Goal: Information Seeking & Learning: Learn about a topic

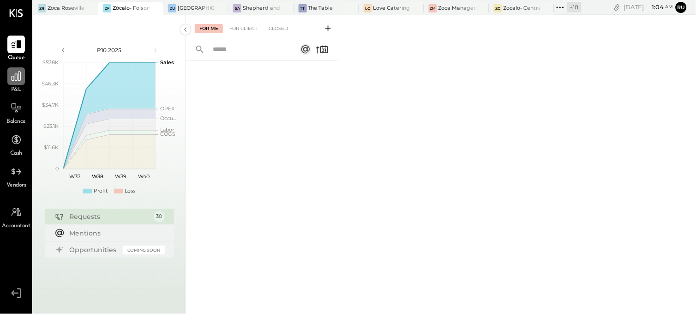
click at [19, 79] on icon at bounding box center [16, 76] width 12 height 12
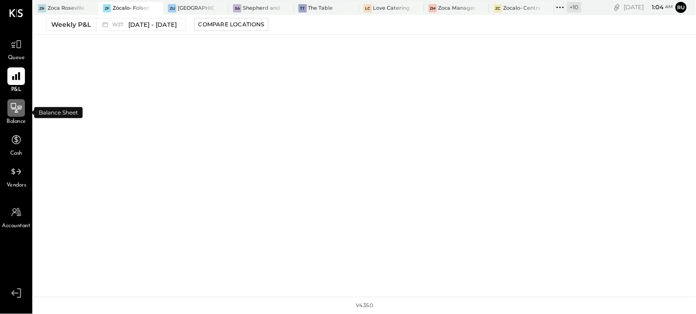
click at [17, 106] on icon at bounding box center [16, 108] width 12 height 12
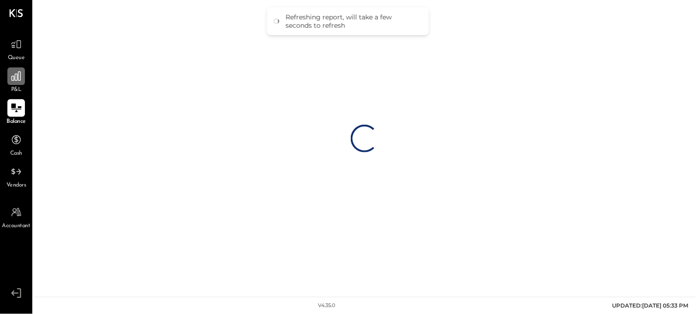
click at [11, 82] on div at bounding box center [16, 76] width 18 height 18
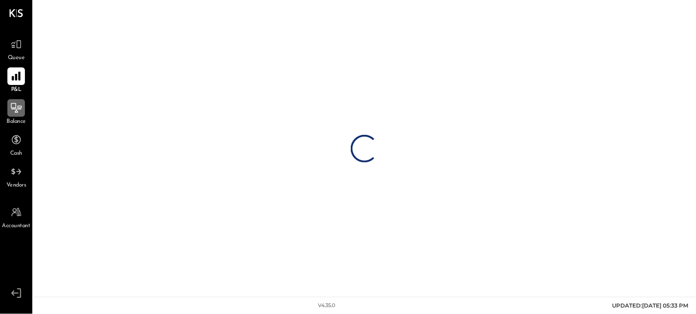
click at [10, 74] on icon at bounding box center [16, 76] width 12 height 12
click at [15, 48] on icon at bounding box center [16, 44] width 12 height 12
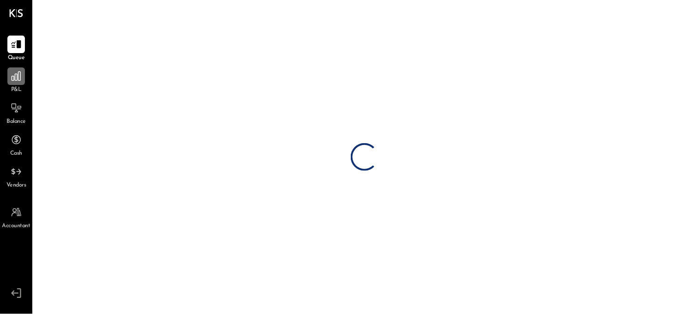
click at [21, 76] on icon at bounding box center [16, 76] width 12 height 12
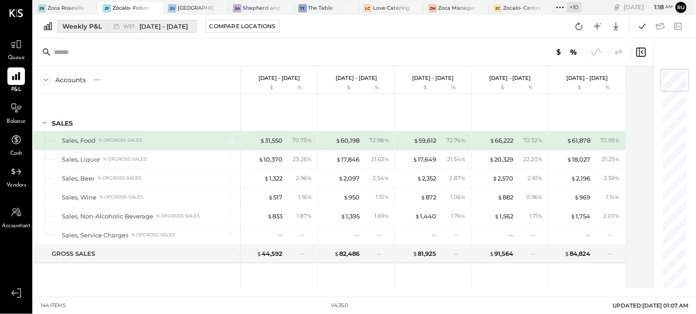
click at [98, 22] on div "Weekly P&L" at bounding box center [82, 26] width 40 height 9
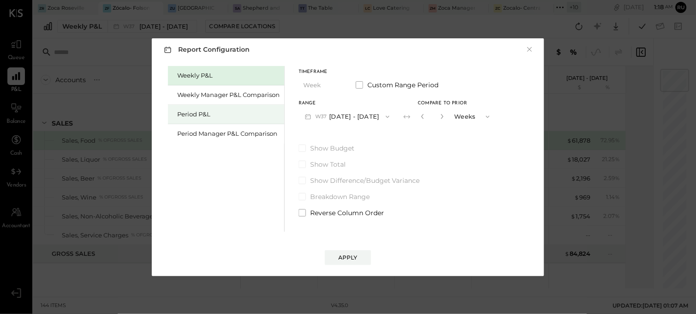
click at [199, 118] on div "Period P&L" at bounding box center [228, 114] width 102 height 9
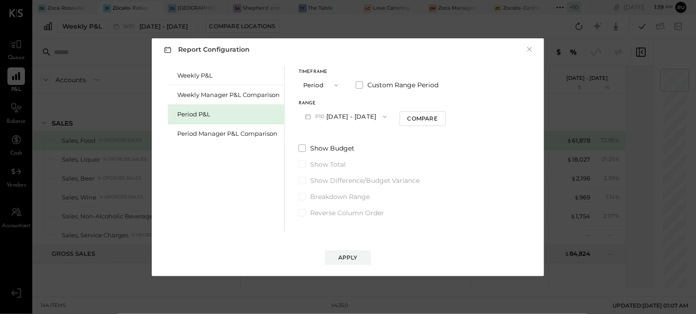
click at [345, 114] on button "P10 [DATE] - [DATE]" at bounding box center [346, 116] width 95 height 17
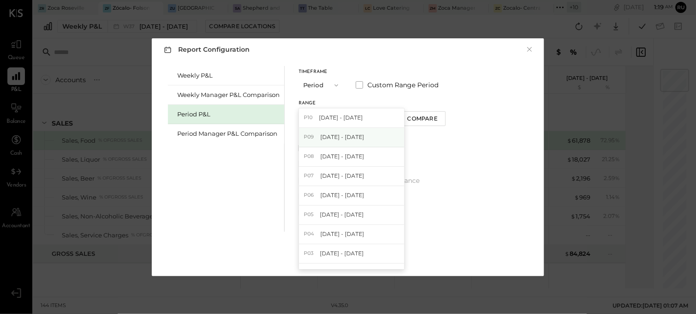
click at [353, 140] on span "[DATE] - [DATE]" at bounding box center [342, 137] width 44 height 8
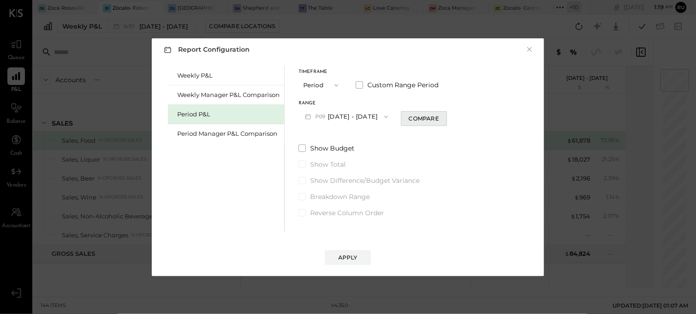
click at [433, 121] on div "Compare" at bounding box center [424, 118] width 30 height 8
click at [445, 119] on button "button" at bounding box center [440, 116] width 7 height 10
click at [442, 118] on icon "button" at bounding box center [440, 116] width 2 height 5
type input "*"
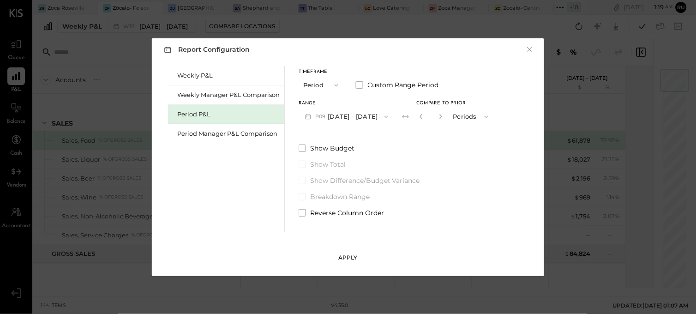
click at [349, 252] on button "Apply" at bounding box center [348, 257] width 46 height 15
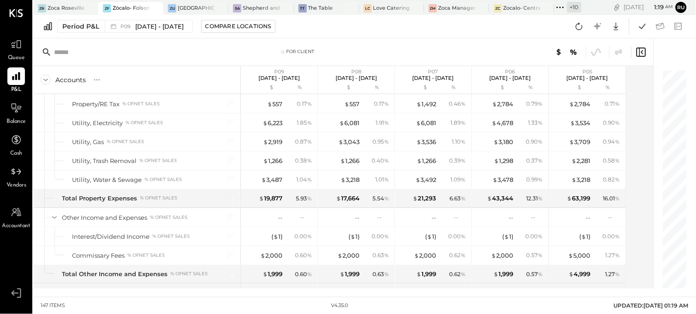
scroll to position [2254, 0]
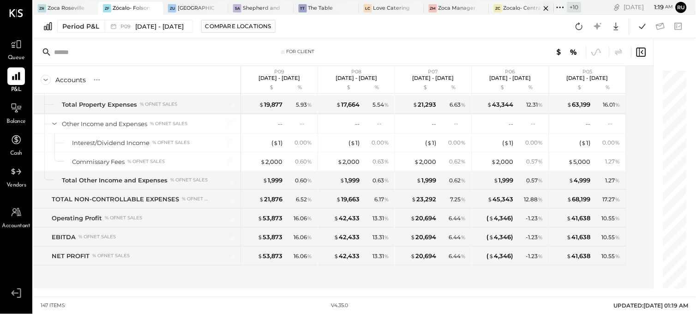
click at [521, 9] on div "Zocalo- Central Kitchen (Commissary)" at bounding box center [522, 8] width 37 height 7
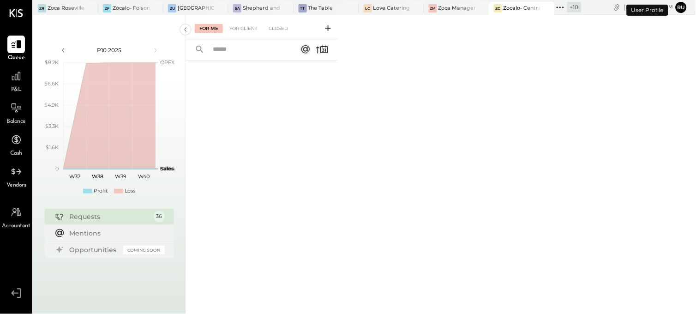
click at [268, 182] on div at bounding box center [262, 175] width 152 height 230
click at [15, 77] on icon at bounding box center [16, 76] width 9 height 9
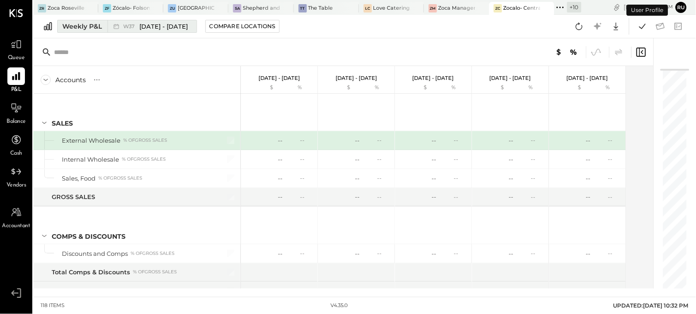
click at [88, 28] on div "Weekly P&L" at bounding box center [82, 26] width 40 height 9
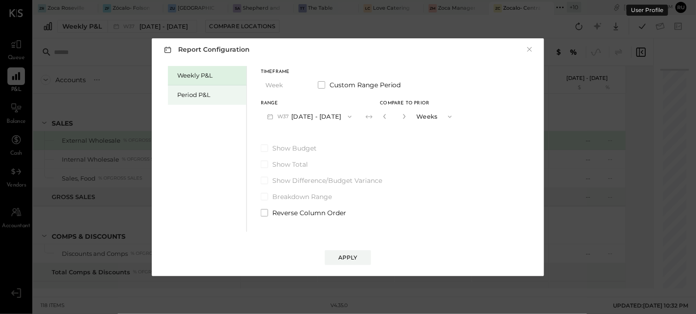
click at [190, 97] on div "Period P&L" at bounding box center [209, 94] width 65 height 9
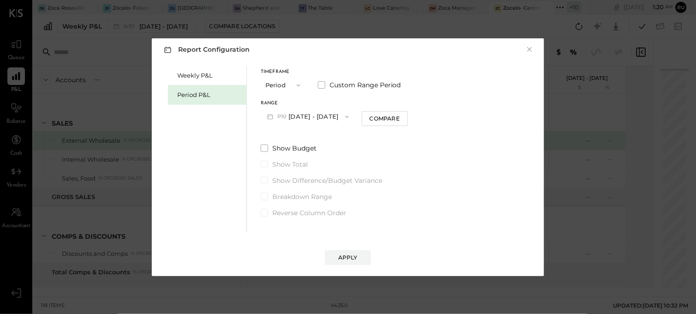
click at [294, 117] on button "P10 [DATE] - [DATE]" at bounding box center [308, 116] width 95 height 17
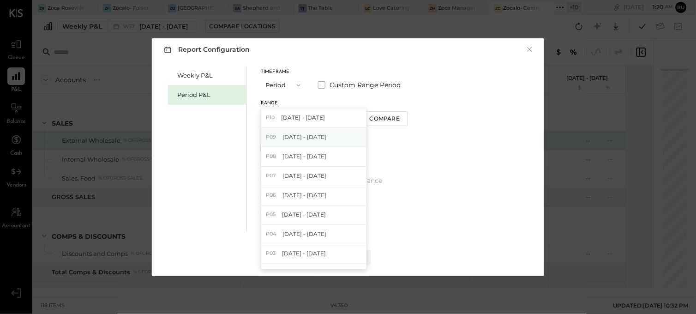
click at [305, 138] on span "[DATE] - [DATE]" at bounding box center [305, 137] width 44 height 8
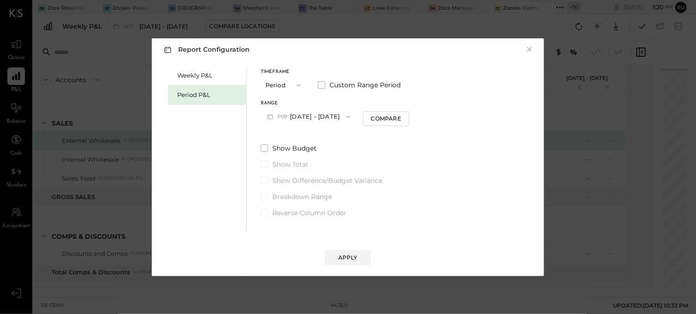
click at [386, 116] on div "Compare" at bounding box center [386, 118] width 30 height 8
click at [406, 116] on icon "button" at bounding box center [403, 117] width 6 height 6
click at [404, 116] on icon "button" at bounding box center [403, 116] width 2 height 5
type input "*"
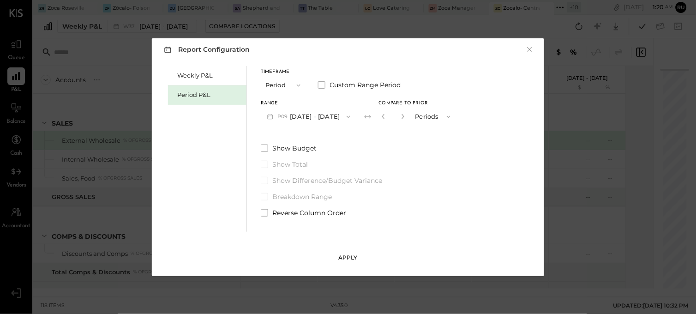
click at [357, 253] on button "Apply" at bounding box center [348, 257] width 46 height 15
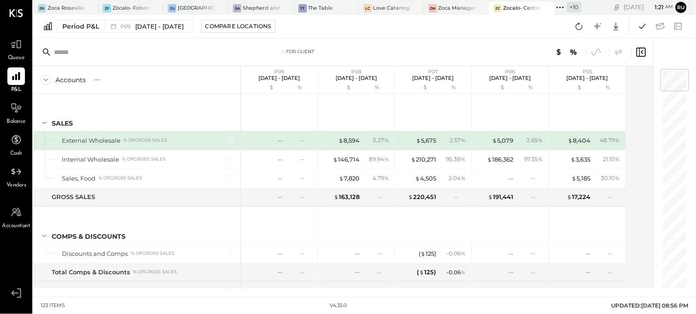
click at [559, 22] on div "Period P&L P09 Aug 11 - Sep 7, 2025 Compare Locations Google Sheets Excel" at bounding box center [364, 27] width 663 height 24
click at [581, 28] on icon at bounding box center [579, 26] width 12 height 12
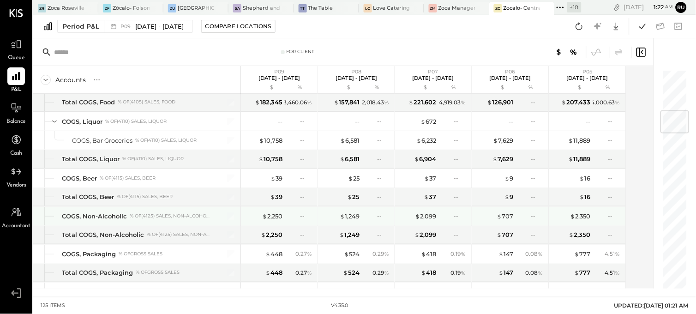
scroll to position [256, 0]
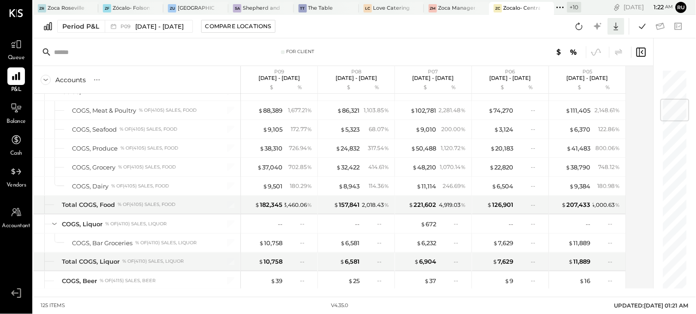
click at [617, 30] on icon at bounding box center [616, 27] width 5 height 8
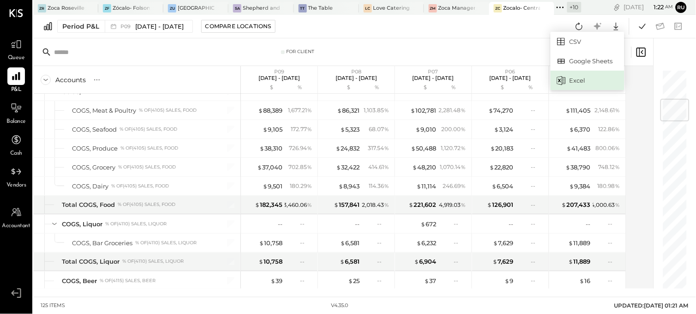
click at [582, 79] on div "Excel" at bounding box center [588, 80] width 74 height 19
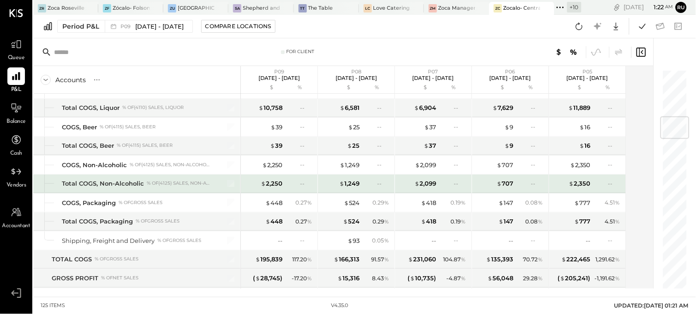
scroll to position [359, 0]
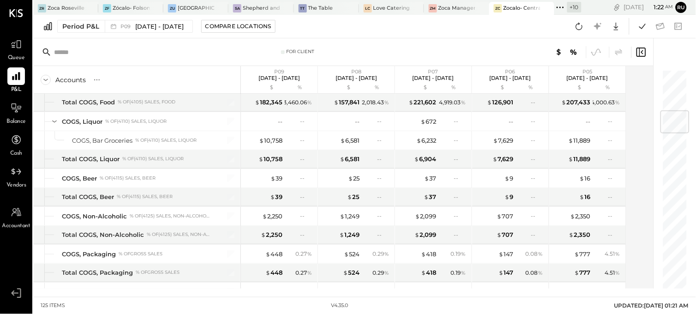
click at [405, 24] on div "Period P&L P09 Aug 11 - Sep 7, 2025 Compare Locations CSV Google Sheets Excel" at bounding box center [364, 27] width 663 height 24
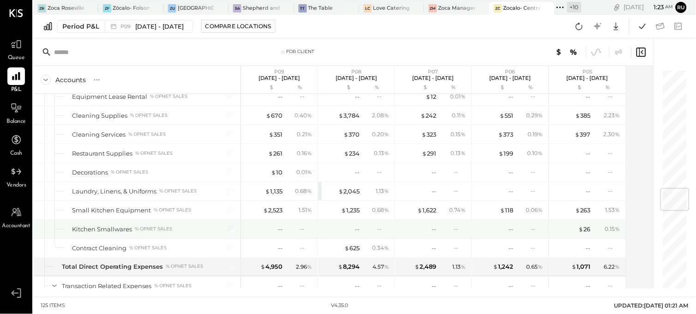
scroll to position [1077, 0]
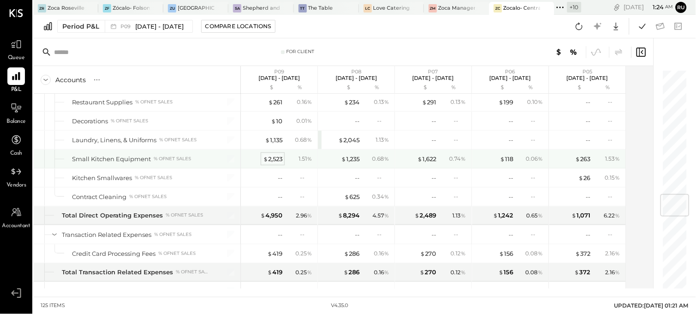
click at [273, 158] on div "$ 2,523" at bounding box center [272, 159] width 19 height 9
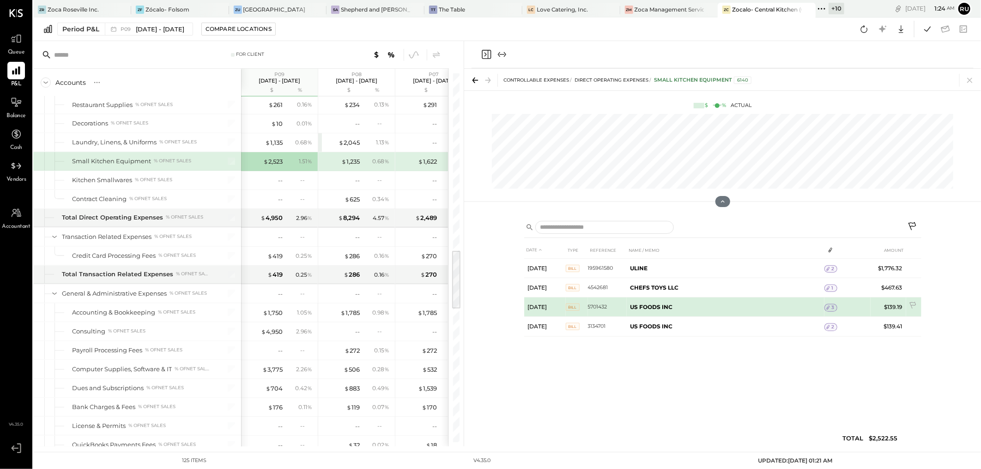
click at [696, 309] on span "3" at bounding box center [832, 308] width 3 height 6
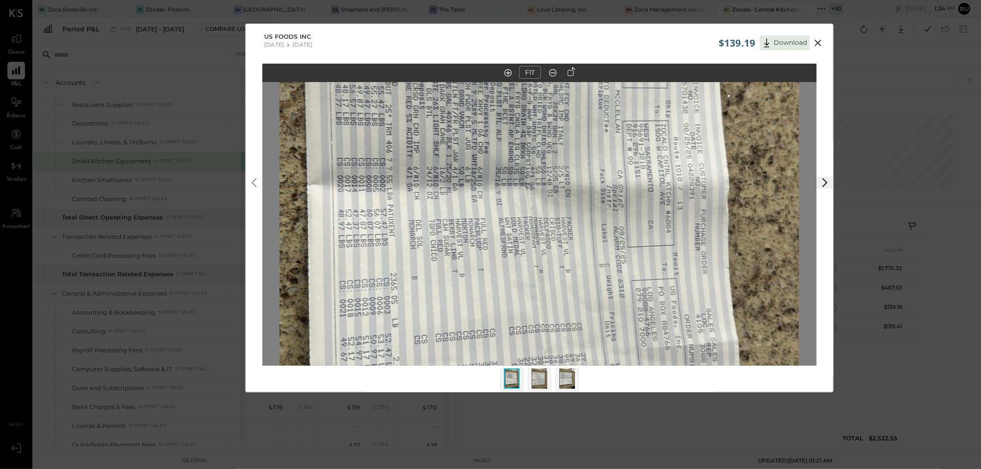
click at [696, 42] on icon at bounding box center [817, 43] width 6 height 6
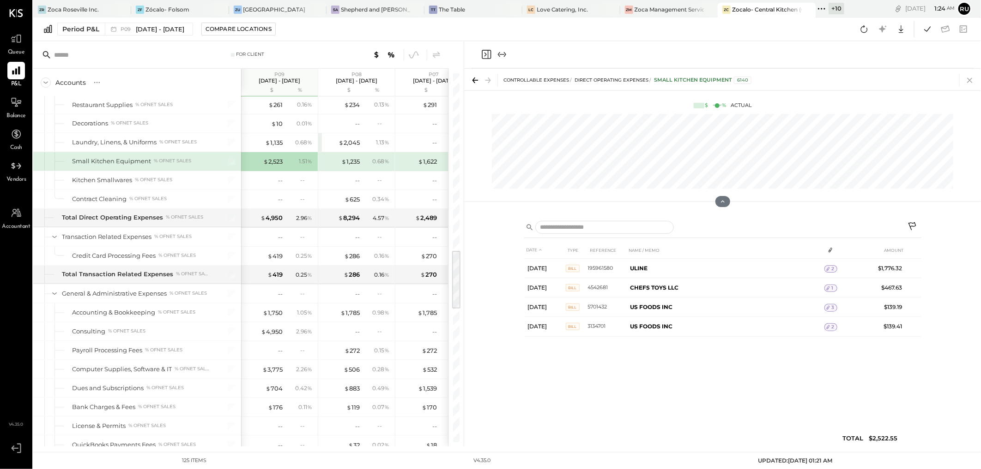
click at [696, 80] on icon at bounding box center [969, 80] width 13 height 13
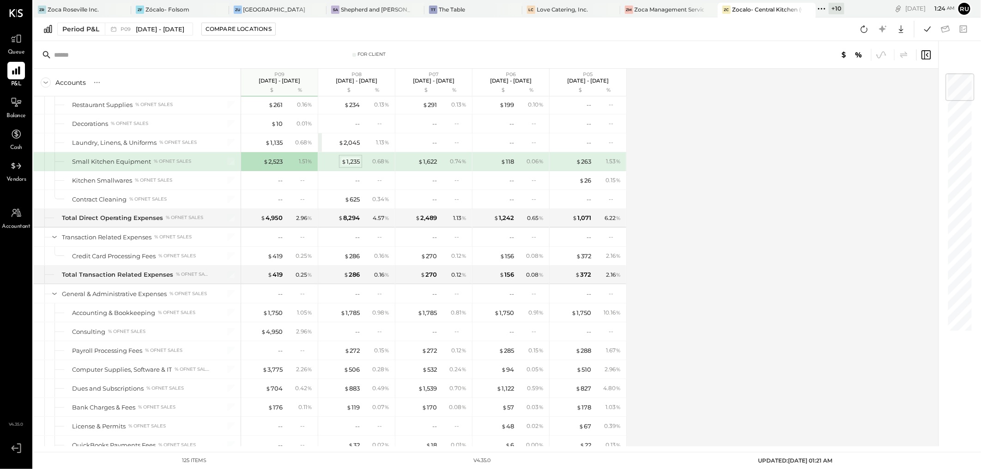
click at [356, 160] on div "$ 1,235" at bounding box center [350, 161] width 18 height 9
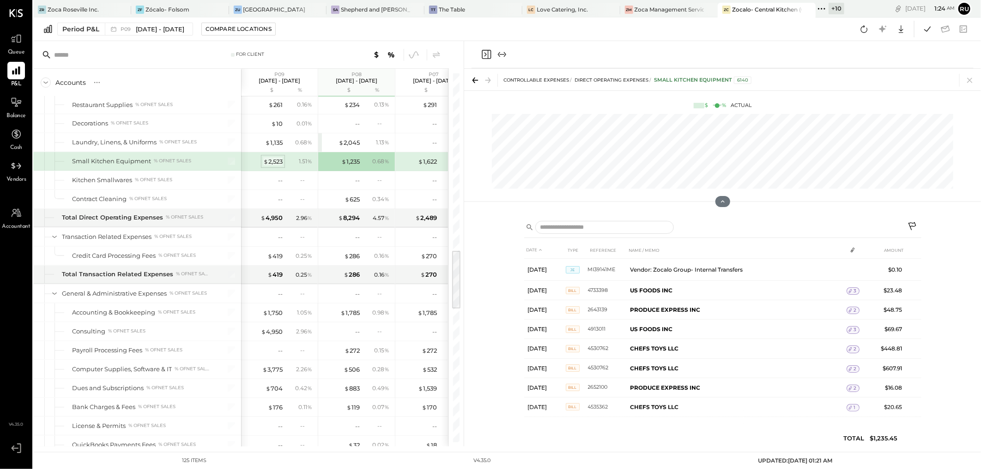
click at [271, 164] on div "$ 2,523" at bounding box center [272, 161] width 19 height 9
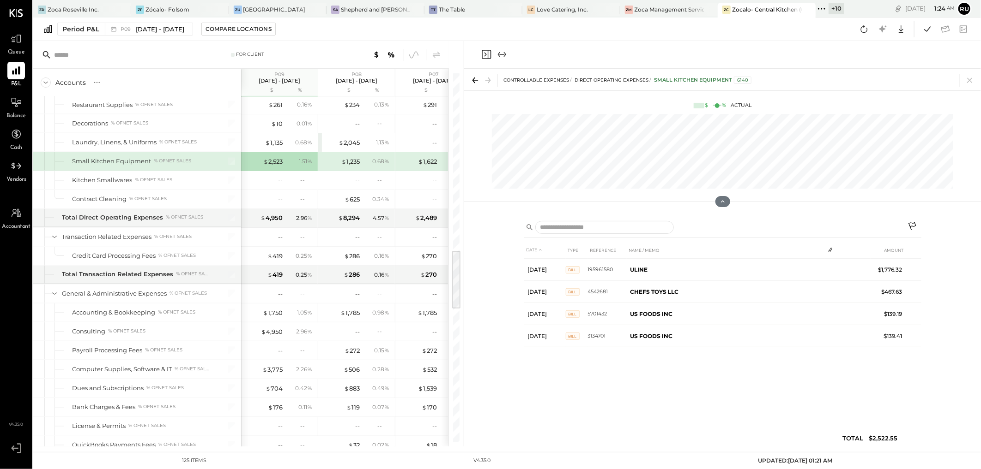
click at [473, 79] on icon at bounding box center [473, 81] width 3 height 6
click at [696, 80] on icon at bounding box center [969, 80] width 13 height 13
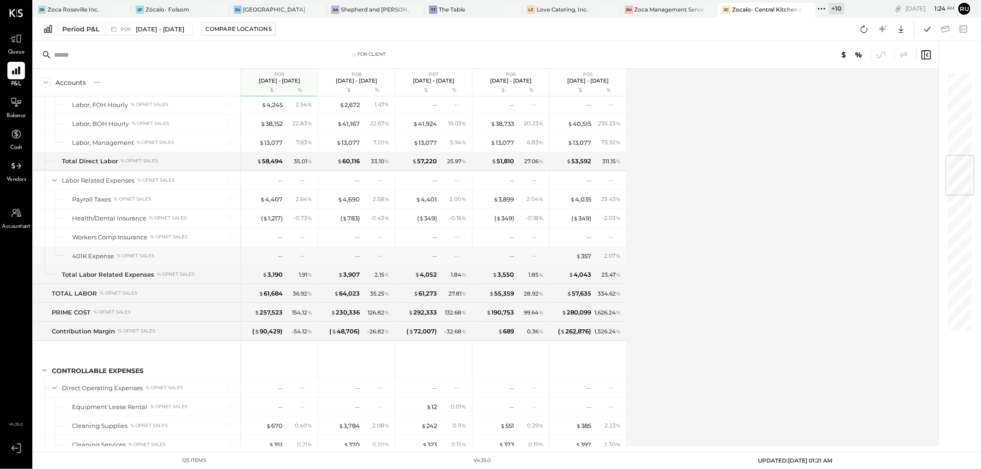
scroll to position [615, 0]
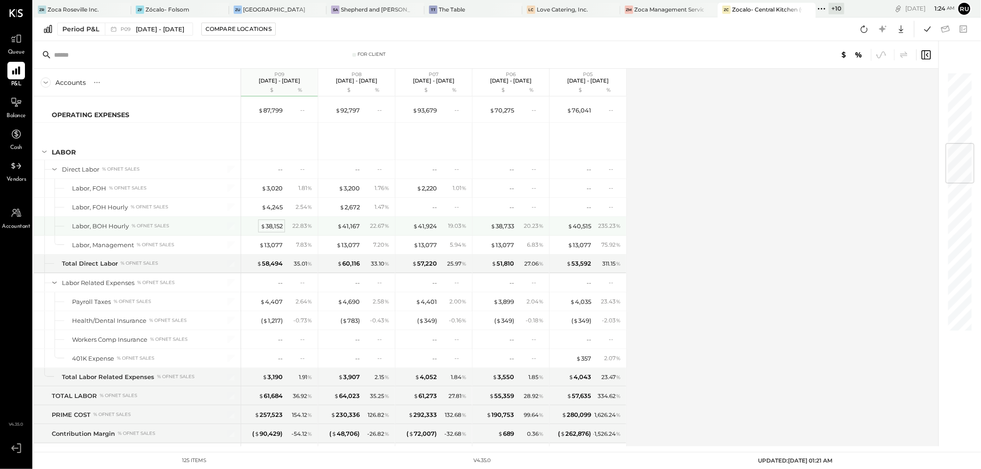
click at [265, 229] on div "$ 38,152" at bounding box center [271, 226] width 22 height 9
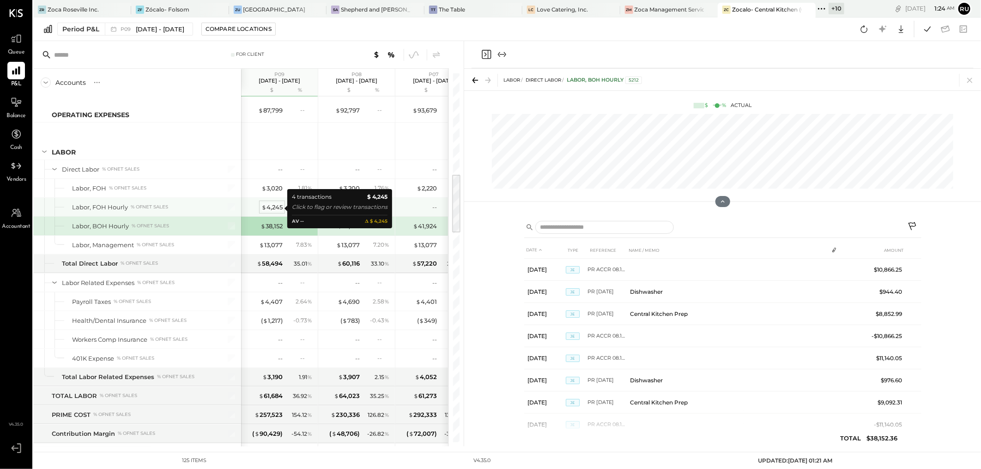
click at [275, 206] on div "$ 4,245" at bounding box center [271, 207] width 21 height 9
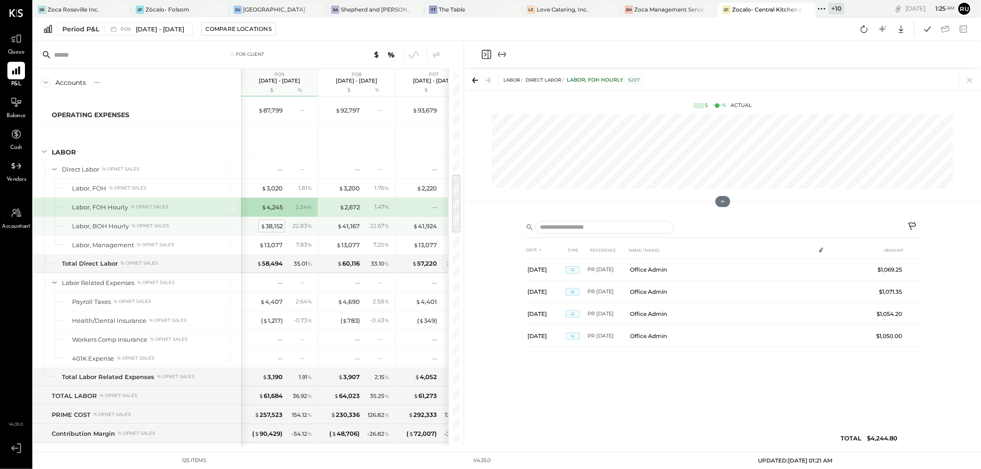
click at [275, 231] on div "$ 38,152" at bounding box center [271, 226] width 22 height 9
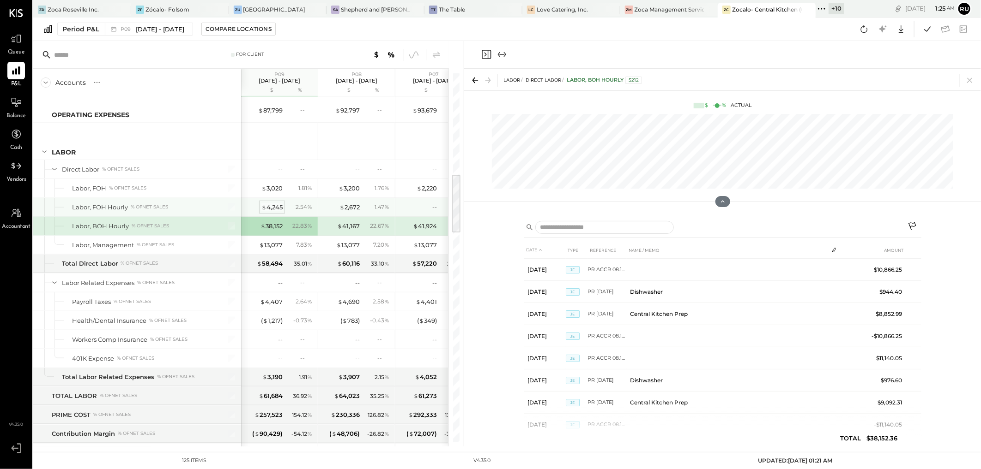
click at [271, 208] on div "$ 4,245" at bounding box center [271, 207] width 21 height 9
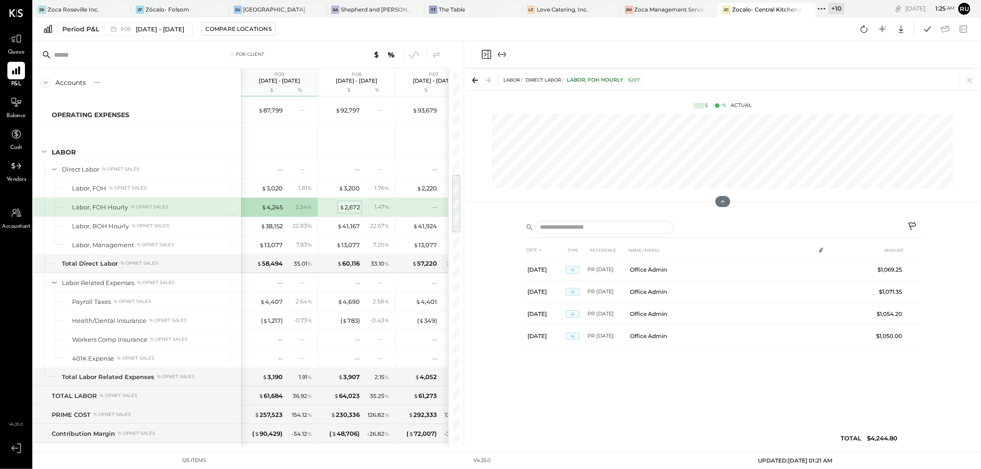
click at [352, 206] on div "$ 2,672" at bounding box center [349, 207] width 20 height 9
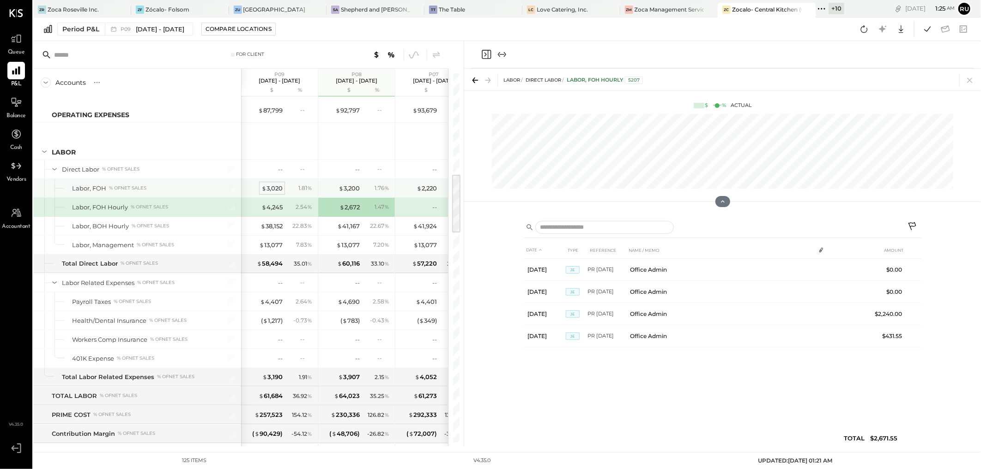
click at [274, 192] on div "$ 3,020" at bounding box center [271, 188] width 21 height 9
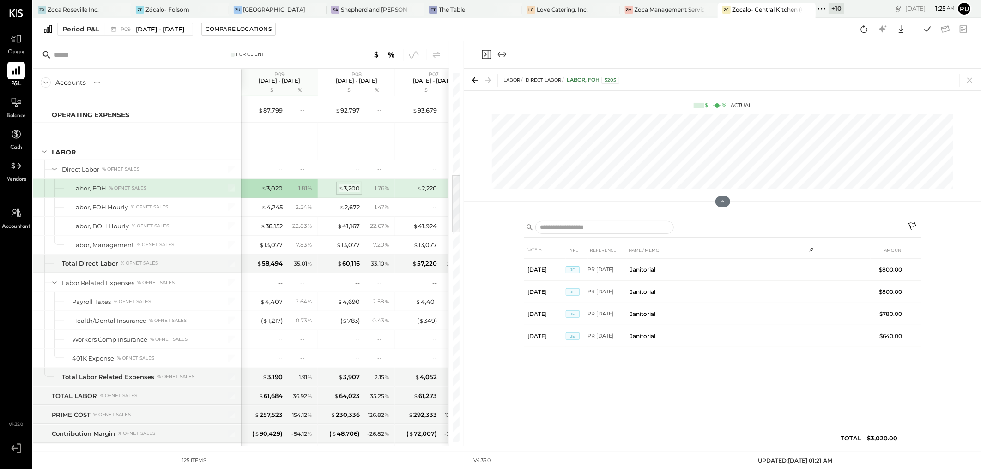
click at [348, 191] on div "$ 3,200" at bounding box center [348, 188] width 21 height 9
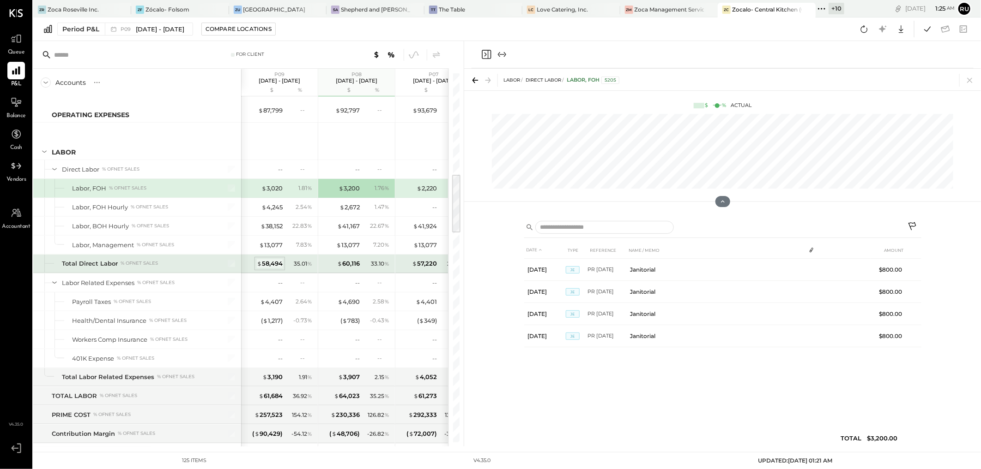
click at [266, 266] on div "$ 58,494" at bounding box center [270, 263] width 26 height 9
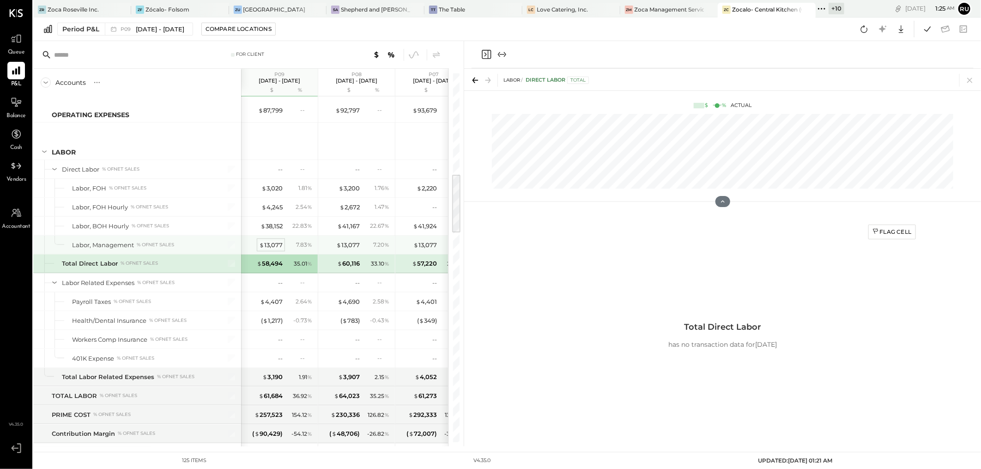
click at [270, 247] on div "$ 13,077" at bounding box center [271, 245] width 24 height 9
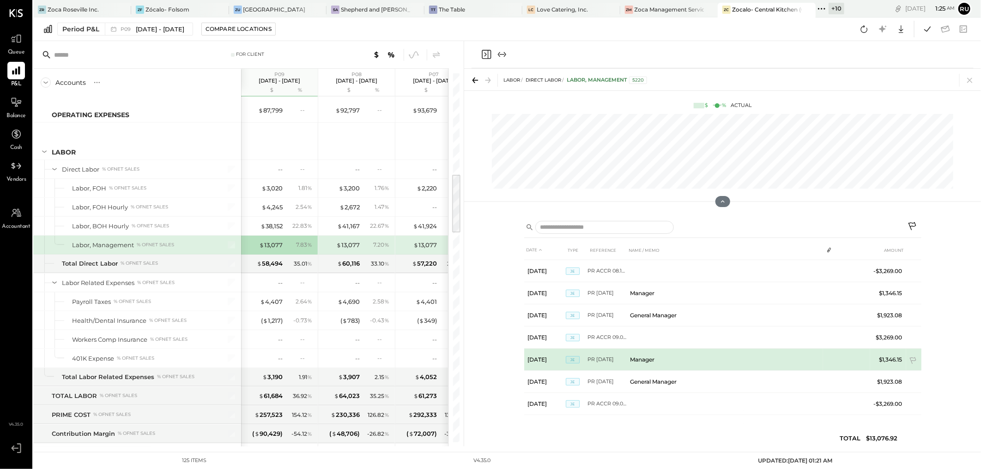
scroll to position [155, 0]
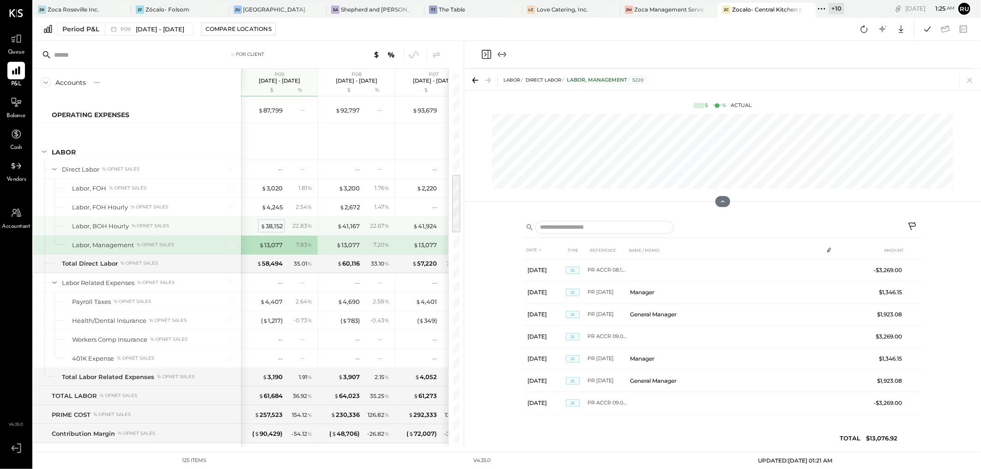
click at [273, 229] on div "$ 38,152" at bounding box center [271, 226] width 22 height 9
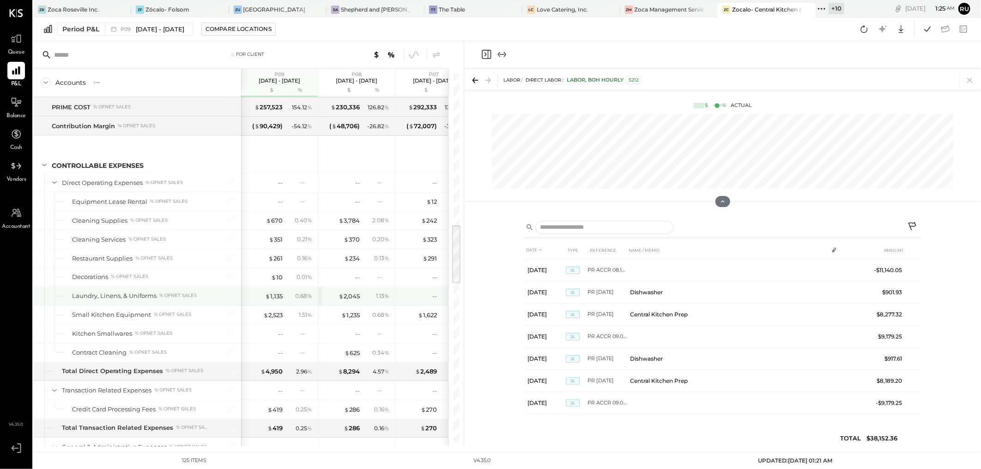
scroll to position [975, 0]
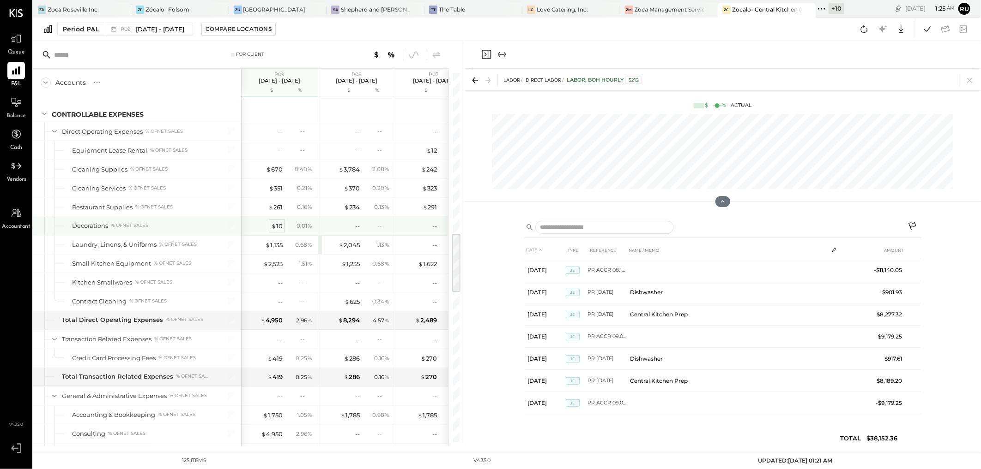
click at [277, 229] on div "$ 10" at bounding box center [277, 226] width 12 height 9
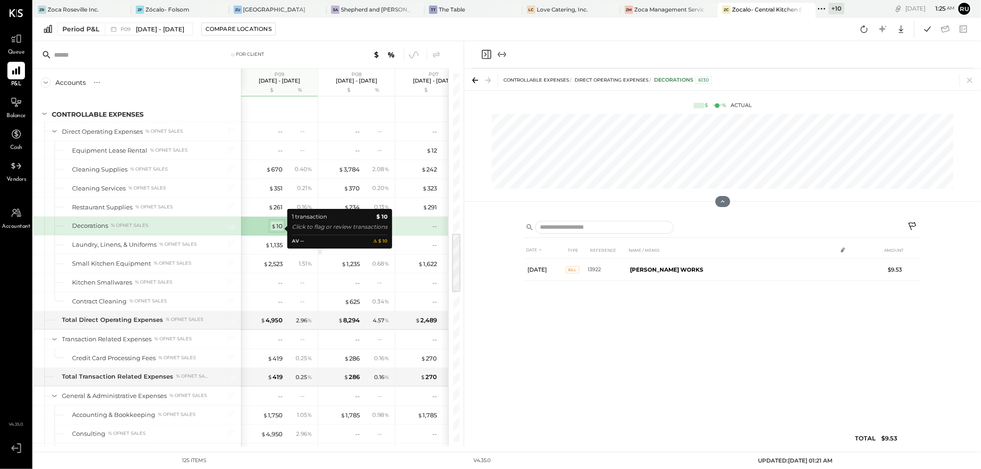
scroll to position [0, 0]
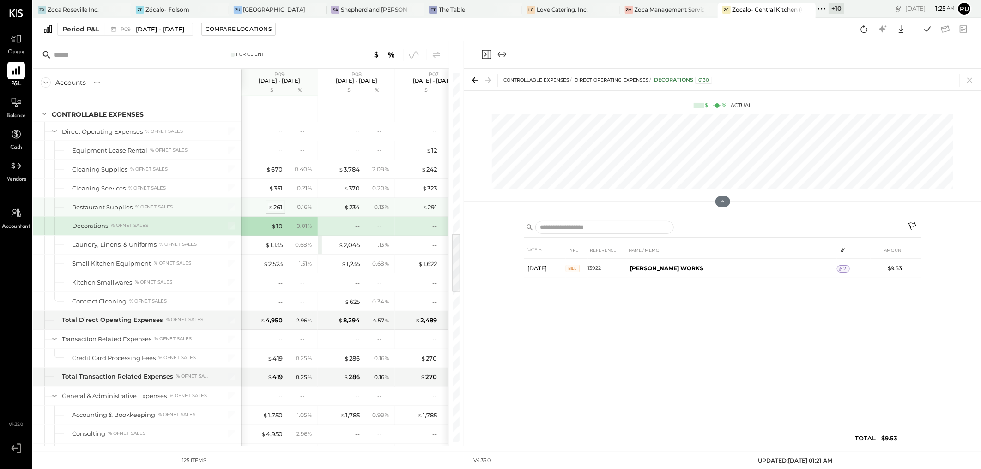
click at [275, 209] on div "$ 261" at bounding box center [275, 207] width 14 height 9
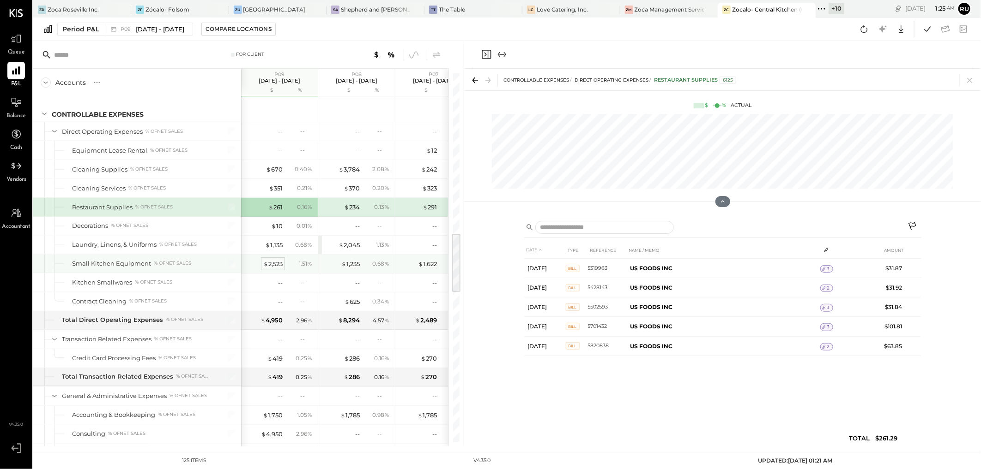
click at [271, 268] on div "$ 2,523" at bounding box center [272, 264] width 19 height 9
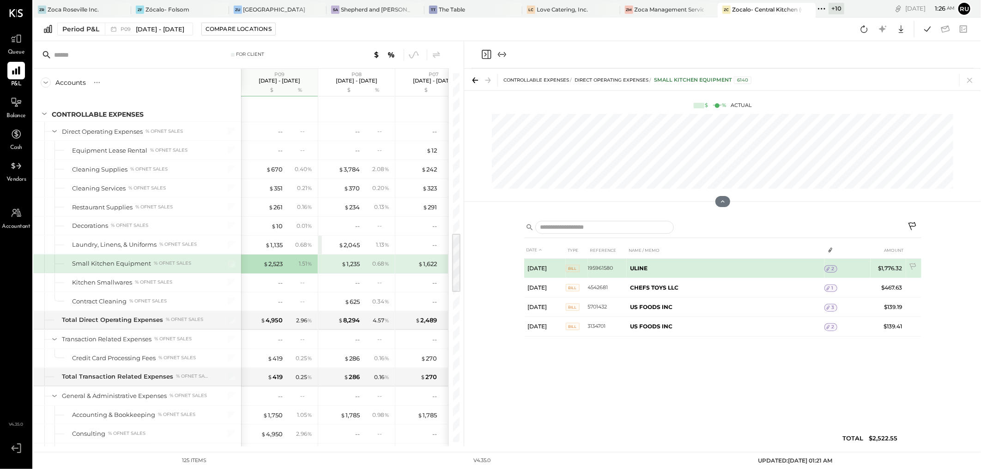
click at [638, 269] on b "ULINE" at bounding box center [639, 268] width 18 height 7
click at [696, 270] on icon at bounding box center [828, 269] width 6 height 6
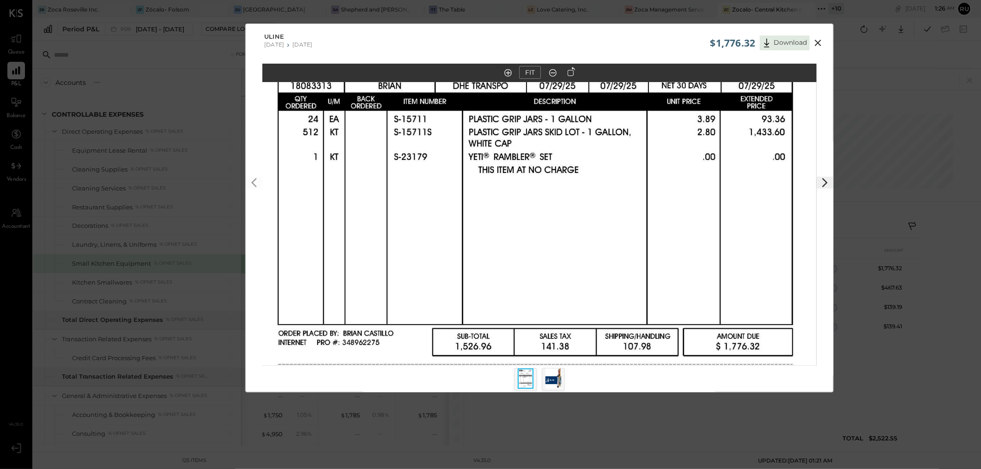
click at [696, 42] on icon at bounding box center [817, 42] width 11 height 11
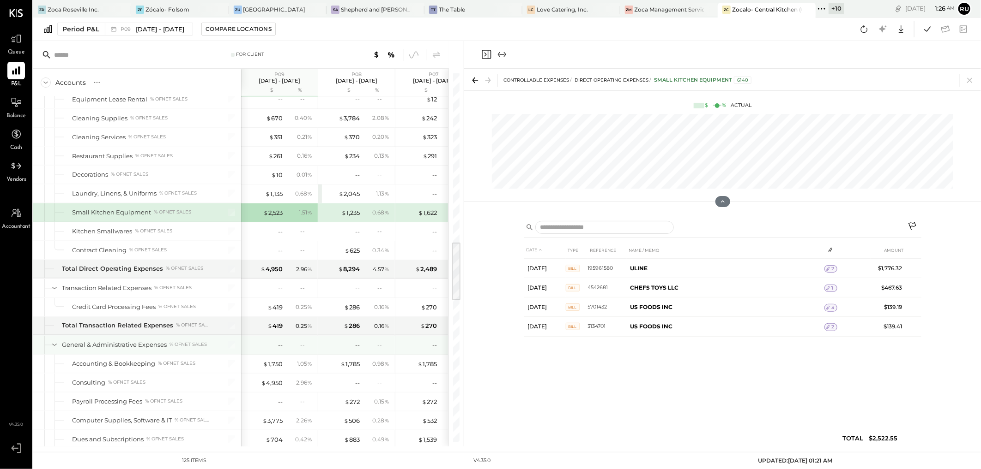
scroll to position [1077, 0]
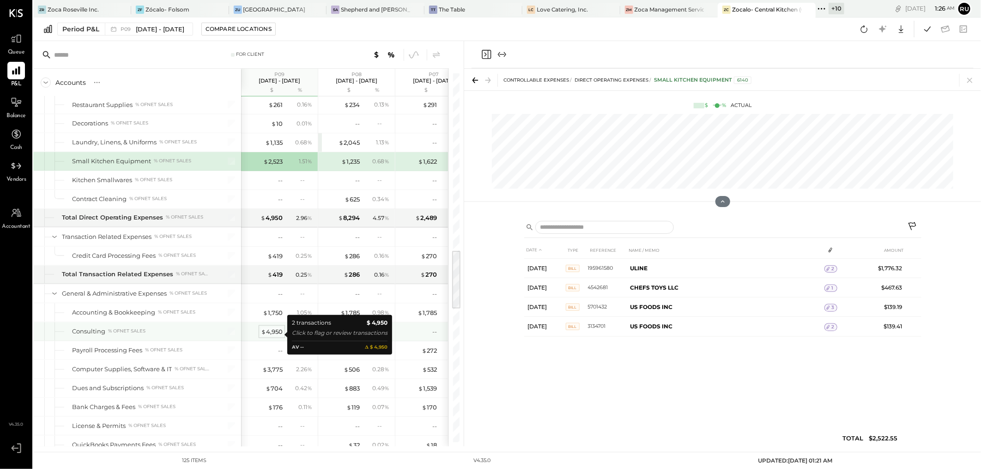
click at [271, 313] on div "$ 4,950" at bounding box center [272, 332] width 22 height 9
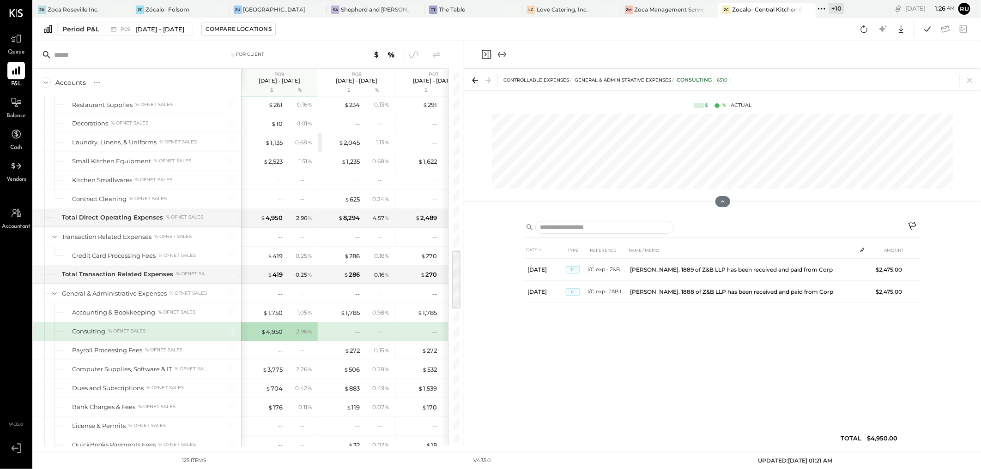
click at [696, 250] on icon at bounding box center [862, 250] width 4 height 5
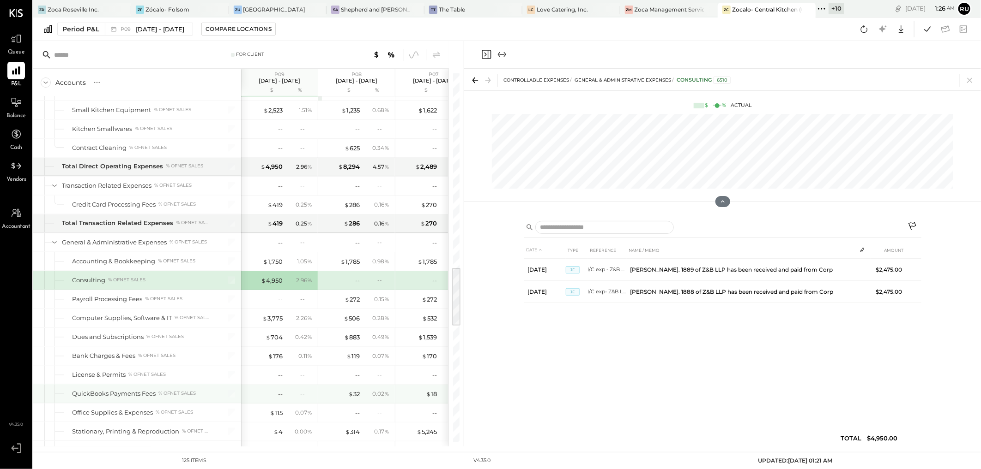
scroll to position [1180, 0]
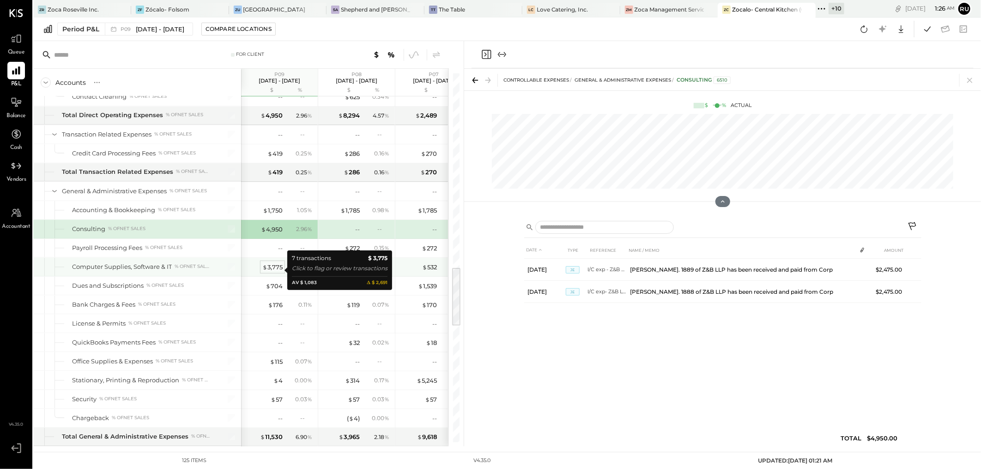
click at [273, 271] on div "$ 3,775" at bounding box center [272, 267] width 20 height 9
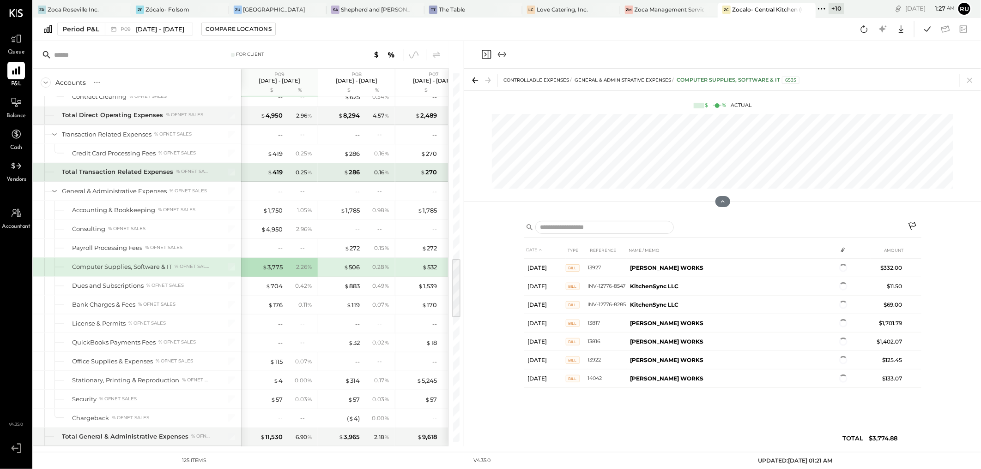
scroll to position [1128, 0]
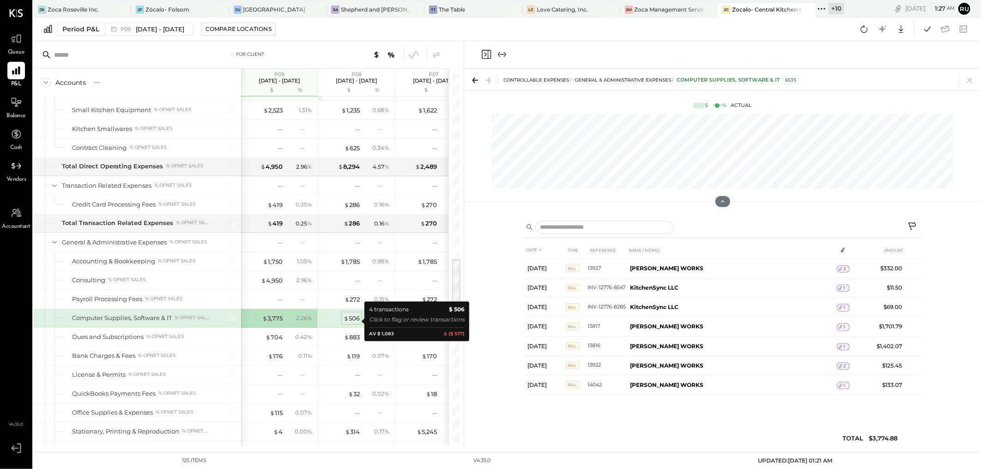
click at [351, 313] on div "$ 506" at bounding box center [351, 318] width 16 height 9
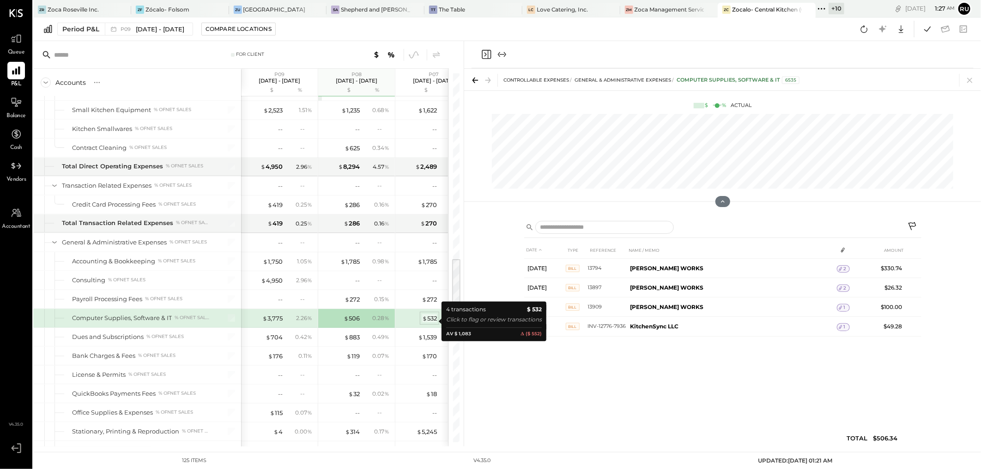
click at [427, 313] on div "$ 532" at bounding box center [429, 318] width 15 height 9
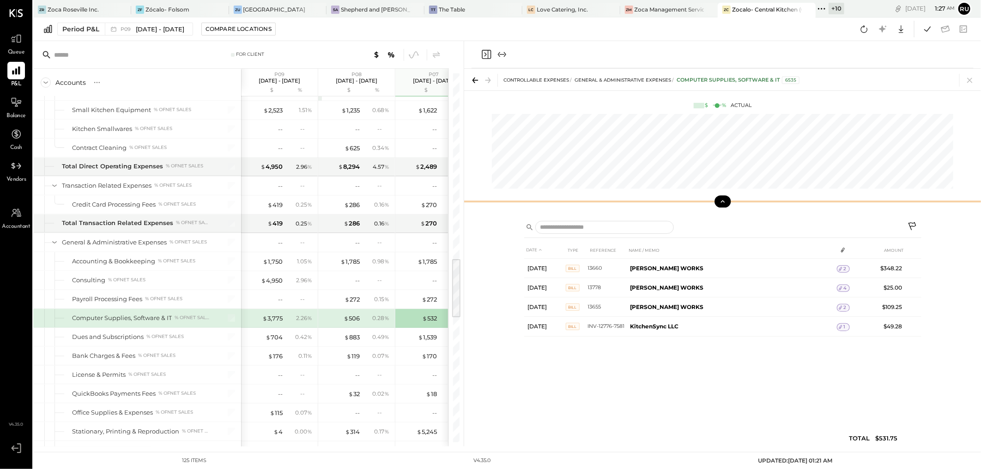
click at [696, 204] on icon at bounding box center [722, 202] width 8 height 8
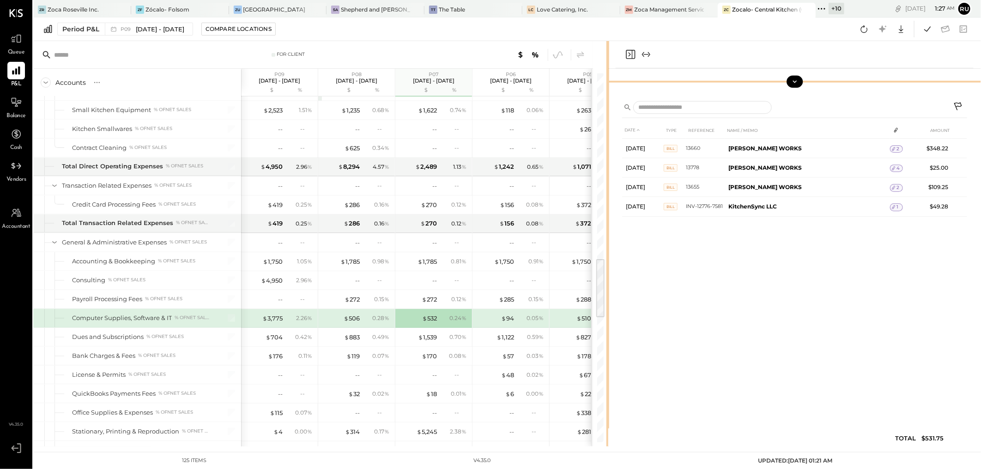
drag, startPoint x: 462, startPoint y: 52, endPoint x: 608, endPoint y: 58, distance: 145.5
click at [608, 58] on div "For Client Accounts S % GL P09 Aug 11 - Sep 7, 2025 $ % P08 Jul 14 - Aug 10, 20…" at bounding box center [506, 244] width 947 height 406
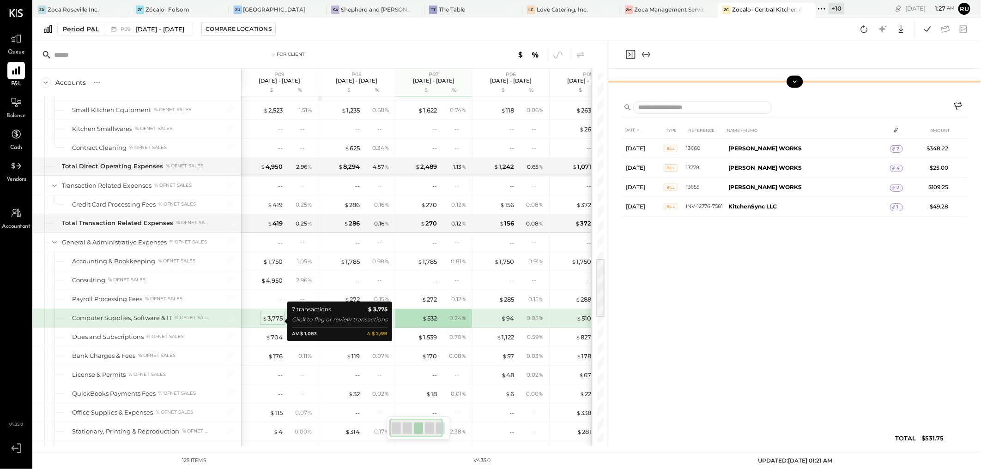
click at [267, 313] on div "$ 3,775" at bounding box center [272, 318] width 20 height 9
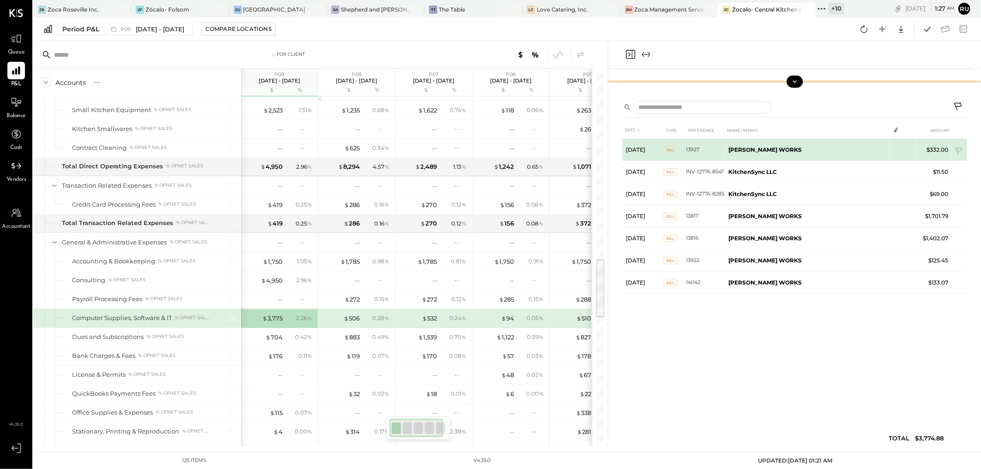
click at [696, 150] on b "YANCEY WORKS" at bounding box center [764, 149] width 73 height 7
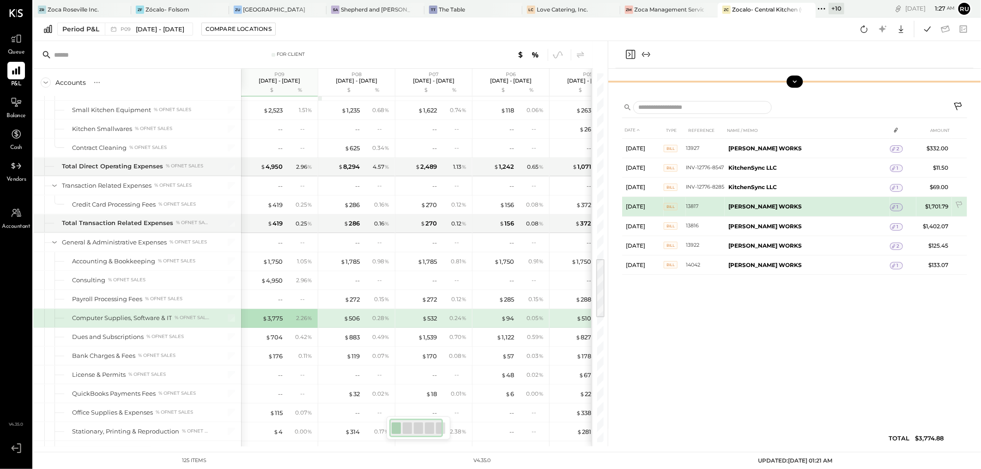
click at [696, 205] on b "YANCEY WORKS" at bounding box center [764, 206] width 73 height 7
click at [696, 208] on icon at bounding box center [893, 207] width 6 height 6
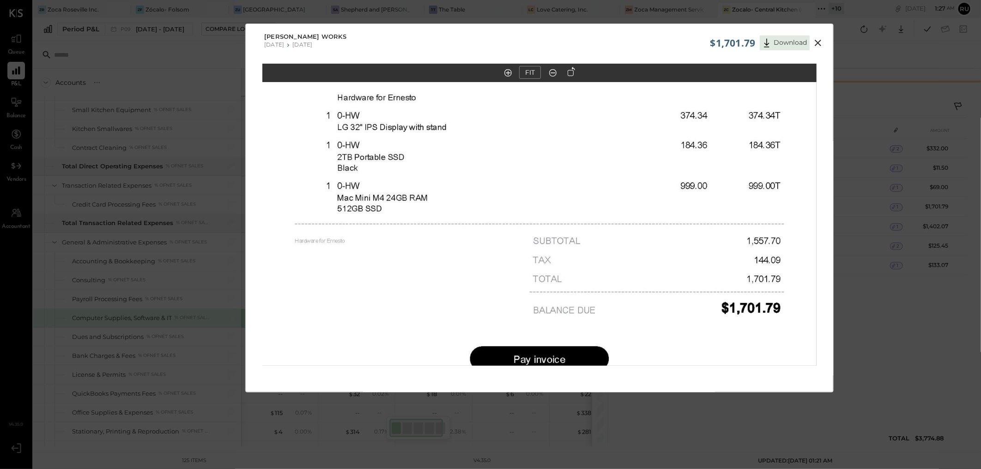
click at [696, 44] on icon at bounding box center [817, 43] width 6 height 6
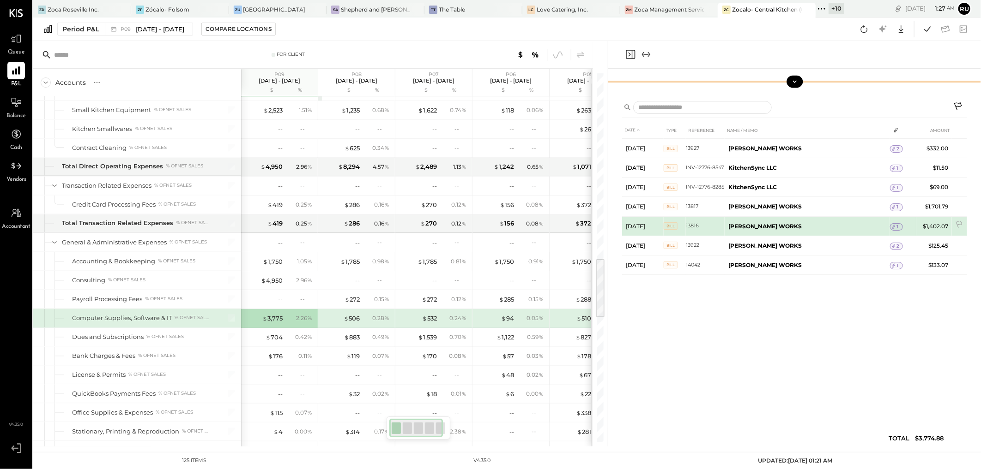
click at [696, 227] on span "1" at bounding box center [898, 227] width 2 height 6
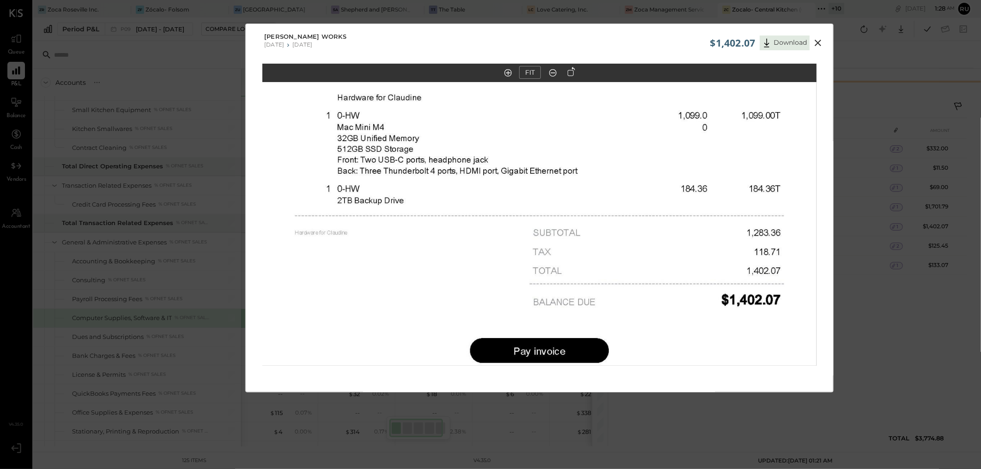
click at [696, 46] on icon at bounding box center [817, 42] width 11 height 11
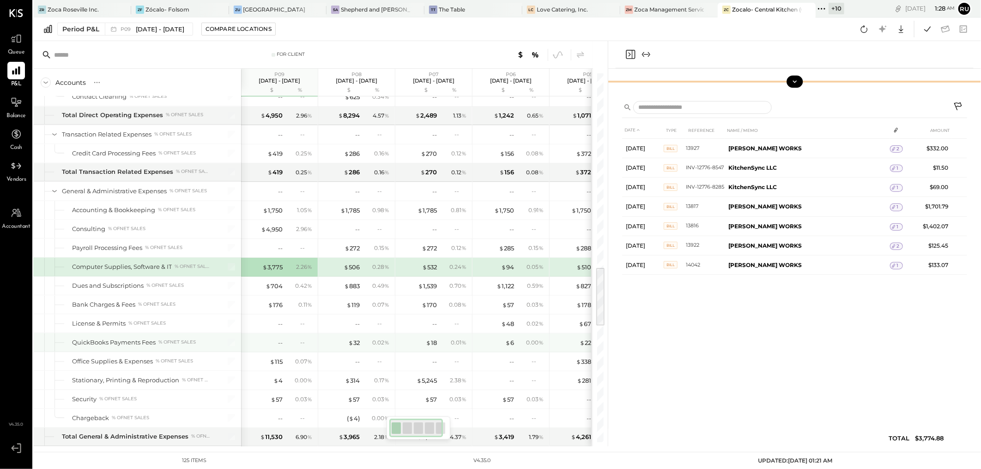
scroll to position [1231, 0]
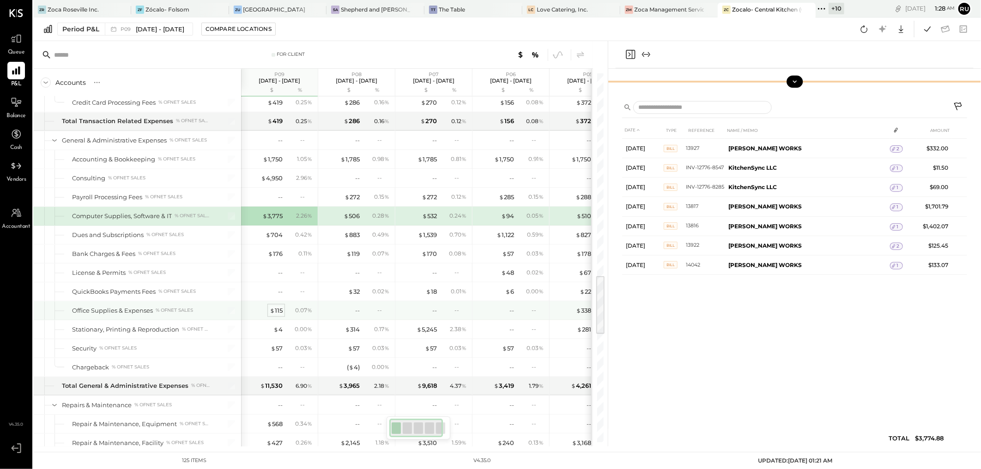
click at [275, 313] on div "$ 115" at bounding box center [276, 311] width 13 height 9
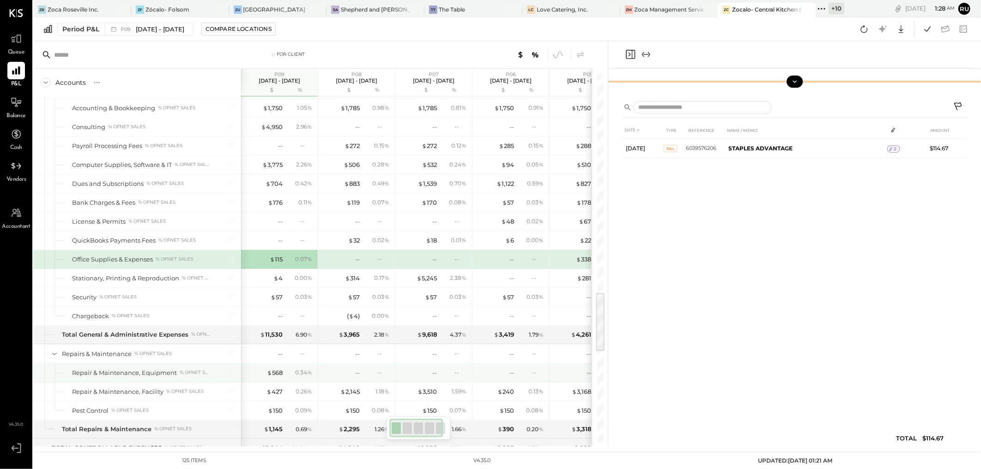
scroll to position [1333, 0]
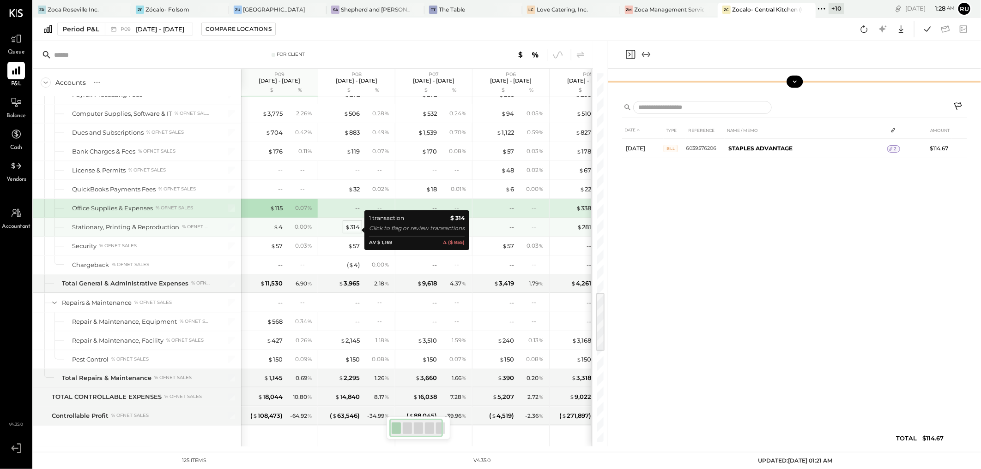
click at [355, 229] on div "$ 314" at bounding box center [352, 227] width 15 height 9
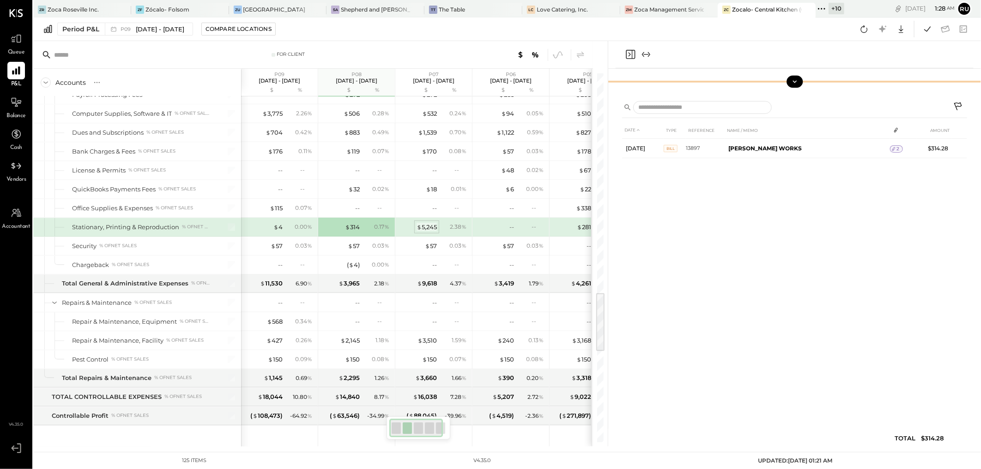
click at [432, 229] on div "$ 5,245" at bounding box center [426, 227] width 20 height 9
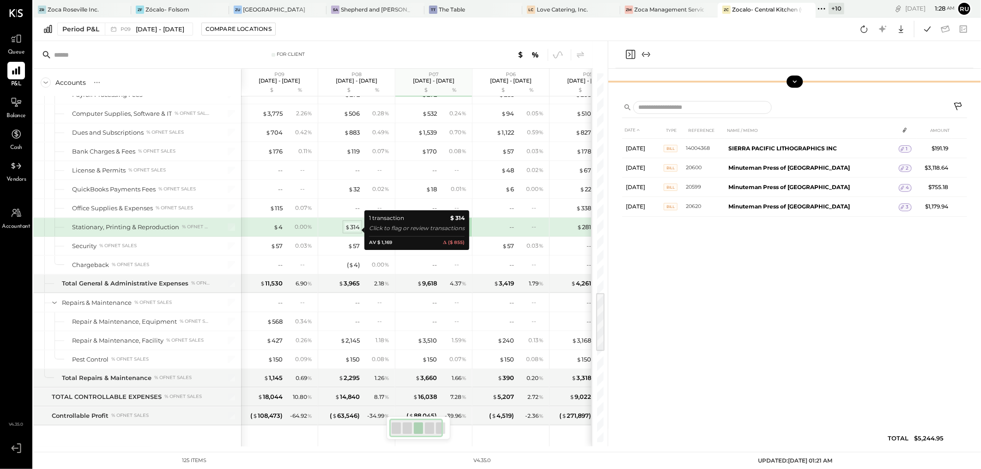
click at [347, 231] on span "$" at bounding box center [347, 226] width 5 height 7
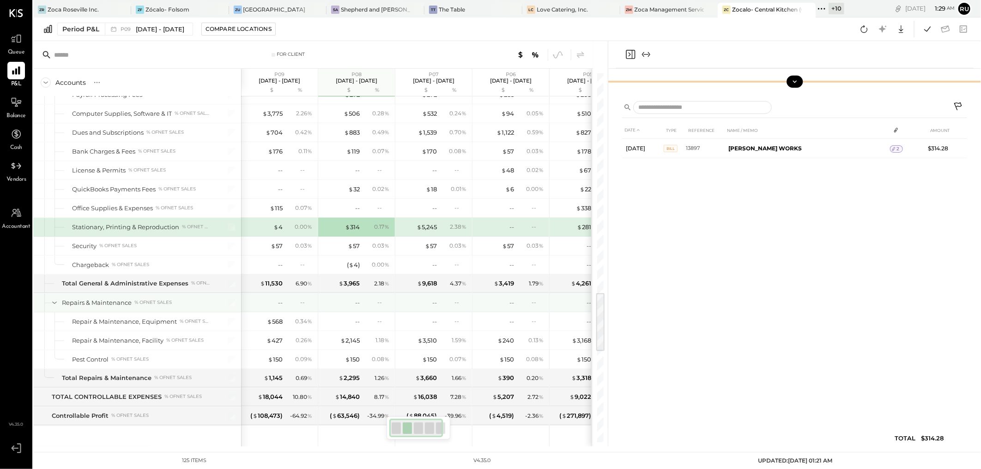
scroll to position [1385, 0]
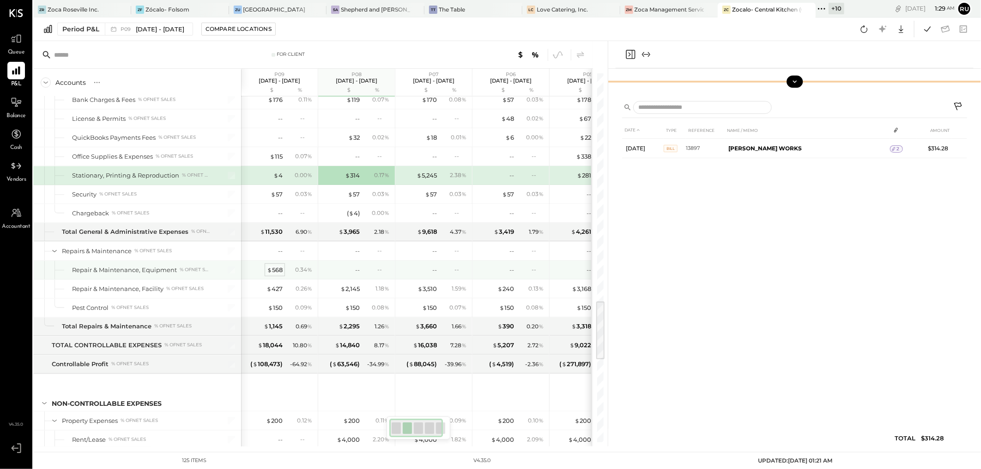
click at [274, 271] on div "$ 568" at bounding box center [275, 270] width 16 height 9
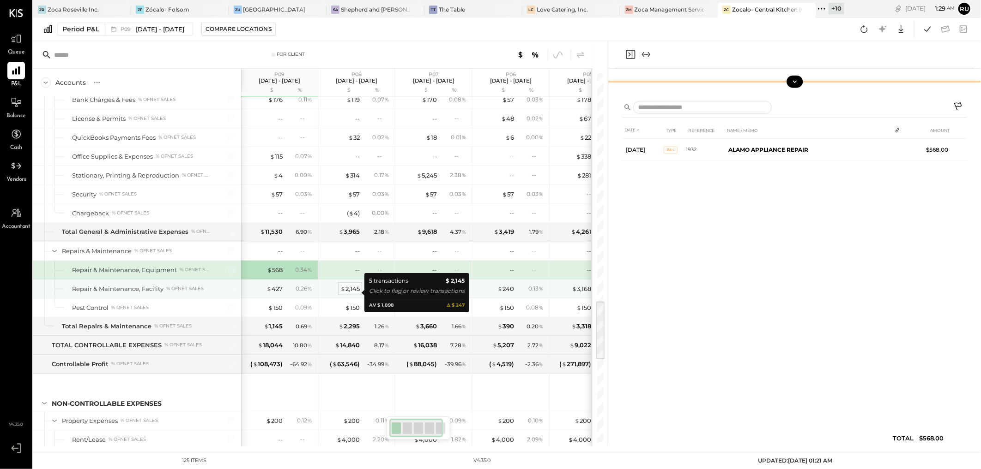
click at [349, 294] on div "$ 2,145" at bounding box center [349, 289] width 19 height 9
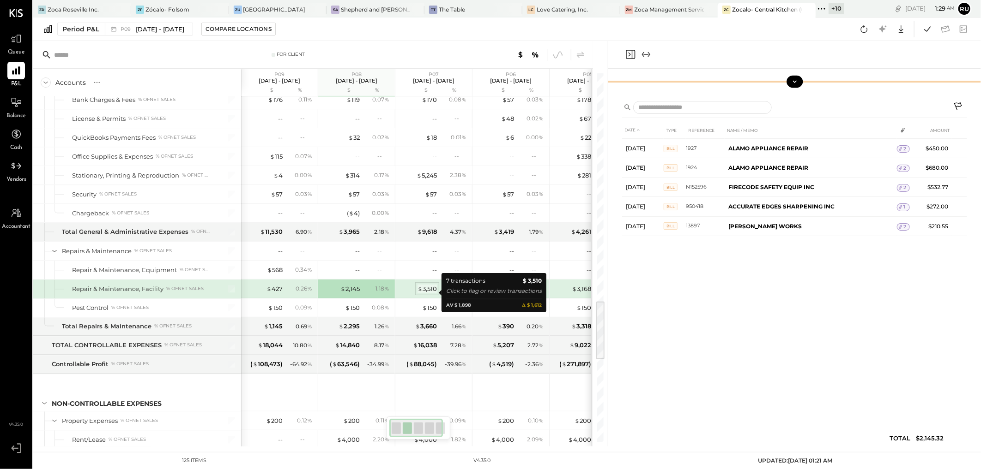
click at [430, 289] on div "$ 3,510" at bounding box center [426, 289] width 19 height 9
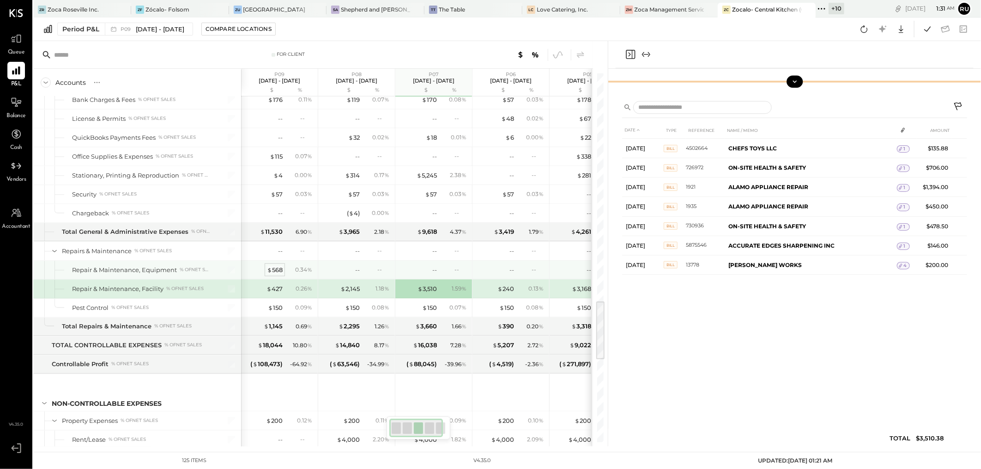
click at [275, 273] on div "$ 568" at bounding box center [275, 270] width 16 height 9
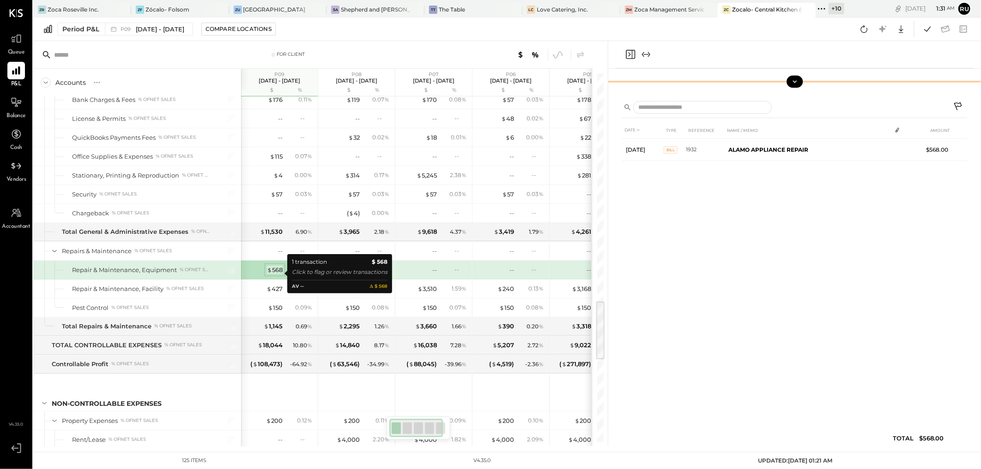
click at [276, 274] on div "$ 568" at bounding box center [275, 270] width 16 height 9
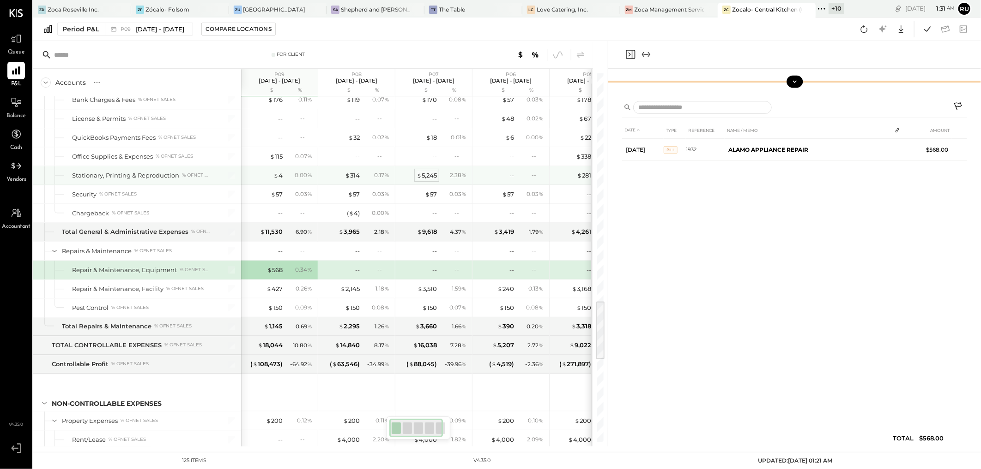
click at [427, 179] on div "$ 5,245" at bounding box center [426, 175] width 20 height 9
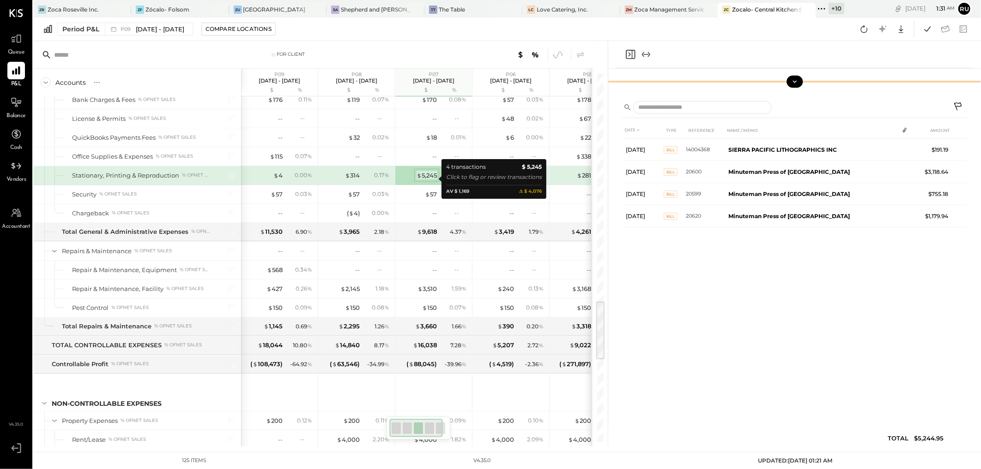
click at [427, 180] on div "$ 5,245" at bounding box center [426, 175] width 20 height 9
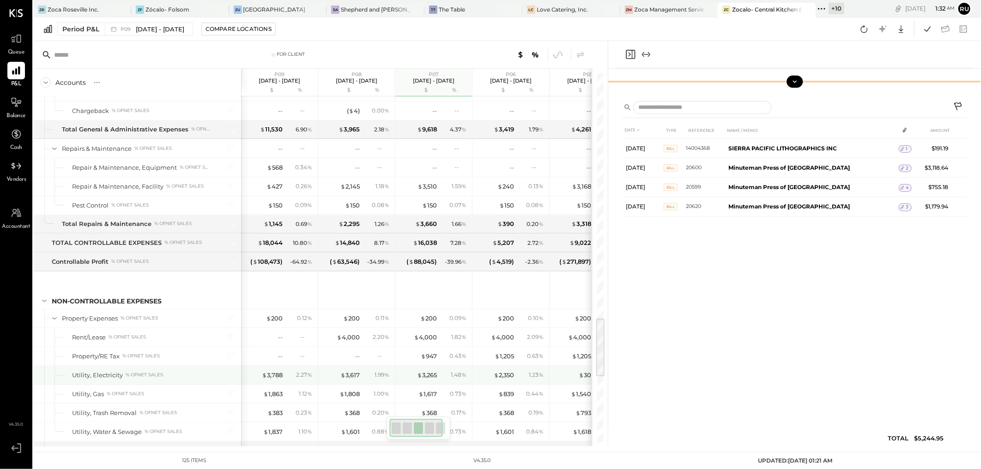
scroll to position [1539, 0]
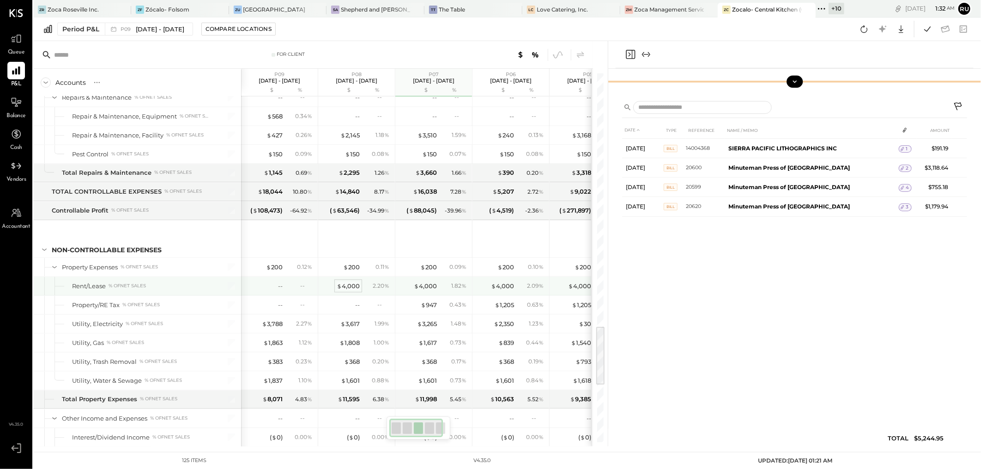
click at [349, 289] on div "$ 4,000" at bounding box center [348, 286] width 23 height 9
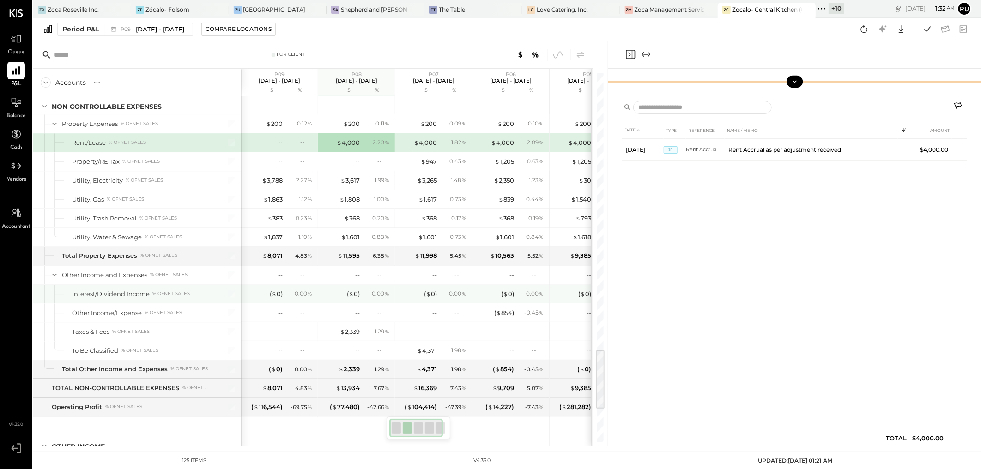
scroll to position [1631, 0]
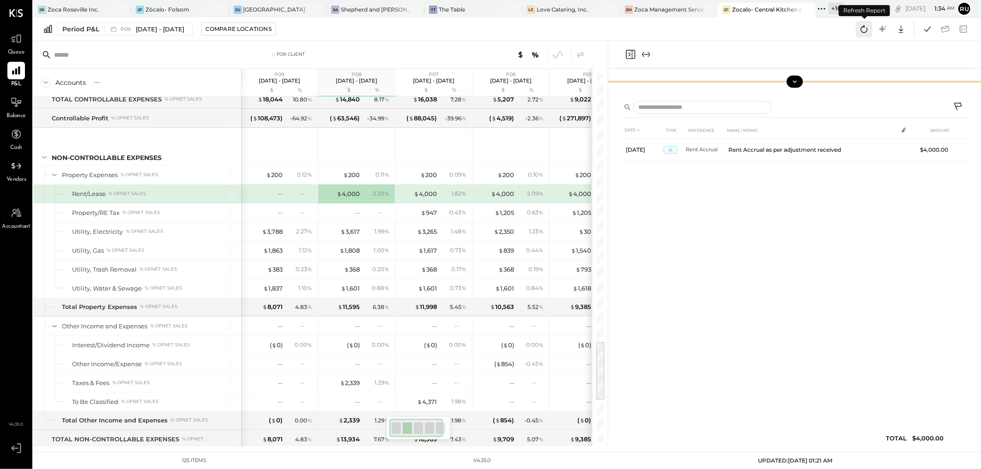
click at [696, 31] on icon at bounding box center [864, 29] width 12 height 12
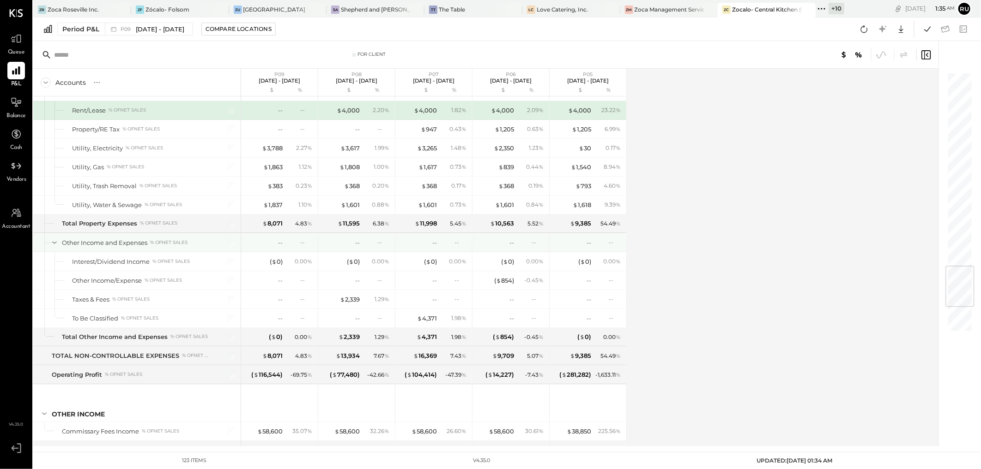
scroll to position [1644, 0]
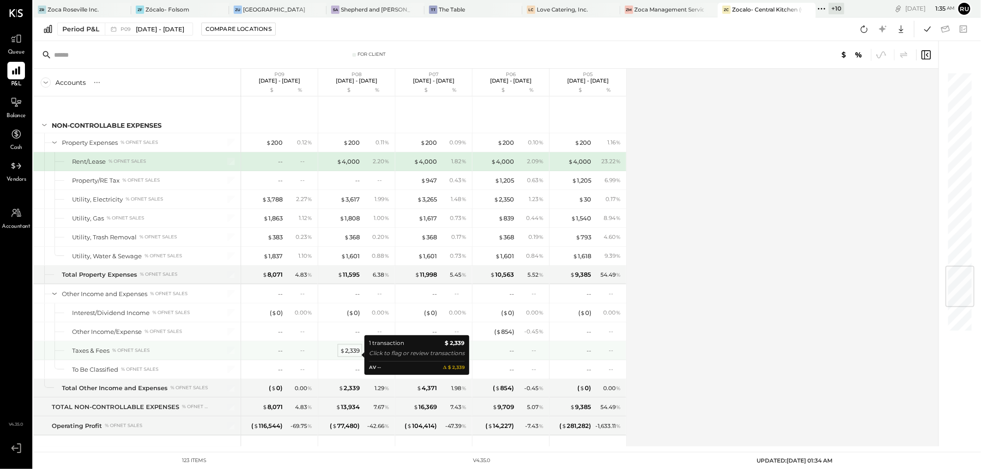
click at [348, 313] on div "$ 2,339" at bounding box center [350, 351] width 20 height 9
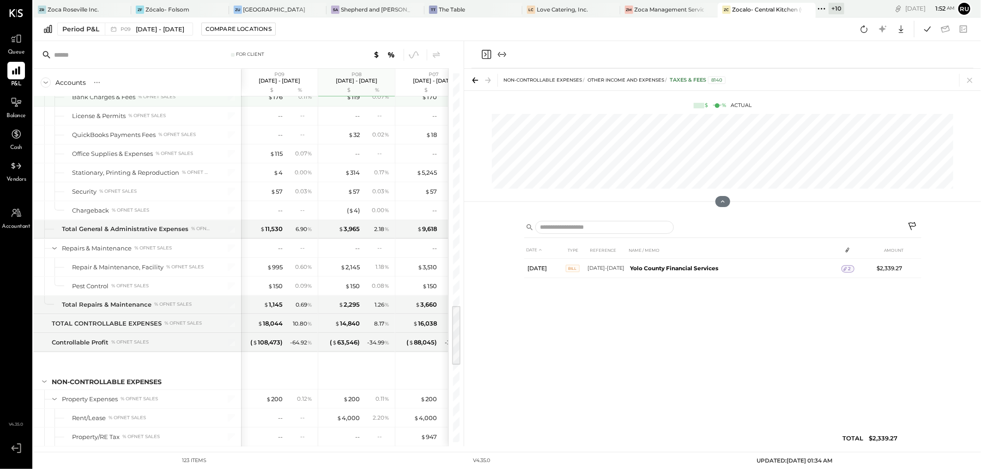
scroll to position [1234, 0]
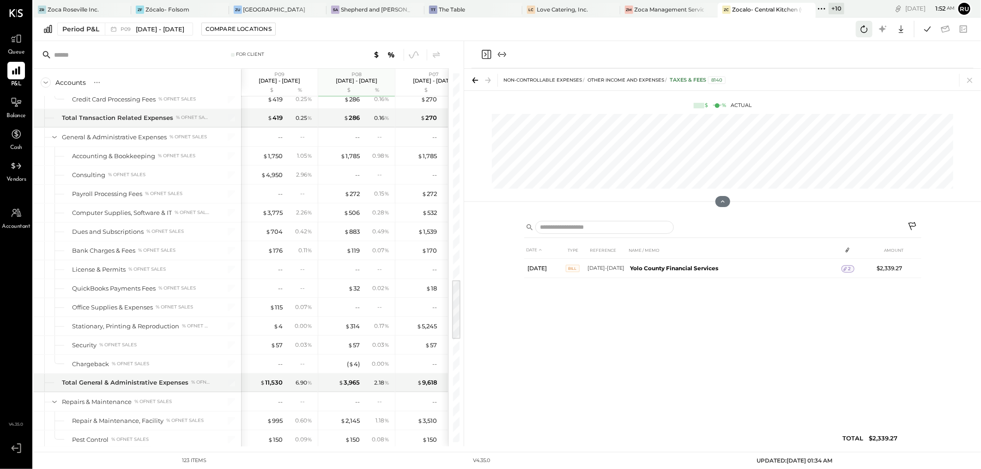
click at [696, 29] on icon at bounding box center [864, 28] width 7 height 7
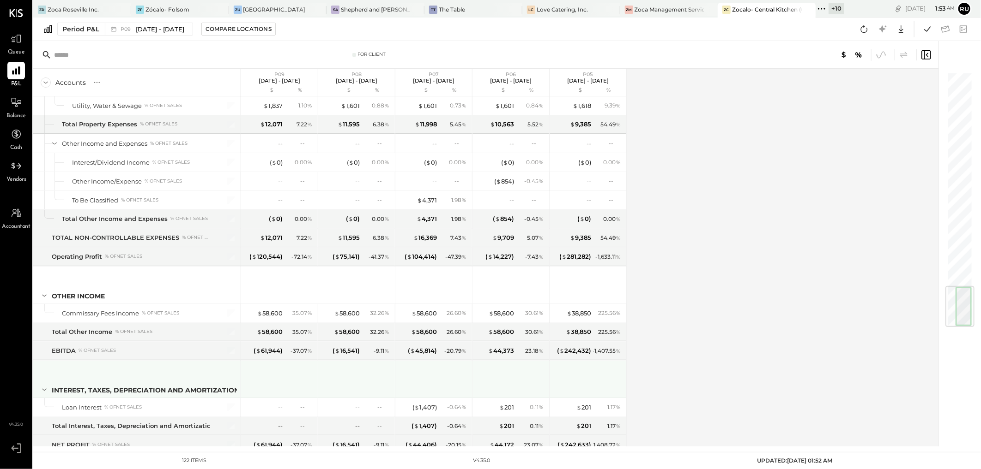
scroll to position [1830, 0]
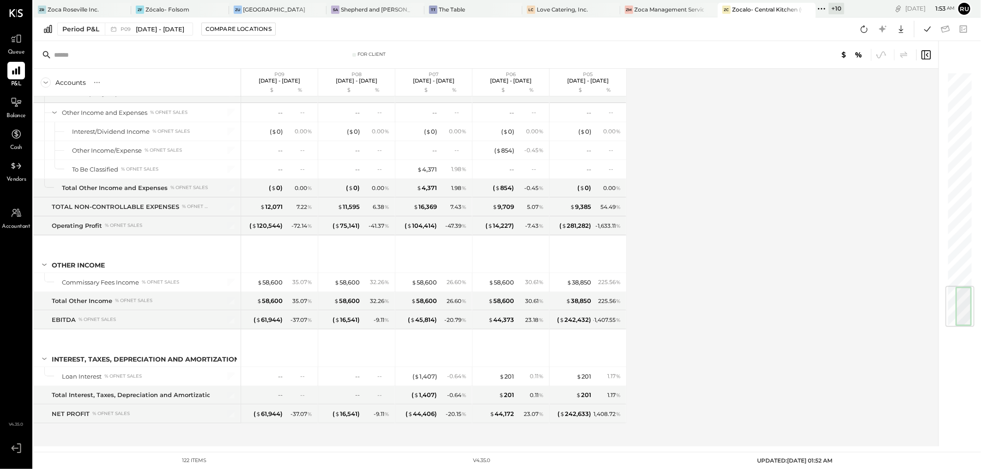
click at [696, 284] on div "Accounts S % GL P09 Aug 11 - Sep 7, 2025 $ % P08 Jul 14 - Aug 10, 2025 $ % P07 …" at bounding box center [486, 258] width 906 height 378
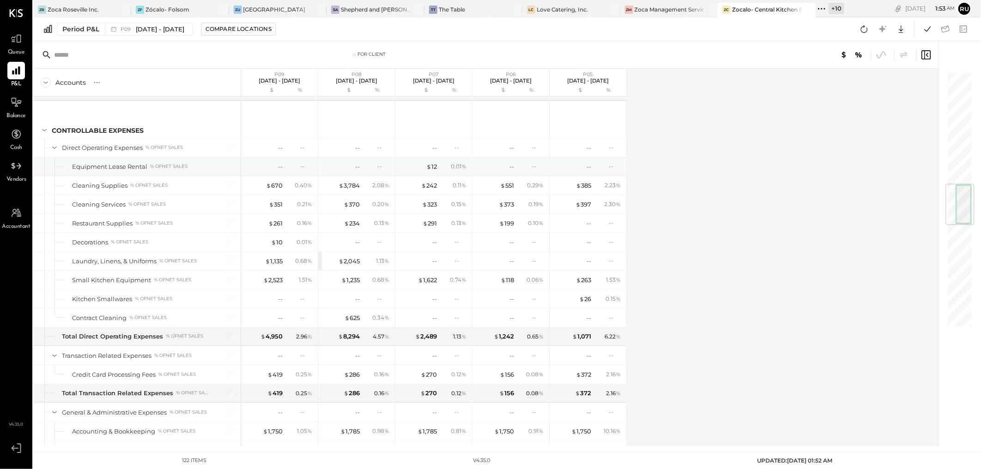
scroll to position [753, 0]
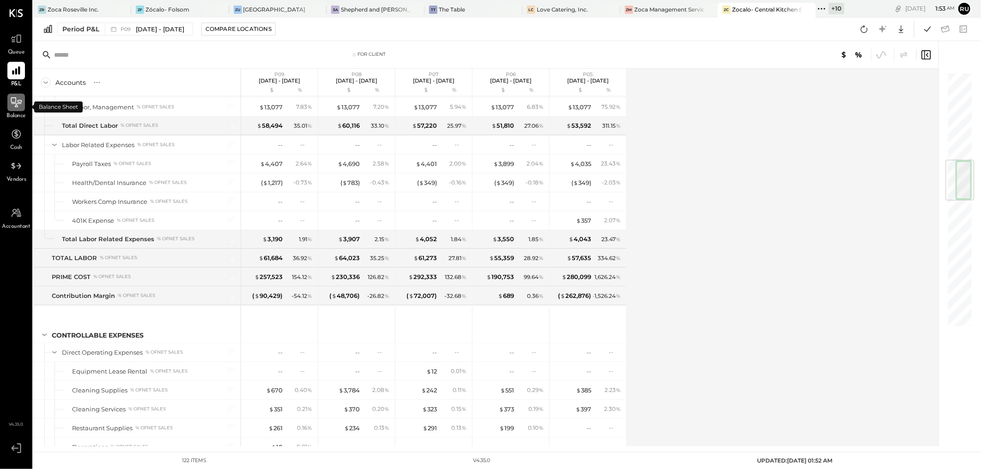
click at [12, 105] on icon at bounding box center [16, 102] width 12 height 12
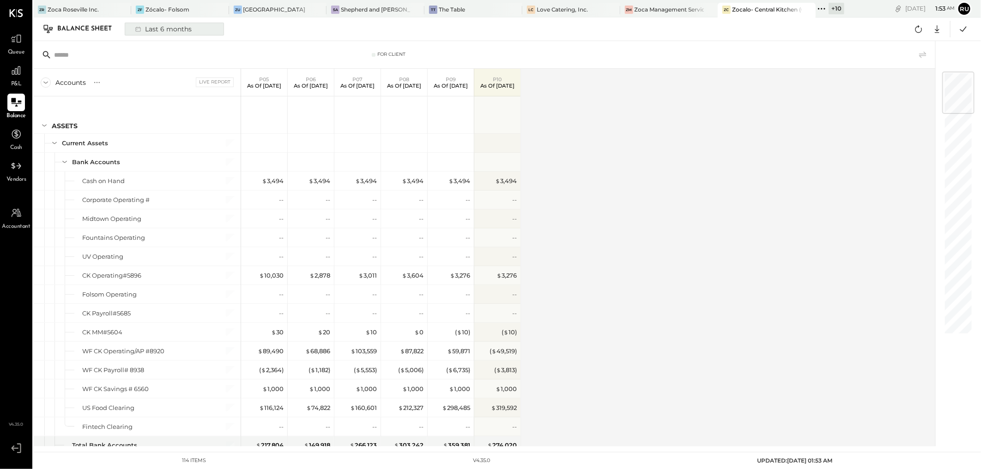
click at [165, 27] on div "Last 6 months" at bounding box center [163, 29] width 66 height 12
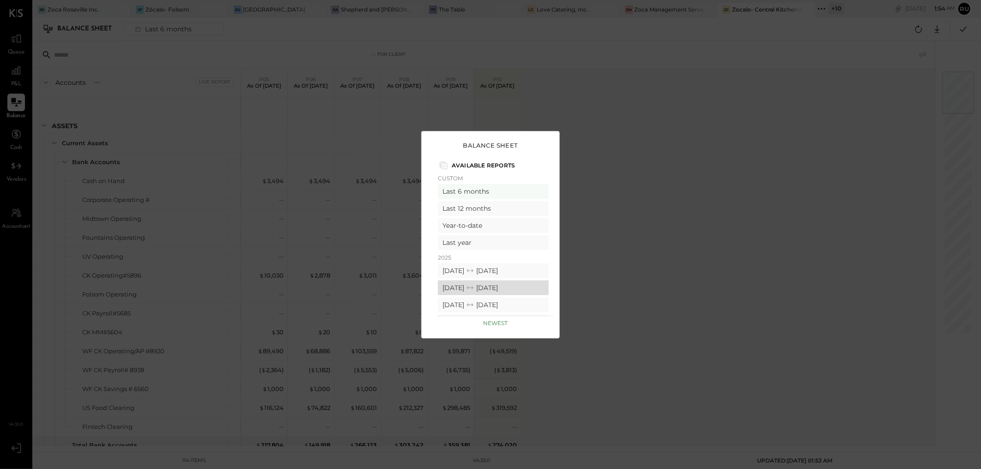
click at [468, 284] on div "08/11/2025 09/07/2025" at bounding box center [493, 288] width 111 height 15
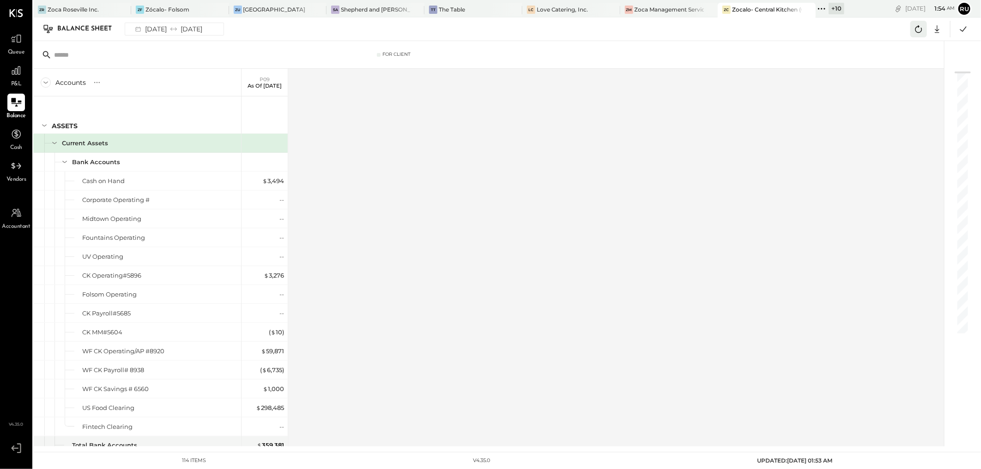
click at [696, 31] on icon at bounding box center [918, 28] width 7 height 7
click at [16, 74] on icon at bounding box center [16, 71] width 12 height 12
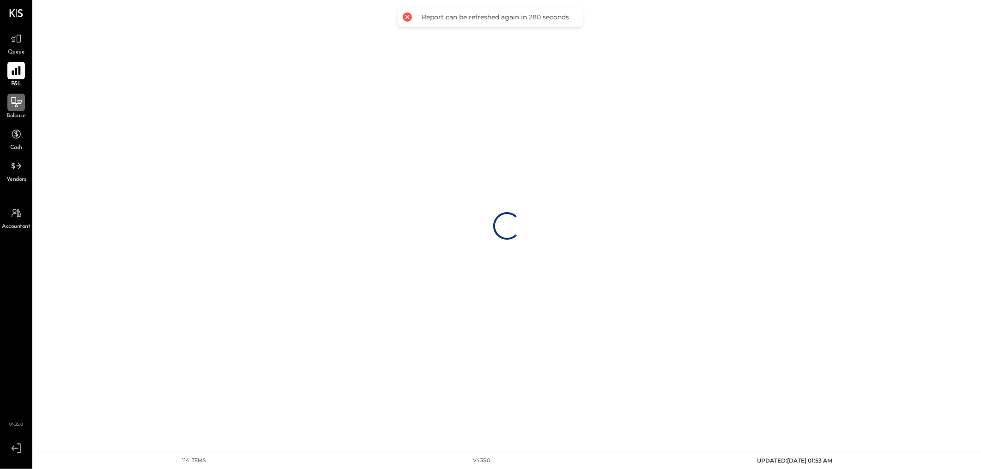
click at [11, 104] on icon at bounding box center [16, 102] width 12 height 12
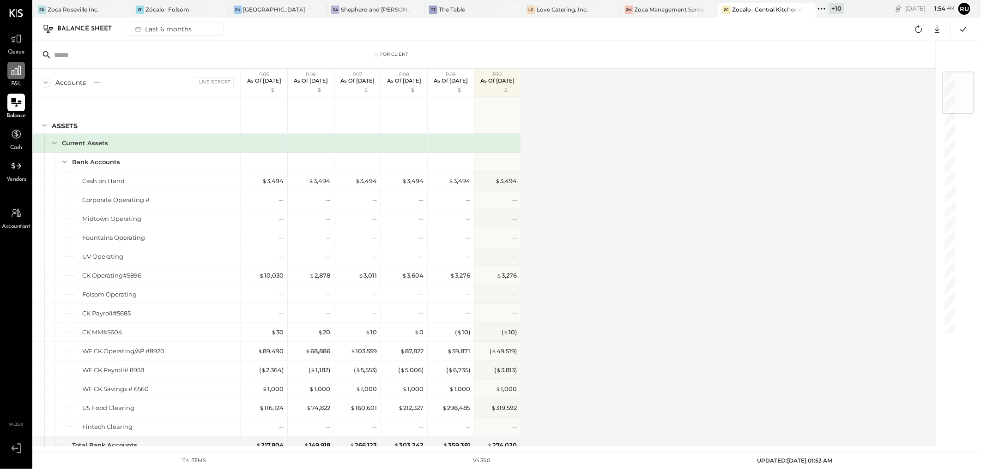
click at [86, 27] on div "Balance Sheet" at bounding box center [89, 29] width 64 height 15
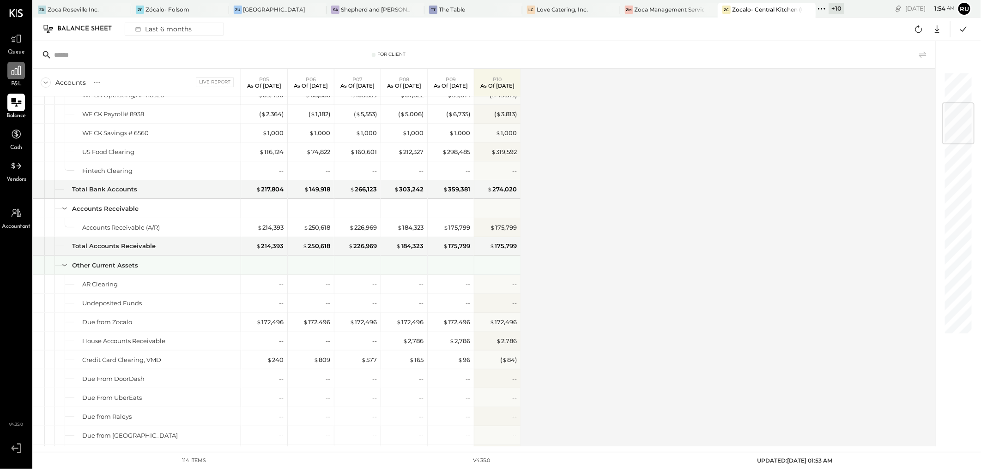
scroll to position [154, 0]
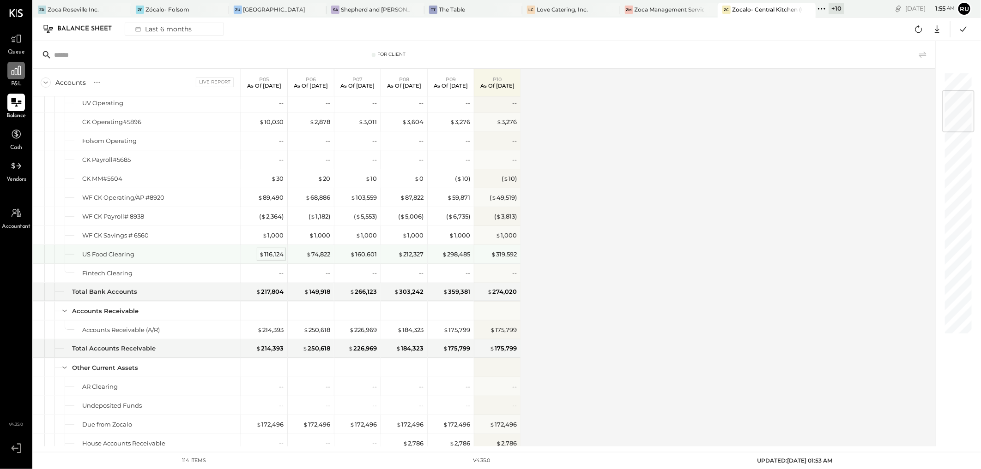
click at [272, 252] on div "$ 116,124" at bounding box center [271, 254] width 24 height 9
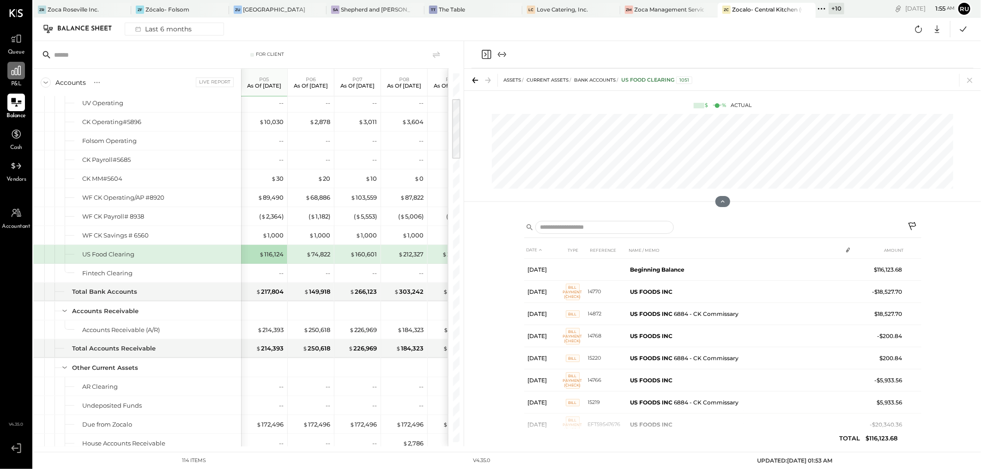
click at [696, 227] on icon at bounding box center [912, 227] width 11 height 11
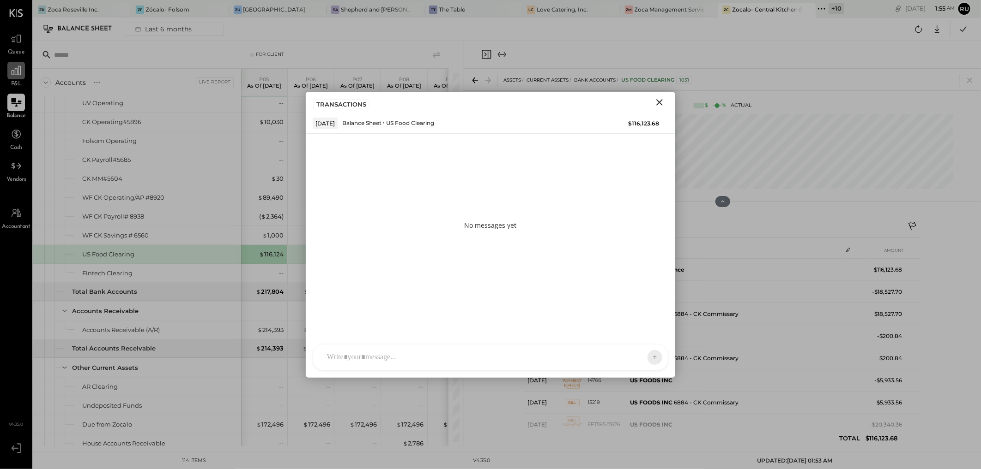
click at [354, 313] on div at bounding box center [490, 358] width 355 height 26
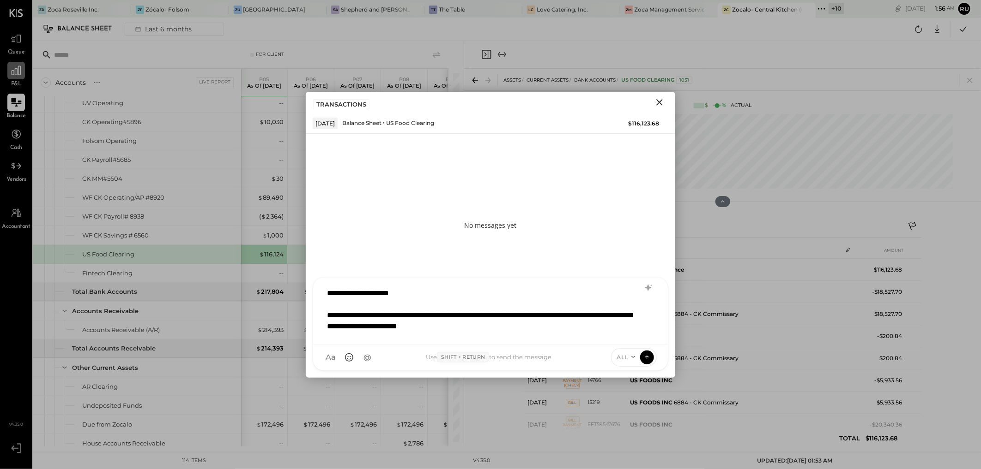
click at [426, 313] on div "**********" at bounding box center [479, 321] width 304 height 22
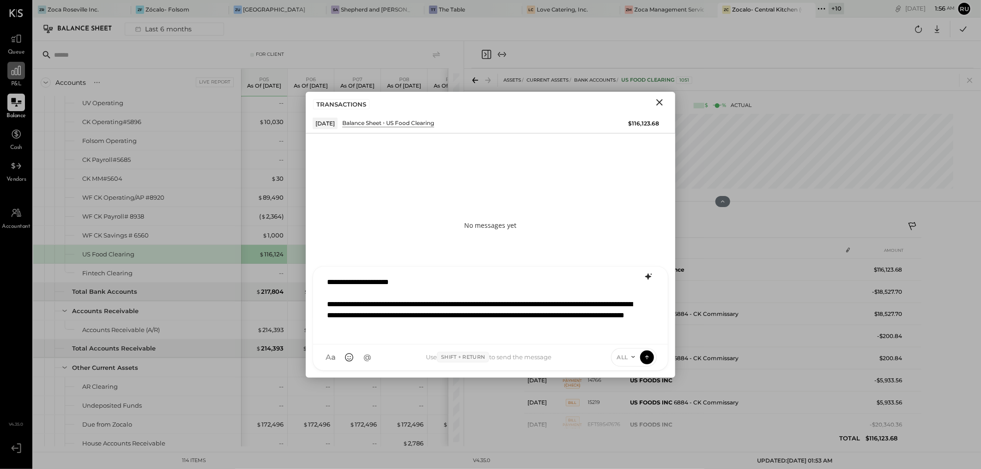
click at [646, 279] on icon at bounding box center [648, 276] width 11 height 11
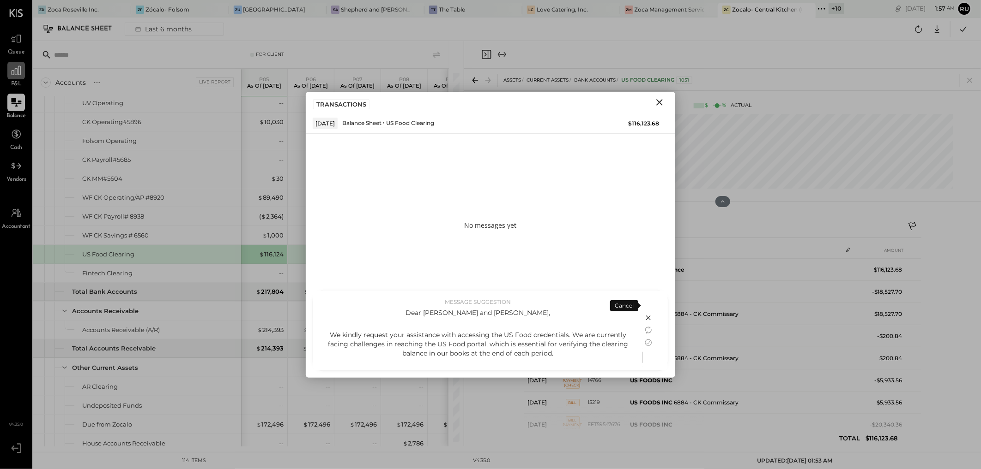
click at [488, 313] on div "Dear Jimmy and Claudine, We kindly request your assistance with accessing the U…" at bounding box center [477, 344] width 311 height 72
click at [647, 313] on icon at bounding box center [648, 330] width 11 height 11
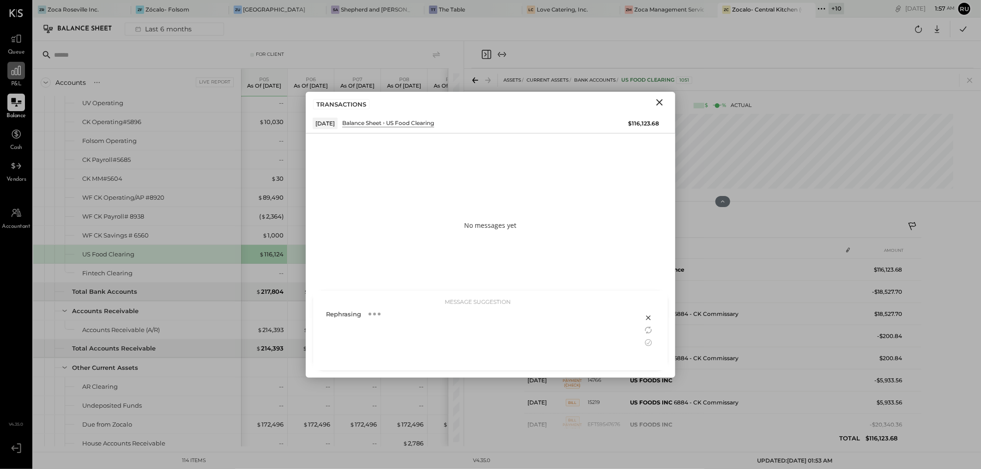
click at [407, 313] on div "Rephrasing" at bounding box center [477, 337] width 311 height 58
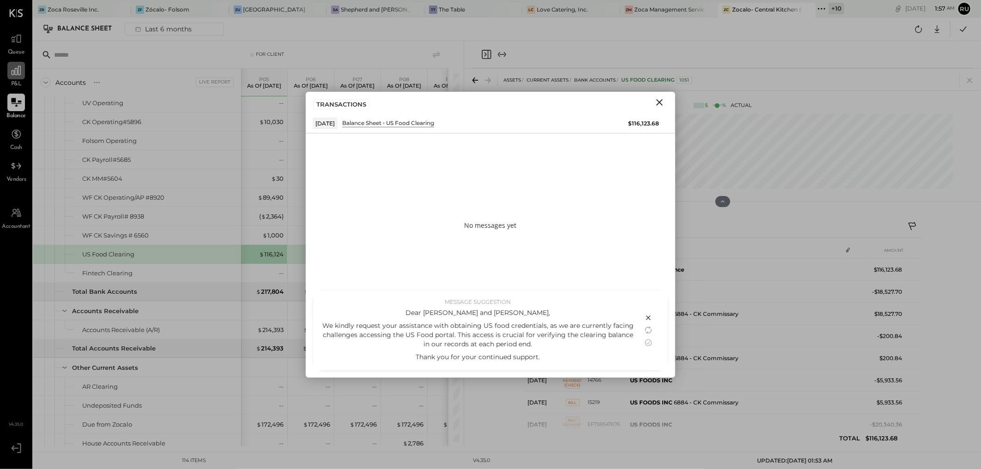
click at [451, 313] on p "We kindly request your assistance with obtaining US food credentials, as we are…" at bounding box center [477, 335] width 311 height 28
click at [646, 313] on icon at bounding box center [648, 343] width 7 height 7
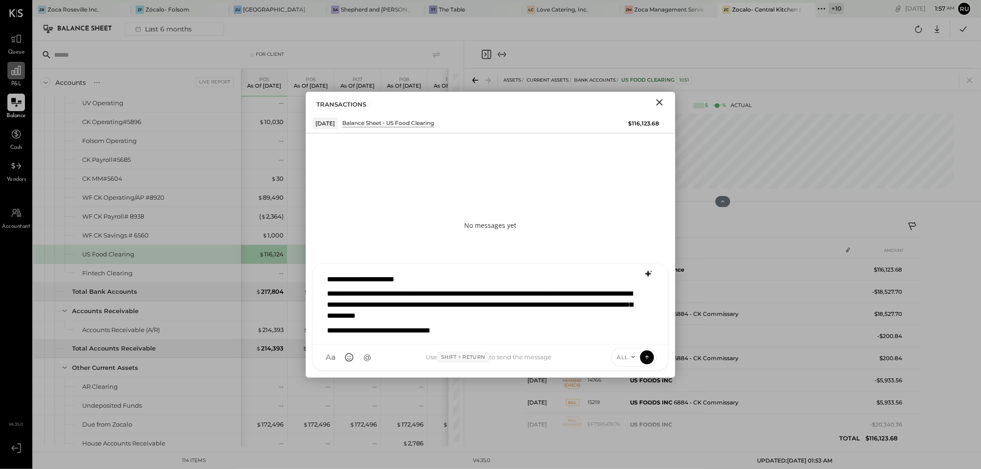
click at [379, 289] on p "**********" at bounding box center [478, 305] width 303 height 33
click at [327, 279] on p "**********" at bounding box center [478, 279] width 303 height 11
click at [431, 280] on p "**********" at bounding box center [478, 279] width 303 height 11
click at [469, 313] on p "**********" at bounding box center [478, 330] width 303 height 11
click at [328, 279] on p "**********" at bounding box center [478, 279] width 303 height 11
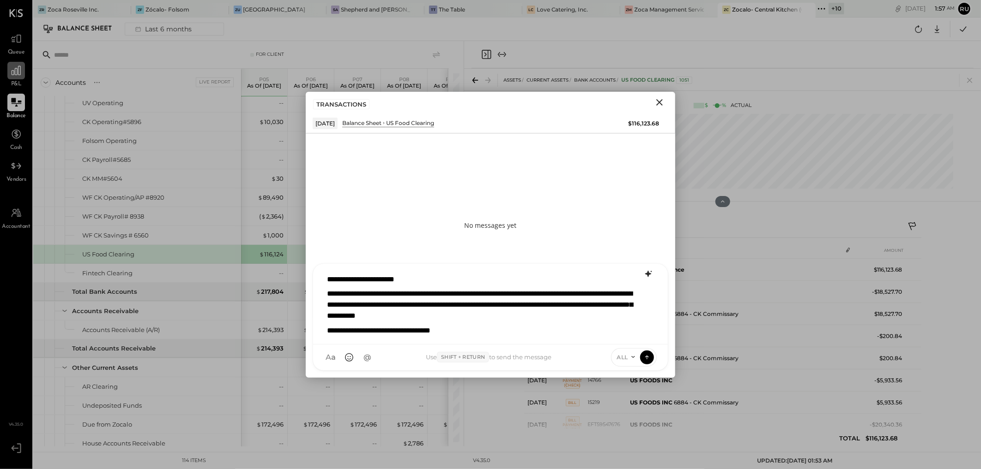
click at [581, 293] on p "**********" at bounding box center [478, 305] width 303 height 33
click at [389, 279] on p "**********" at bounding box center [478, 279] width 303 height 11
click at [345, 280] on p "**********" at bounding box center [478, 279] width 303 height 11
click at [645, 313] on icon at bounding box center [647, 357] width 8 height 9
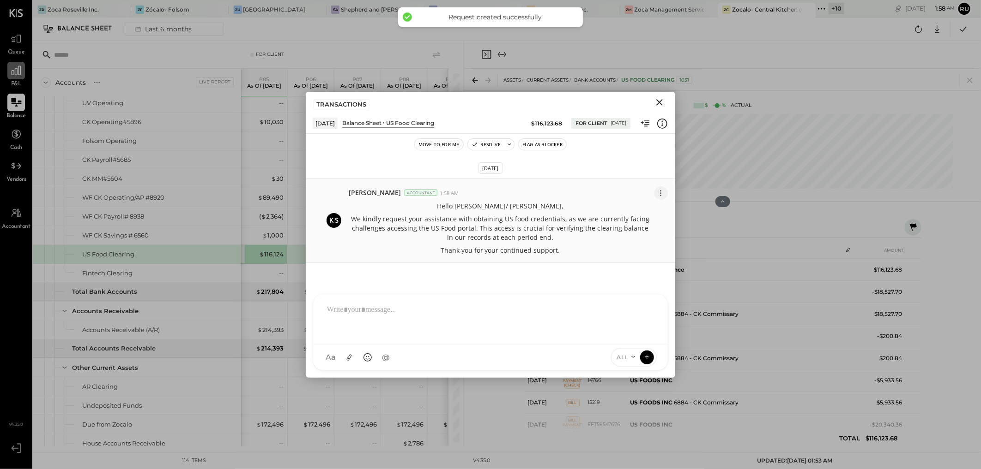
click at [663, 191] on icon at bounding box center [661, 193] width 10 height 10
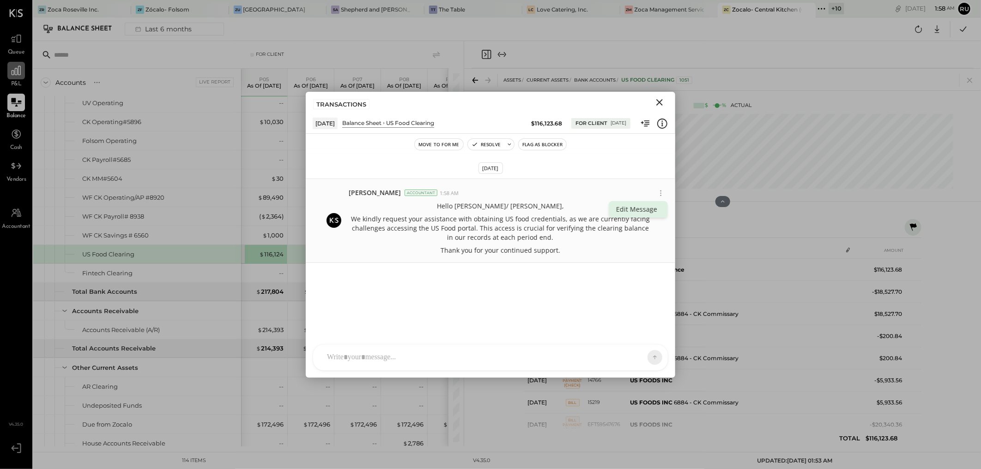
click at [639, 211] on button "Edit Message" at bounding box center [637, 209] width 59 height 17
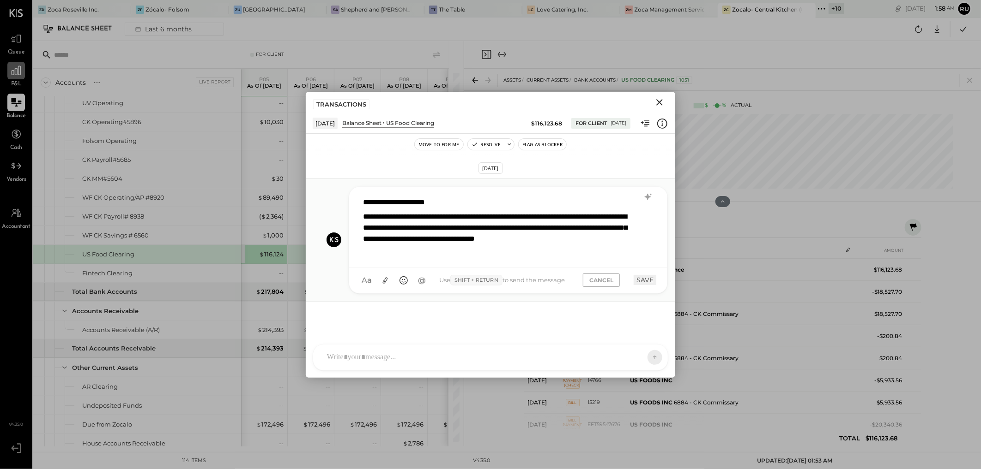
click at [455, 202] on p "**********" at bounding box center [496, 202] width 267 height 11
click at [363, 219] on p "**********" at bounding box center [496, 233] width 267 height 44
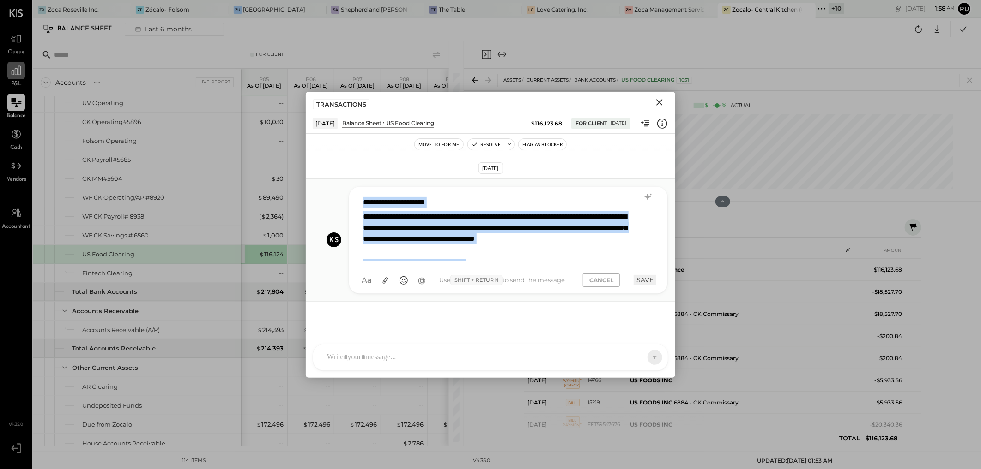
scroll to position [1, 0]
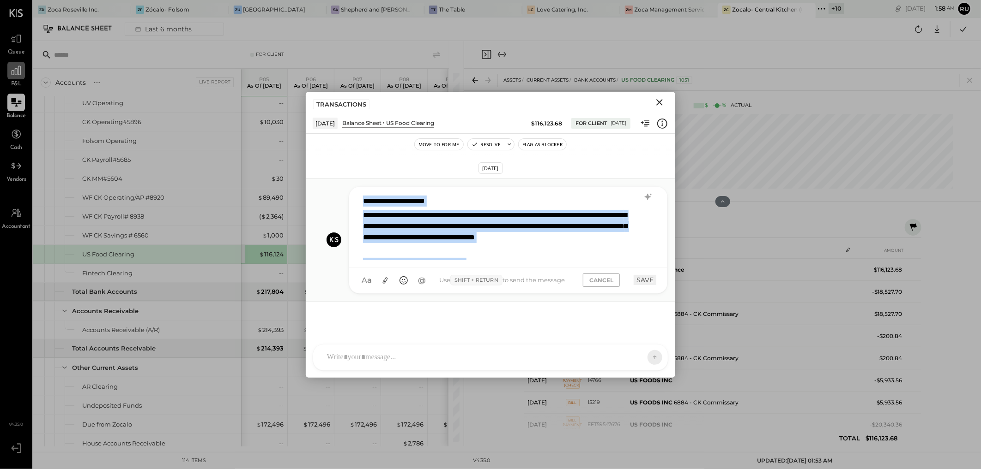
drag, startPoint x: 361, startPoint y: 201, endPoint x: 519, endPoint y: 270, distance: 172.4
click at [522, 271] on div "**********" at bounding box center [508, 241] width 319 height 108
click at [365, 278] on button "A a" at bounding box center [367, 281] width 18 height 18
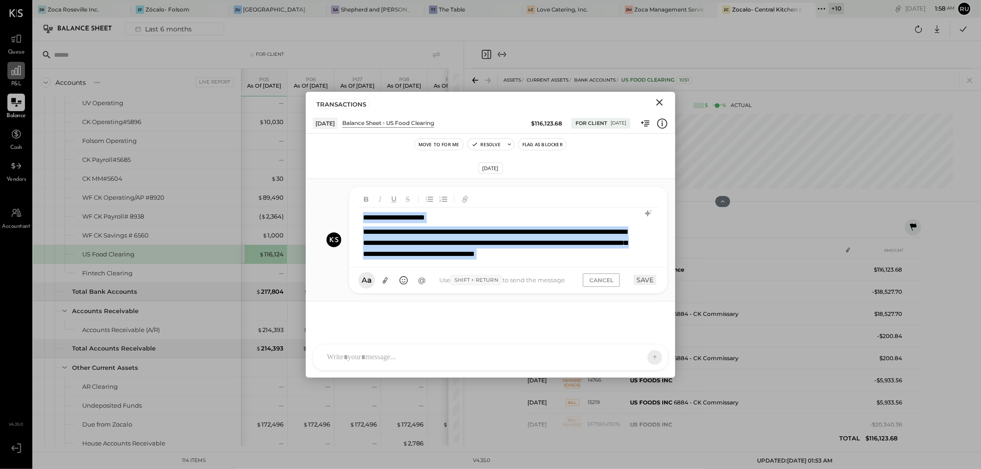
click at [492, 231] on p "**********" at bounding box center [496, 249] width 267 height 44
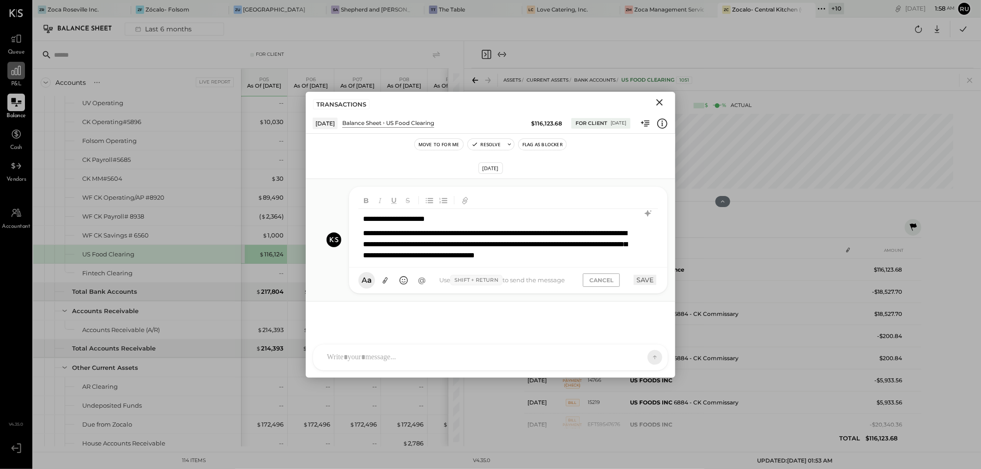
scroll to position [13, 0]
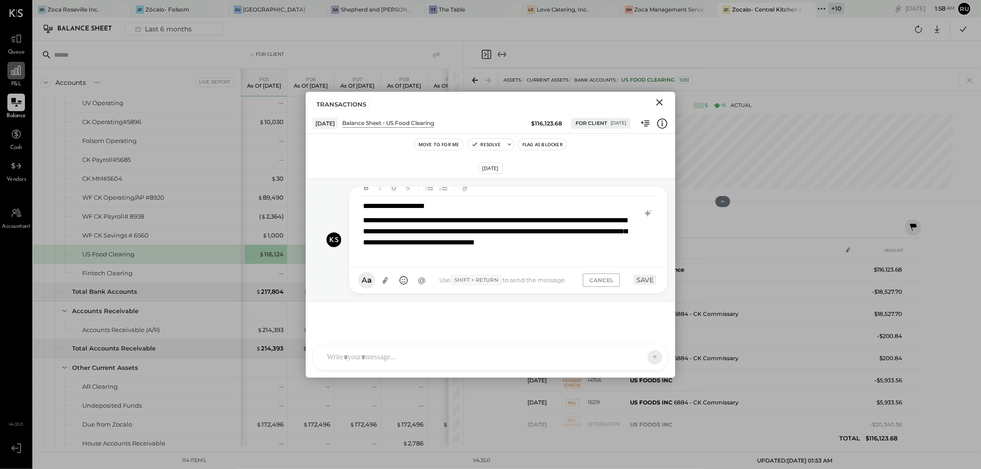
click at [646, 282] on button "SAVE" at bounding box center [644, 280] width 23 height 10
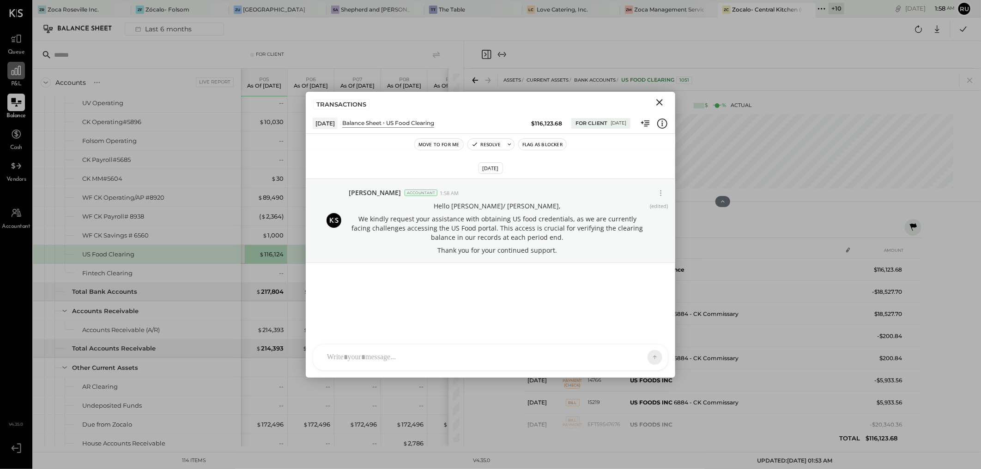
click at [660, 102] on icon "Close" at bounding box center [659, 102] width 6 height 6
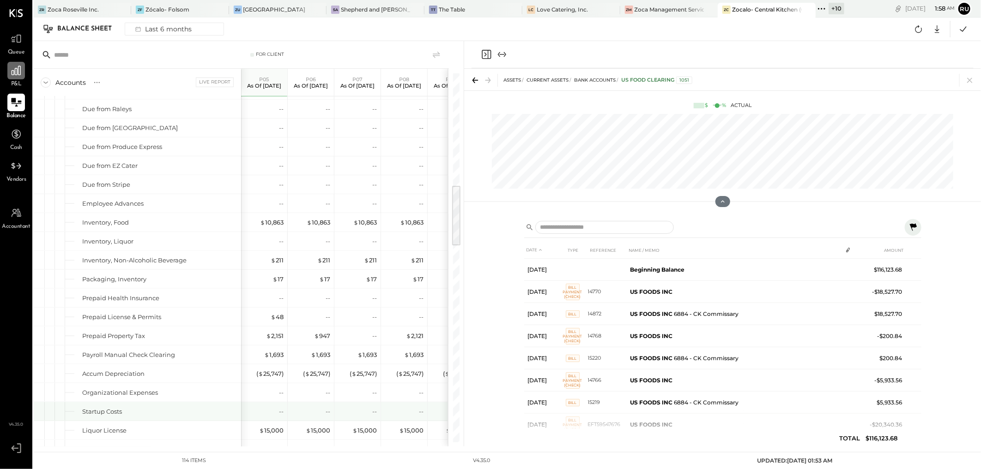
scroll to position [667, 0]
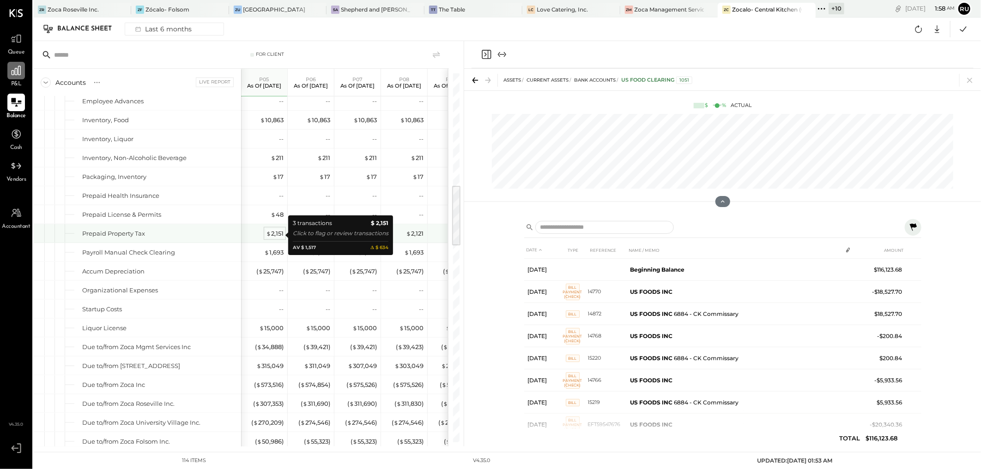
click at [275, 234] on div "$ 2,151" at bounding box center [275, 233] width 18 height 9
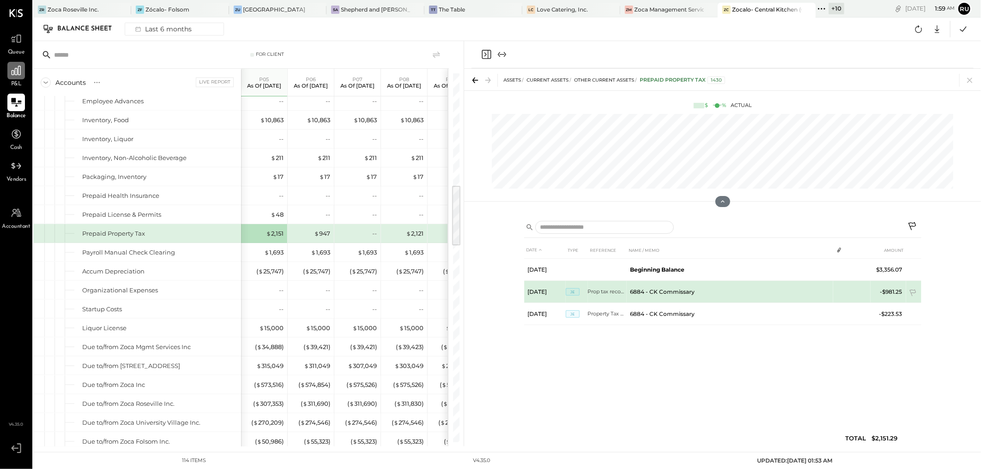
click at [656, 293] on td "6884 - CK Commissary" at bounding box center [729, 292] width 207 height 22
click at [696, 291] on td "-$981.25" at bounding box center [888, 292] width 36 height 22
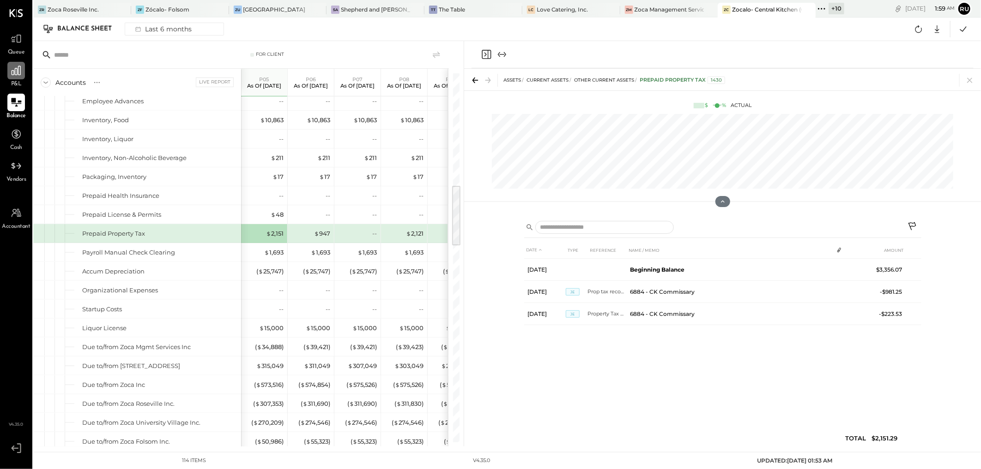
click at [394, 31] on div "Balance Sheet Last 6 months Google Sheets Excel" at bounding box center [506, 30] width 947 height 24
click at [696, 80] on icon at bounding box center [969, 80] width 13 height 13
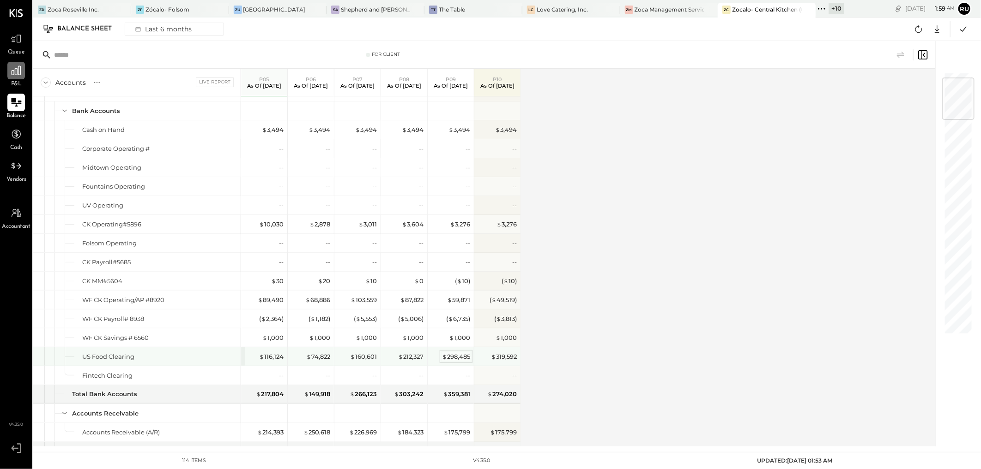
scroll to position [102, 0]
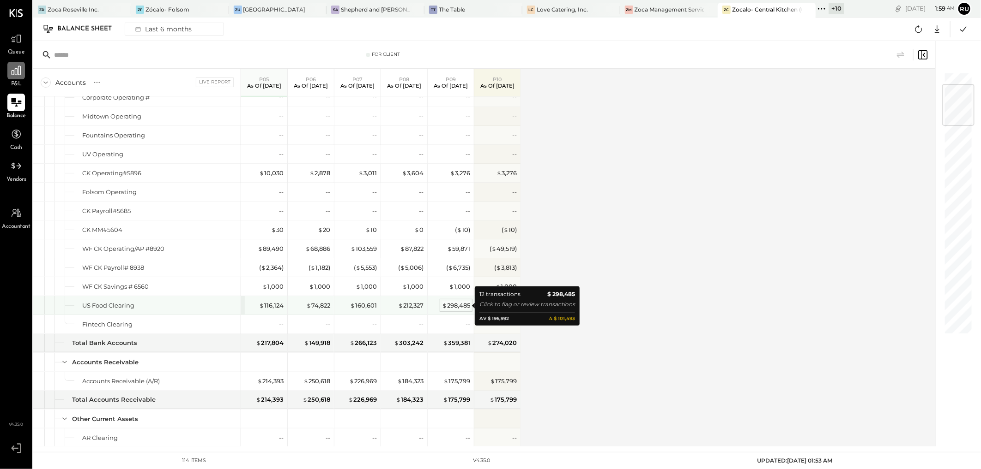
click at [454, 307] on div "$ 298,485" at bounding box center [456, 305] width 28 height 9
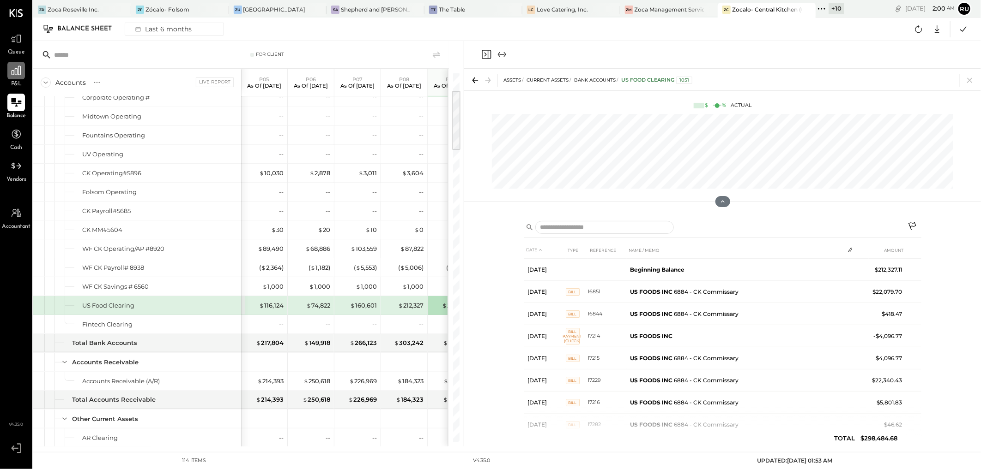
click at [696, 225] on icon at bounding box center [912, 227] width 11 height 11
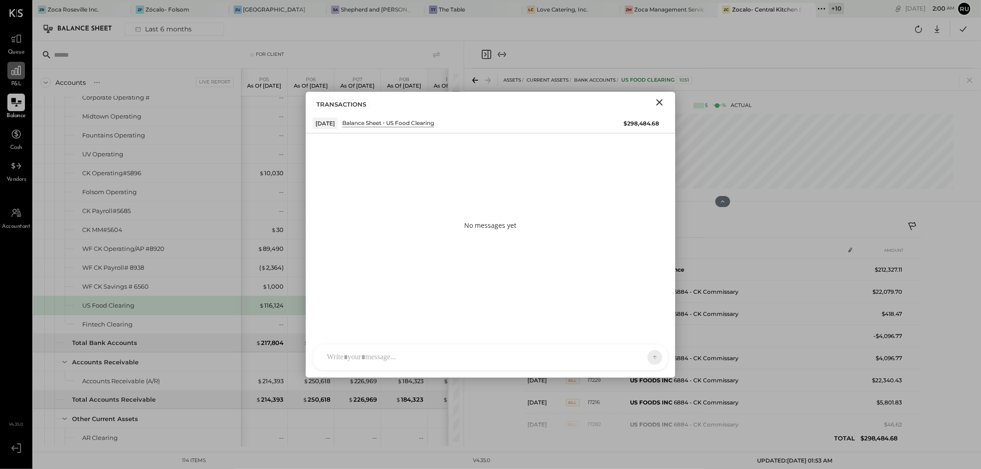
click at [662, 103] on icon "Close" at bounding box center [659, 102] width 11 height 11
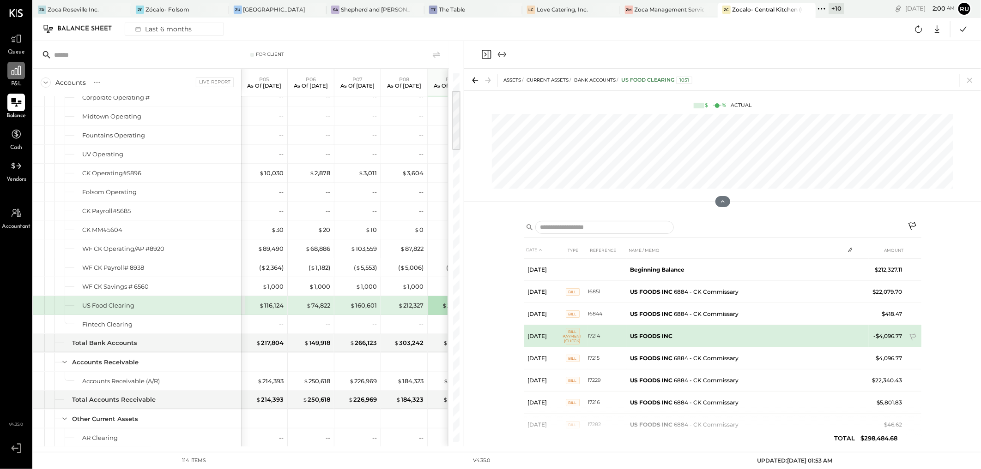
click at [573, 313] on span "Bill Payment (Check)" at bounding box center [573, 336] width 14 height 17
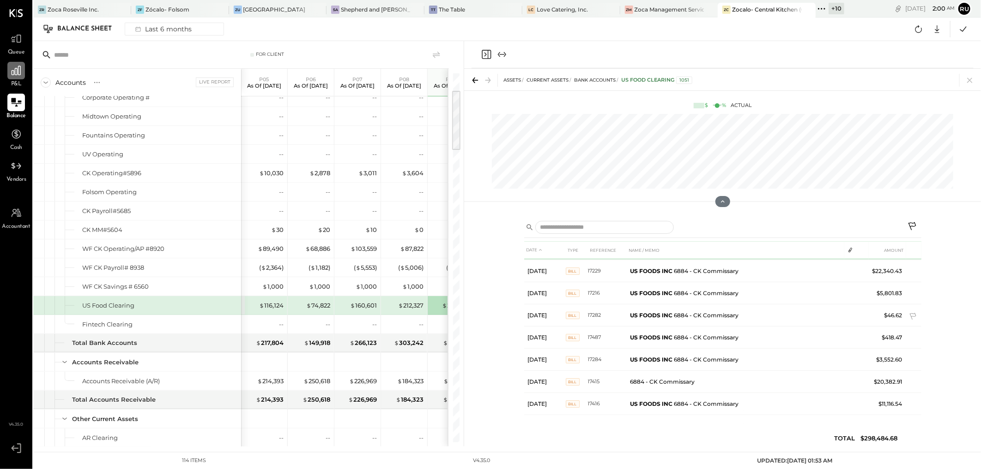
scroll to position [110, 0]
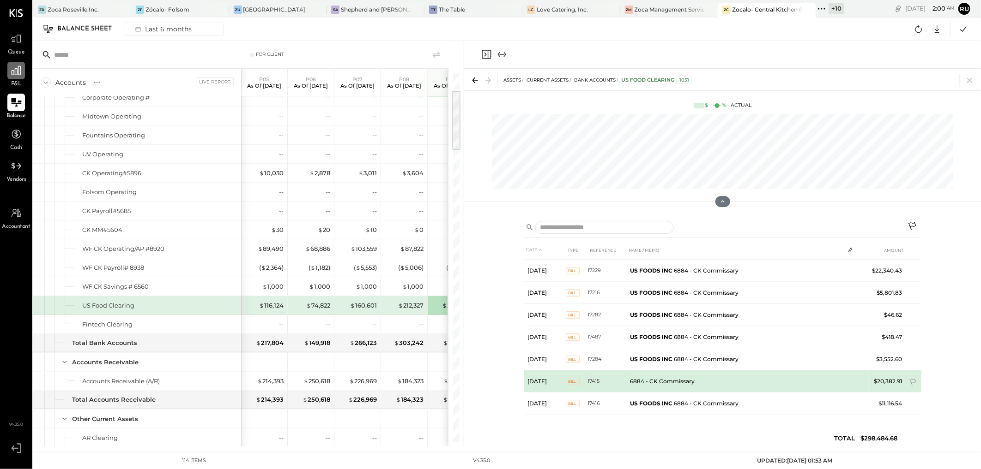
click at [667, 313] on td "6884 - CK Commissary" at bounding box center [734, 382] width 217 height 22
click at [566, 313] on span "BILL" at bounding box center [573, 381] width 14 height 7
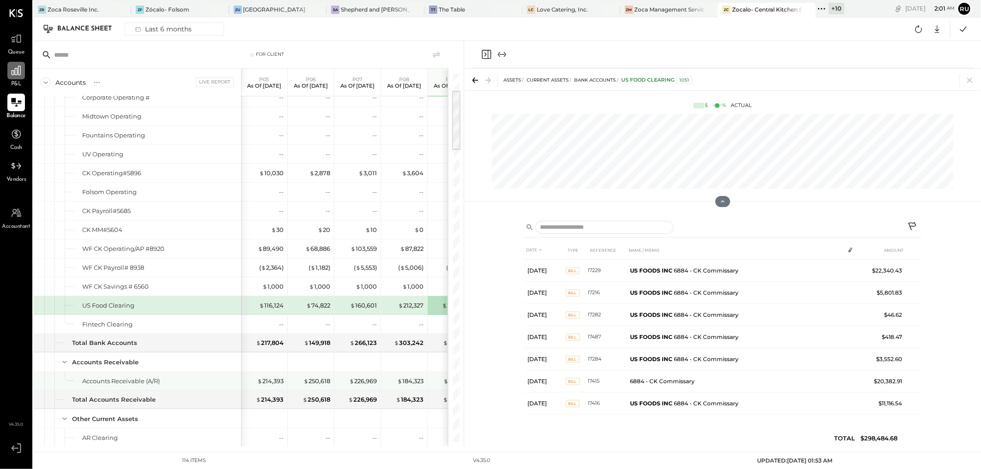
scroll to position [51, 0]
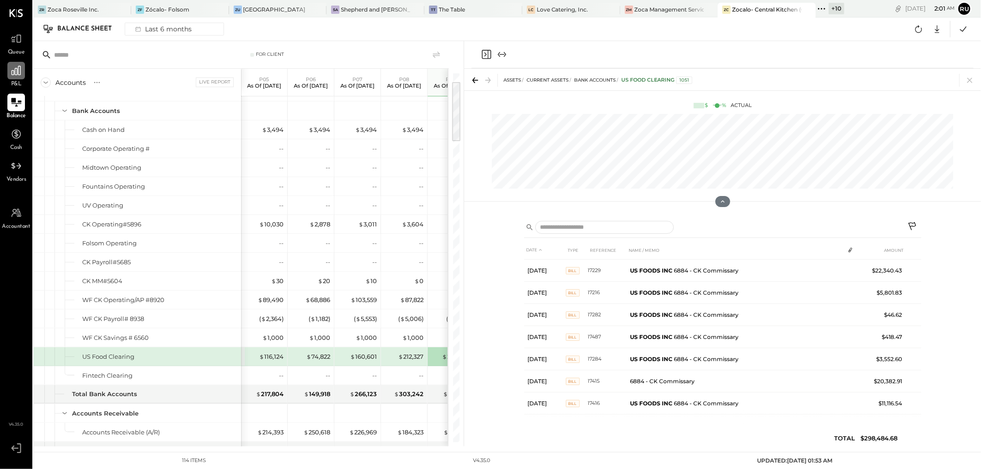
drag, startPoint x: 972, startPoint y: 82, endPoint x: 533, endPoint y: 127, distance: 440.9
click at [696, 82] on icon at bounding box center [969, 80] width 5 height 5
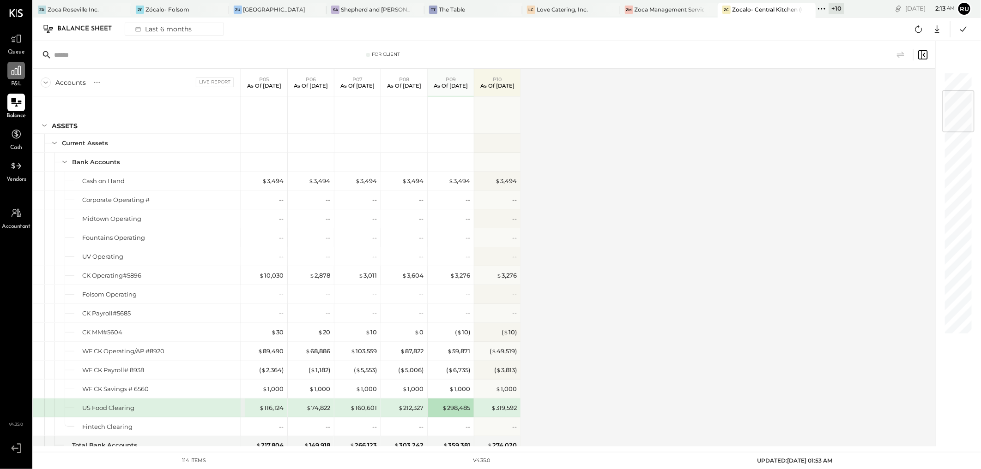
scroll to position [154, 0]
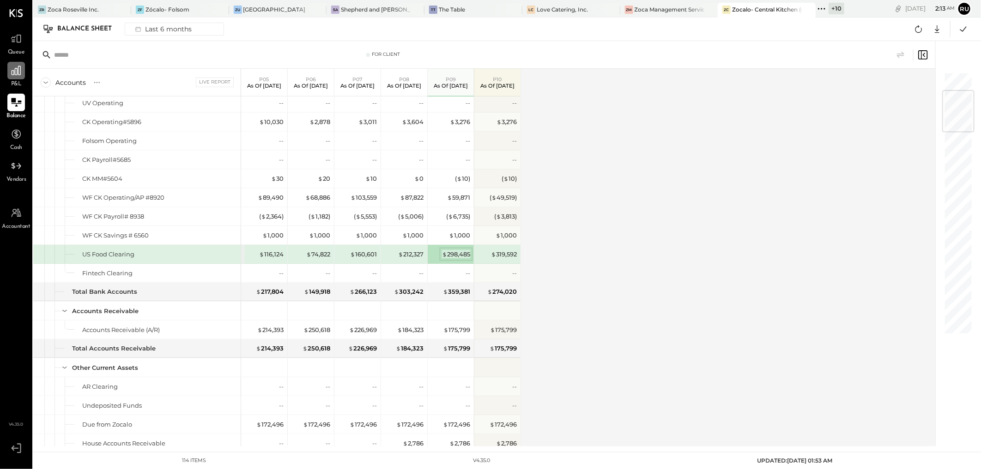
click at [456, 254] on div "$ 298,485" at bounding box center [456, 254] width 28 height 9
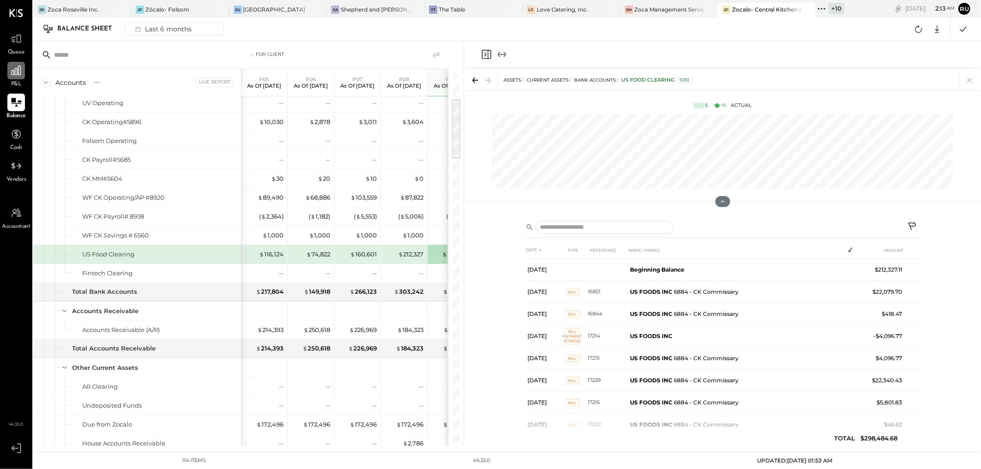
click at [696, 225] on icon at bounding box center [912, 227] width 8 height 8
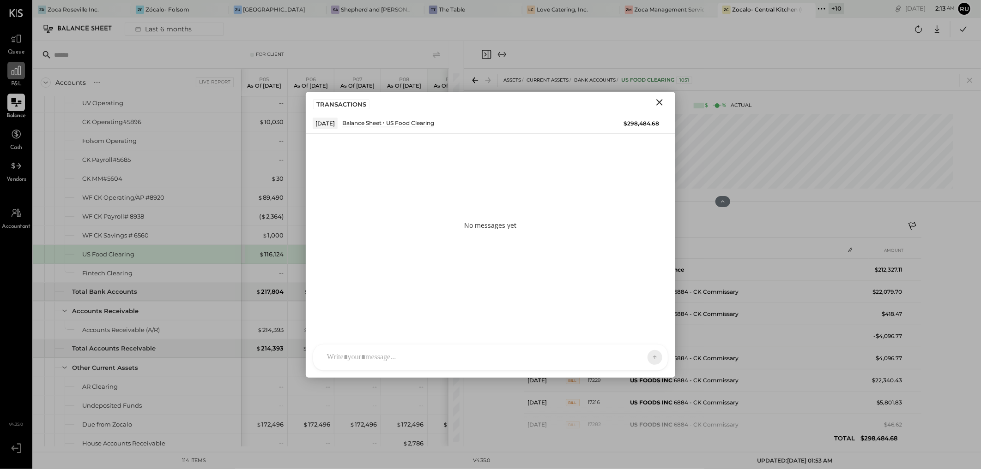
click at [320, 313] on div "RS Rushabh Shah TM Tasmir Malek I Isaac UM Unnati M. Raloti J jimmy E ernesto C…" at bounding box center [490, 357] width 369 height 41
click at [333, 313] on div "RS Rushabh Shah TM Tasmir Malek I Isaac UM Unnati M. Raloti J jimmy E ernesto C…" at bounding box center [490, 332] width 355 height 77
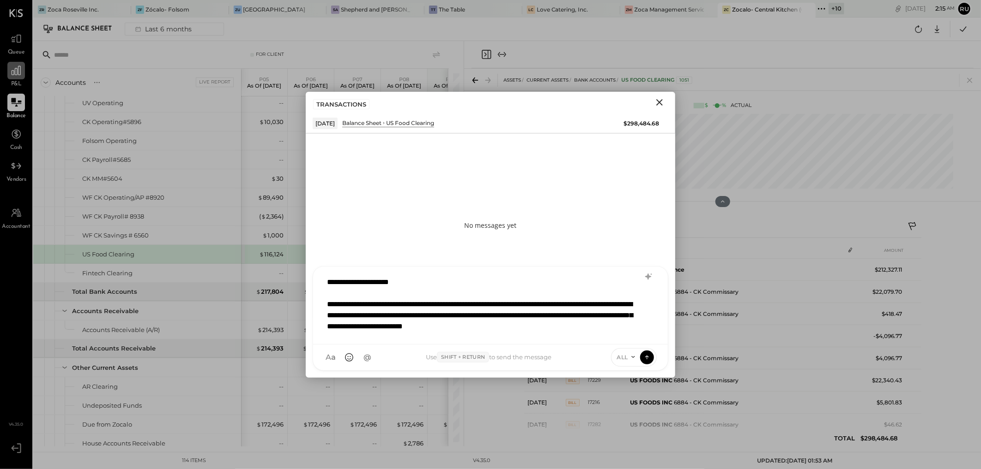
scroll to position [1, 0]
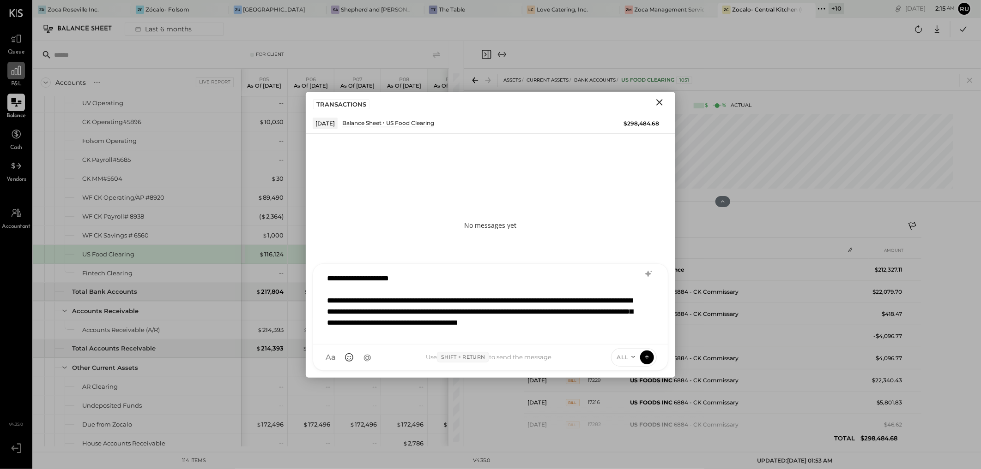
click at [329, 297] on div "**********" at bounding box center [478, 317] width 303 height 44
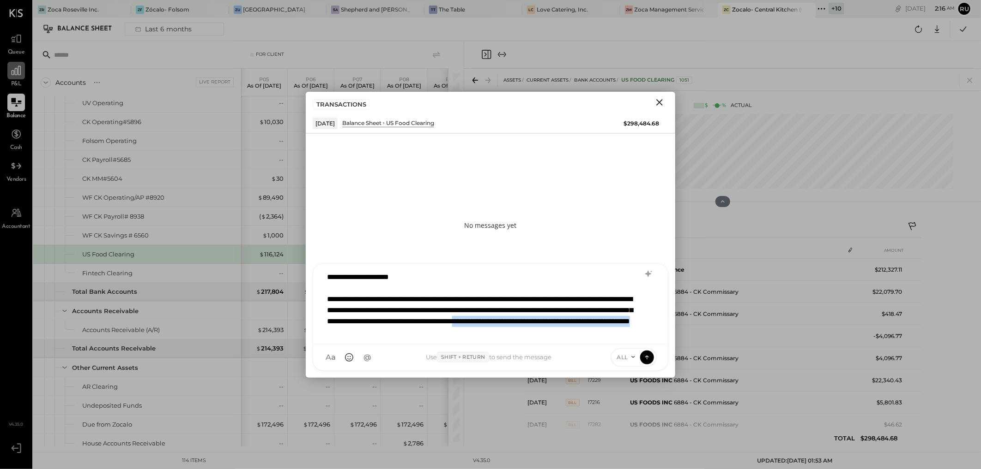
drag, startPoint x: 384, startPoint y: 334, endPoint x: 613, endPoint y: 333, distance: 228.5
click at [617, 313] on div "**********" at bounding box center [478, 316] width 303 height 44
click at [548, 298] on div "**********" at bounding box center [478, 316] width 303 height 44
click at [344, 313] on div "**********" at bounding box center [478, 321] width 303 height 55
click at [375, 313] on div "**********" at bounding box center [478, 321] width 303 height 55
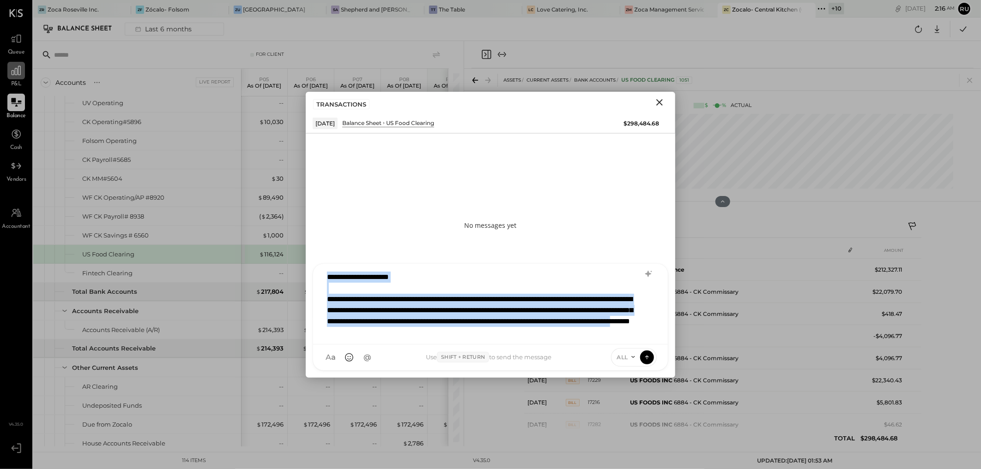
drag, startPoint x: 616, startPoint y: 332, endPoint x: 319, endPoint y: 284, distance: 300.8
click at [319, 282] on div "**********" at bounding box center [490, 304] width 355 height 81
click at [351, 288] on div at bounding box center [478, 288] width 303 height 11
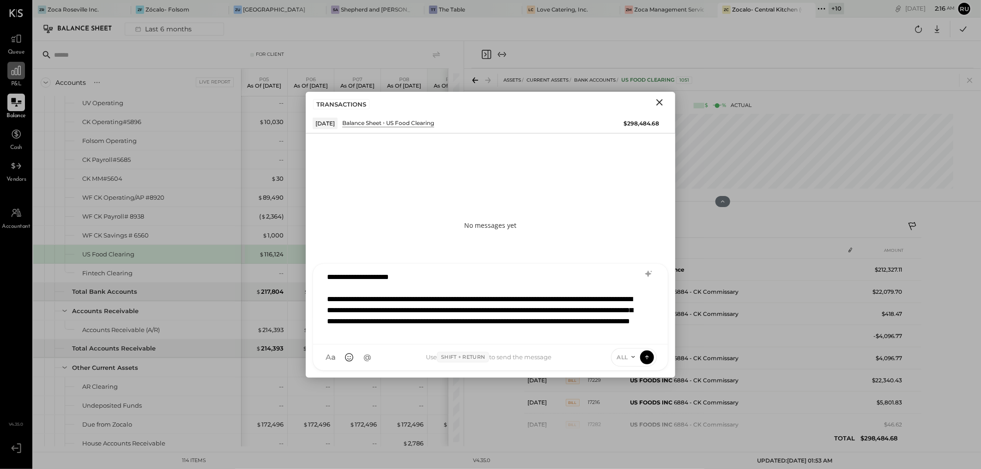
click at [324, 301] on div "**********" at bounding box center [490, 302] width 336 height 69
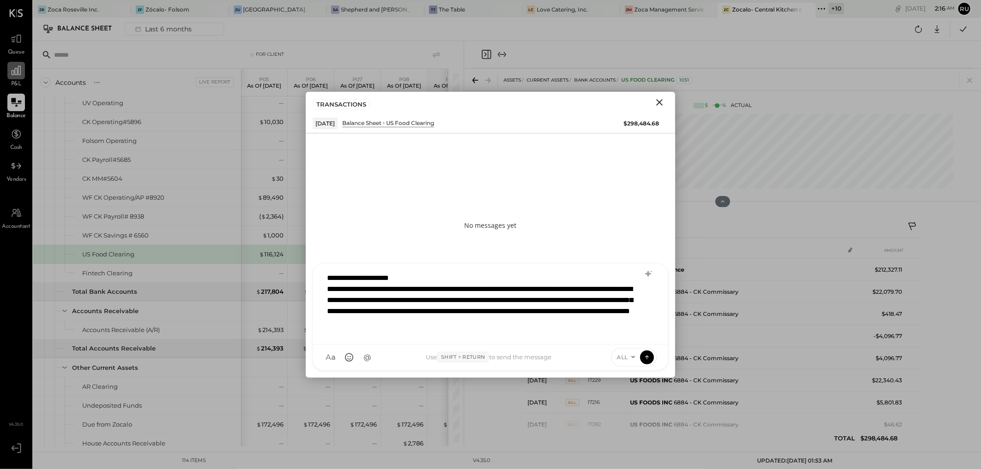
scroll to position [0, 0]
click at [649, 274] on icon at bounding box center [648, 274] width 6 height 6
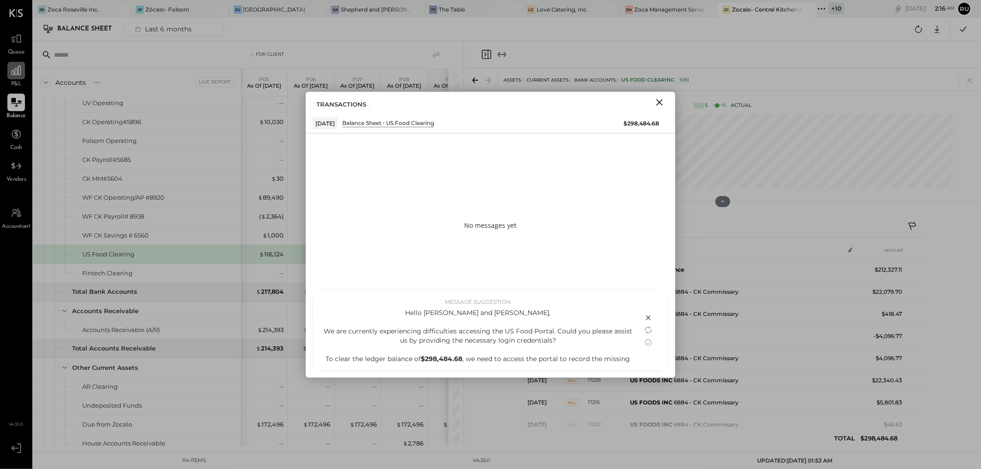
click at [551, 313] on div "Hello Jimmy and Claudine, We are currently experiencing difficulties accessing …" at bounding box center [477, 359] width 311 height 102
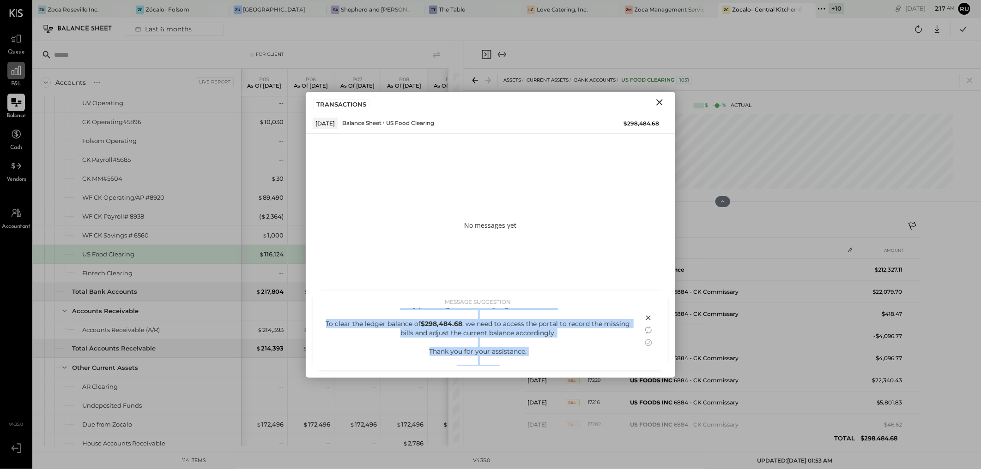
scroll to position [44, 0]
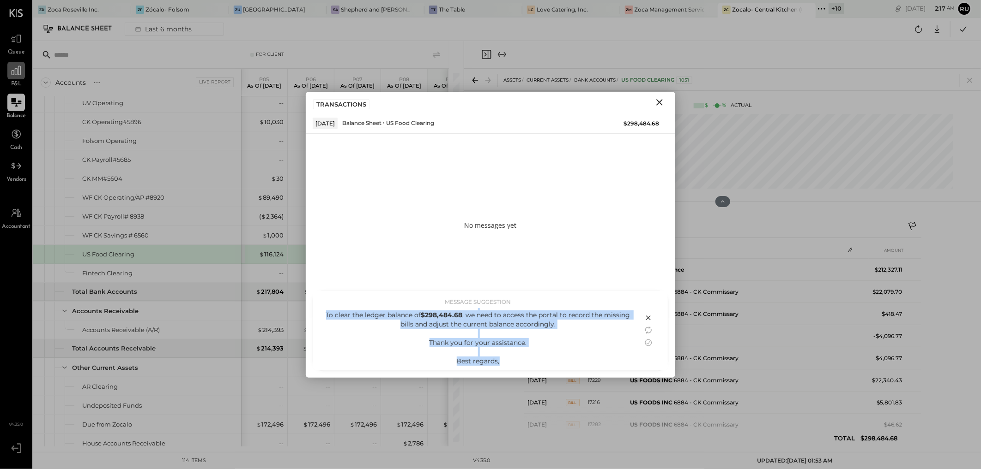
drag, startPoint x: 435, startPoint y: 313, endPoint x: 556, endPoint y: 357, distance: 128.7
click at [559, 313] on div "Hello Jimmy and Claudine, We are currently experiencing difficulties accessing …" at bounding box center [477, 316] width 311 height 102
copy div "Hello Jimmy and Claudine, We are currently experiencing difficulties accessing …"
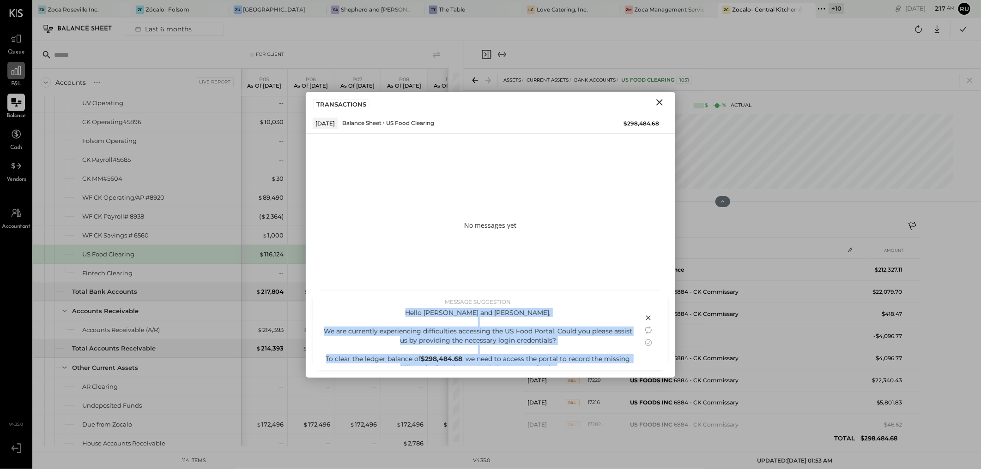
click at [570, 313] on div "Hello Jimmy and Claudine, We are currently experiencing difficulties accessing …" at bounding box center [477, 359] width 311 height 102
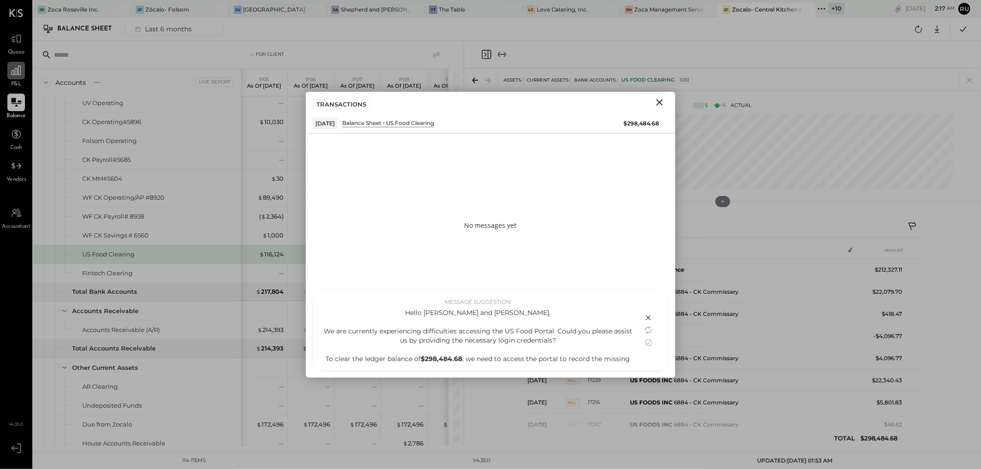
click at [400, 313] on div "Hello Jimmy and Claudine, We are currently experiencing difficulties accessing …" at bounding box center [477, 359] width 311 height 102
click at [645, 313] on icon at bounding box center [648, 342] width 11 height 11
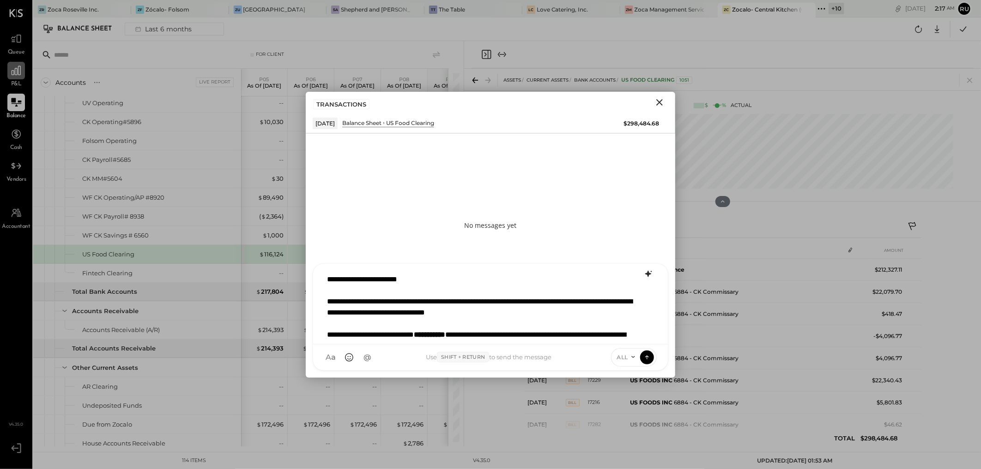
click at [328, 301] on div "**********" at bounding box center [490, 304] width 336 height 69
click at [326, 313] on div "**********" at bounding box center [490, 304] width 336 height 69
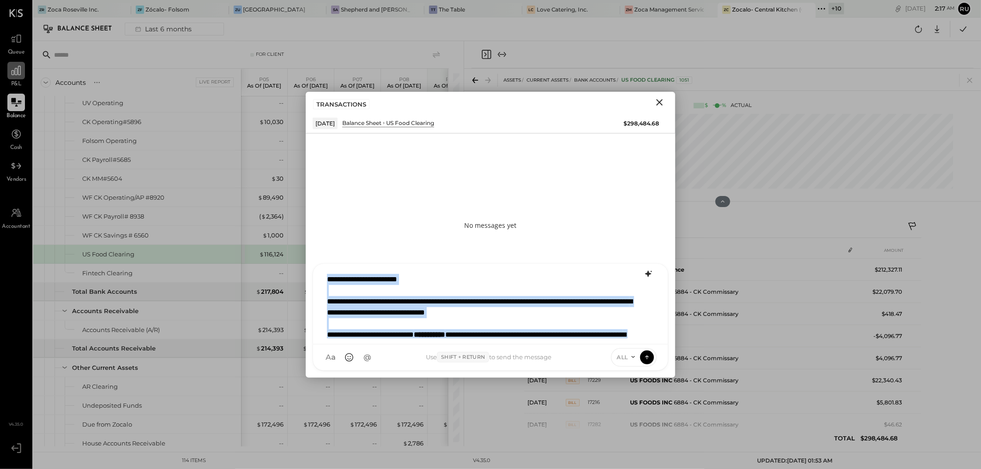
scroll to position [1, 0]
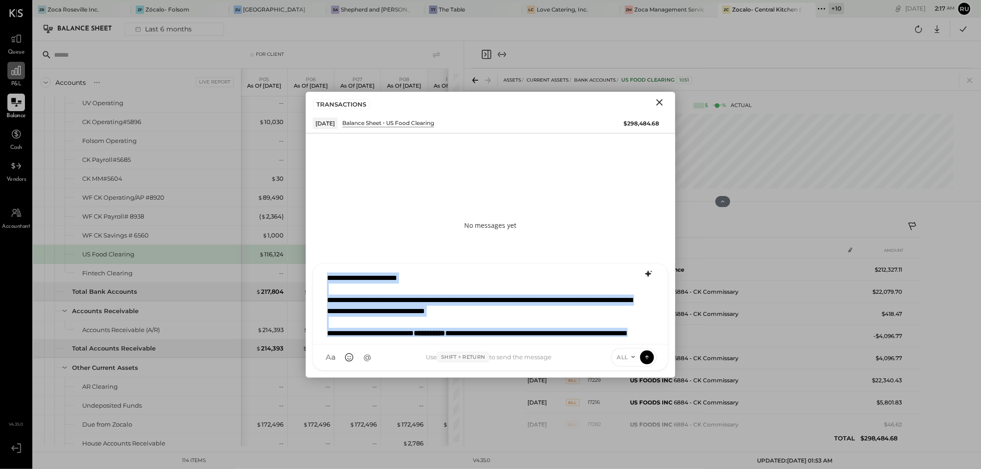
drag, startPoint x: 325, startPoint y: 277, endPoint x: 542, endPoint y: 338, distance: 225.2
click at [538, 313] on div "**********" at bounding box center [490, 318] width 355 height 108
click at [329, 313] on button "A a" at bounding box center [331, 358] width 18 height 18
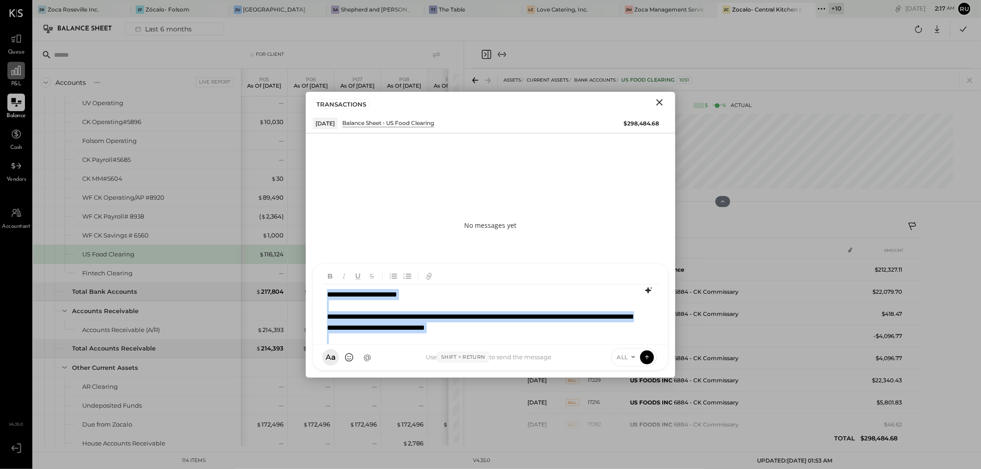
click at [353, 299] on div "**********" at bounding box center [490, 317] width 336 height 64
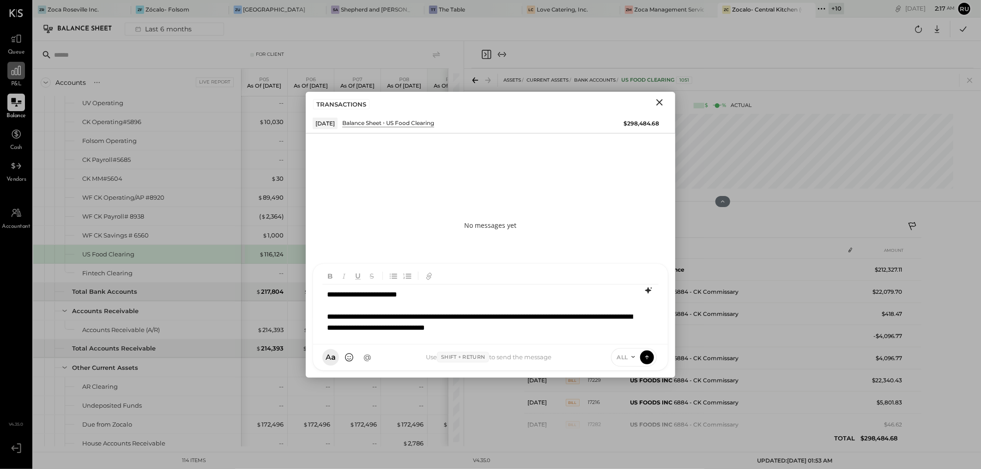
scroll to position [13, 0]
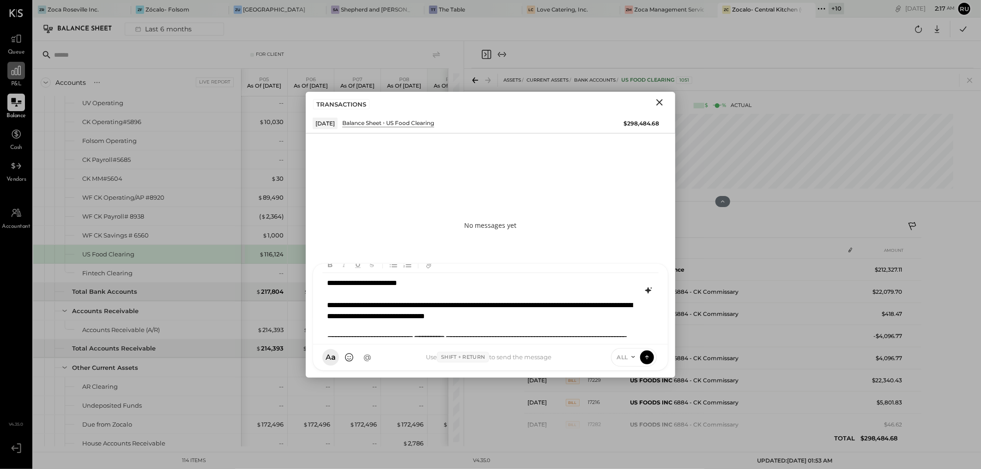
click at [521, 313] on div "**********" at bounding box center [490, 305] width 336 height 64
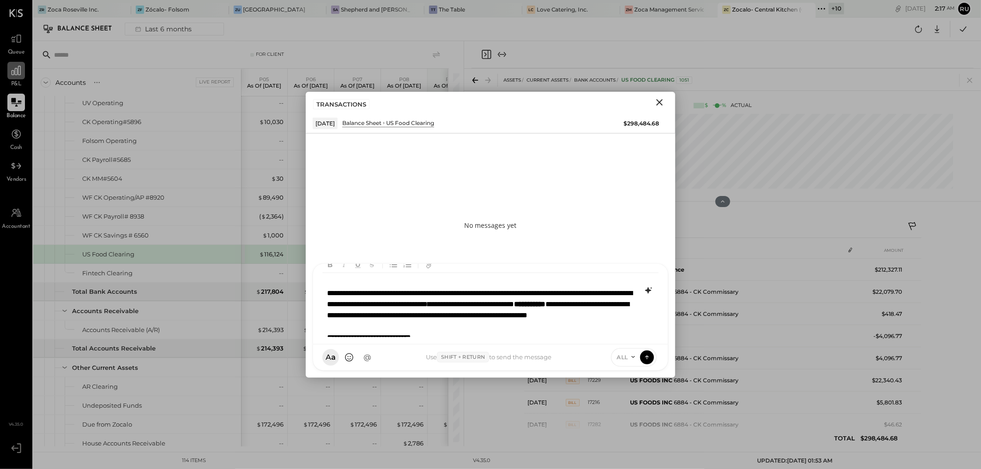
scroll to position [0, 0]
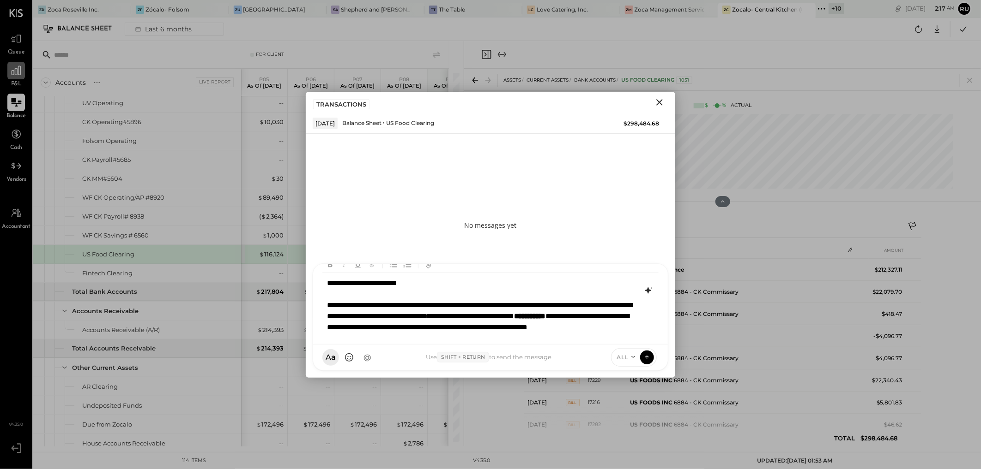
click at [328, 306] on div "**********" at bounding box center [490, 305] width 336 height 64
click at [392, 283] on div "**********" at bounding box center [490, 305] width 336 height 64
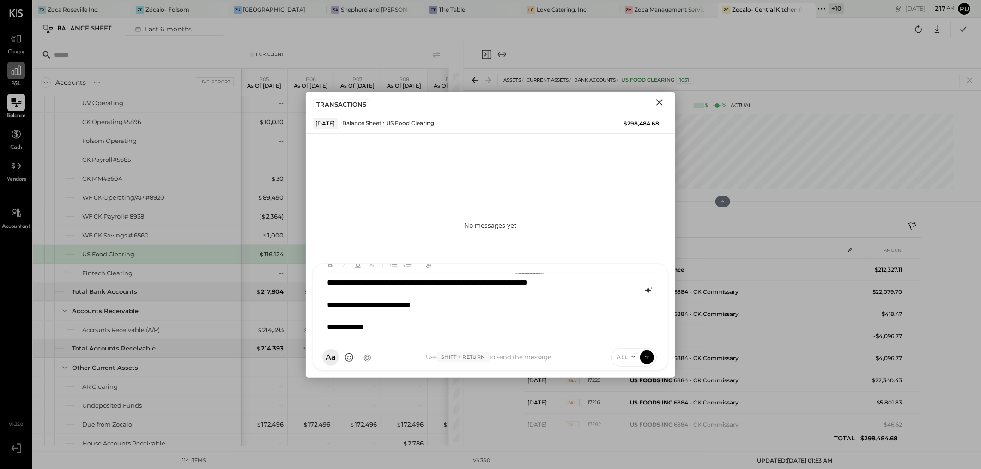
scroll to position [56, 0]
click at [386, 313] on div "**********" at bounding box center [490, 305] width 336 height 64
drag, startPoint x: 393, startPoint y: 333, endPoint x: 313, endPoint y: 325, distance: 81.1
click at [313, 313] on div "**********" at bounding box center [490, 304] width 355 height 81
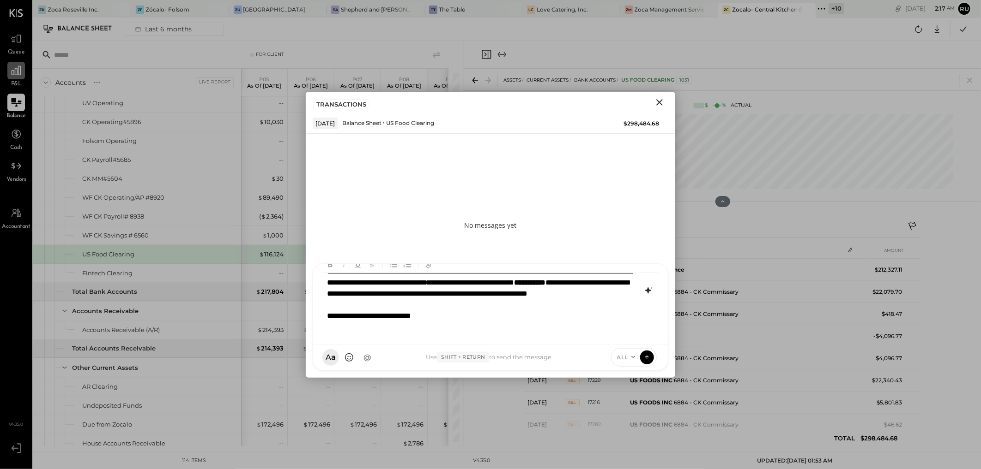
scroll to position [44, 0]
click at [650, 313] on icon at bounding box center [647, 357] width 8 height 9
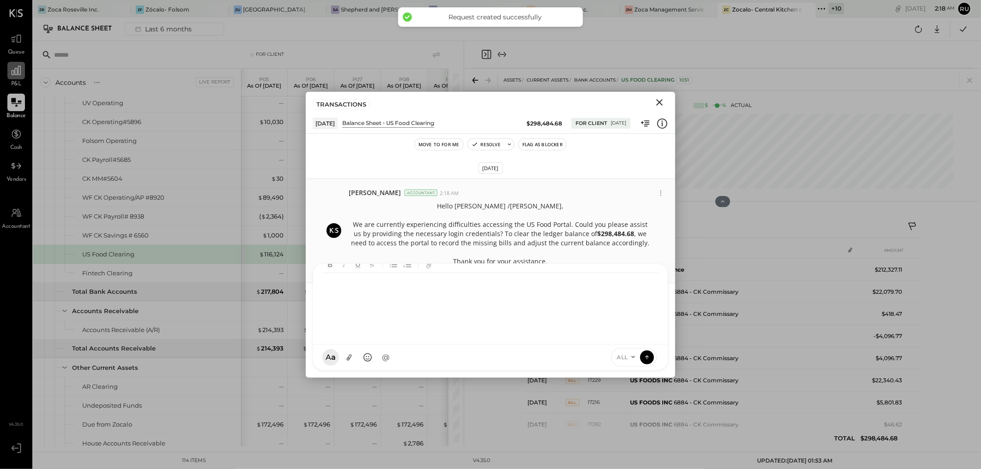
scroll to position [0, 0]
click at [415, 195] on div "Accountant" at bounding box center [420, 193] width 33 height 6
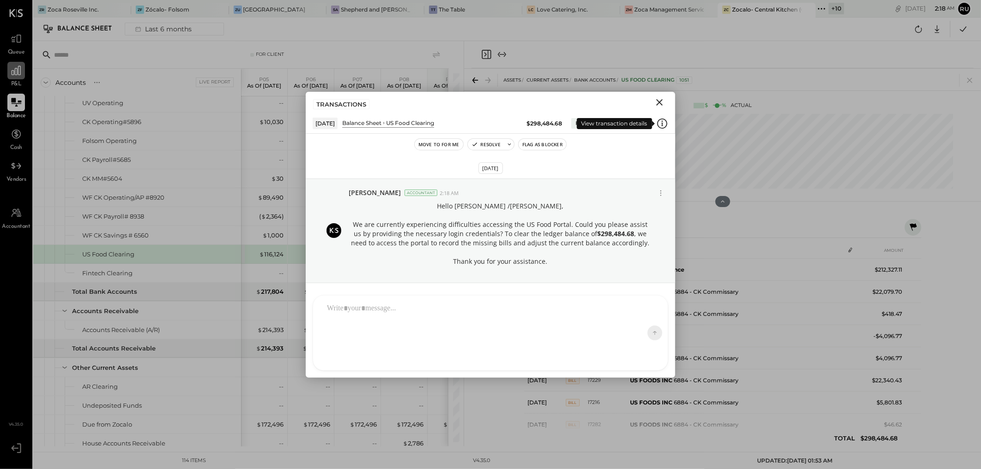
click at [660, 123] on icon at bounding box center [662, 124] width 12 height 12
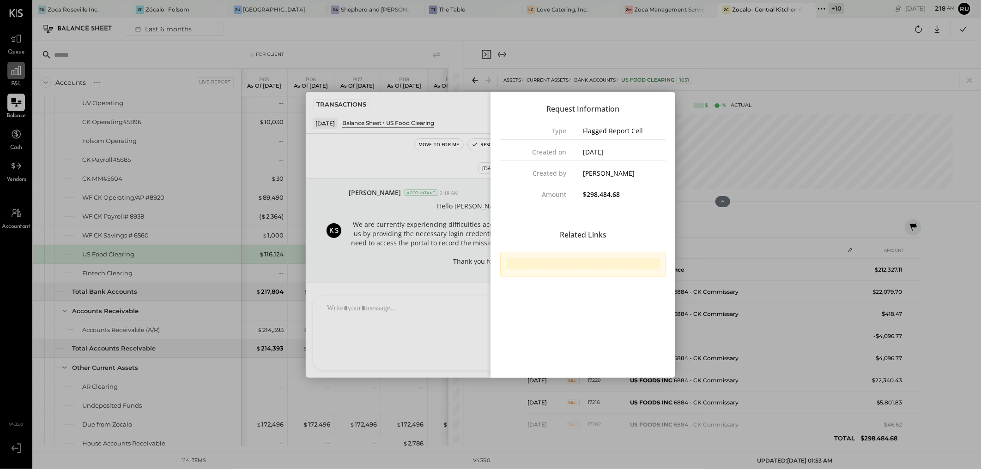
click at [442, 102] on div "Close panel" at bounding box center [490, 235] width 369 height 286
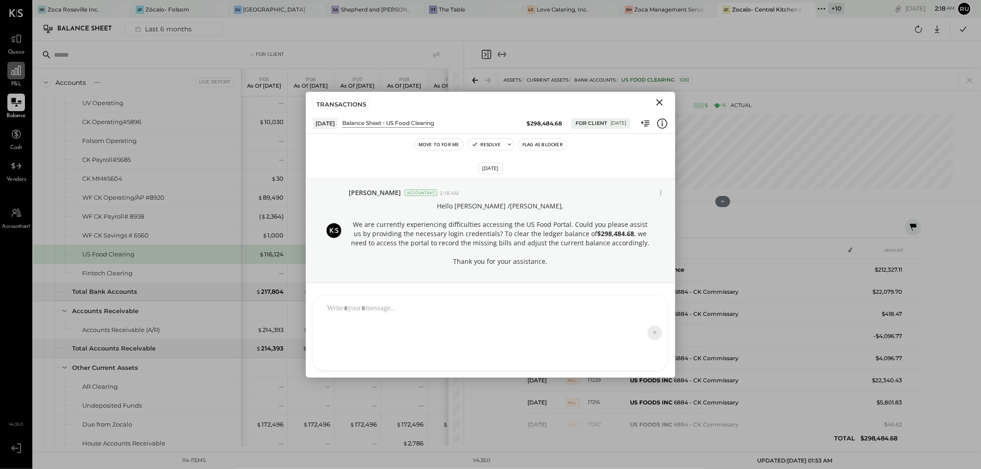
drag, startPoint x: 659, startPoint y: 104, endPoint x: 653, endPoint y: 108, distance: 7.9
click at [659, 103] on icon "Close" at bounding box center [659, 102] width 11 height 11
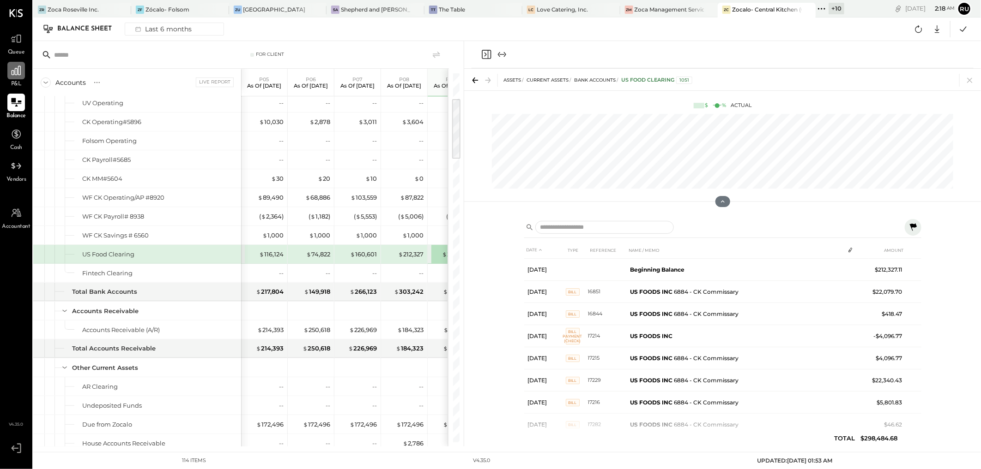
click at [696, 228] on icon at bounding box center [912, 226] width 7 height 7
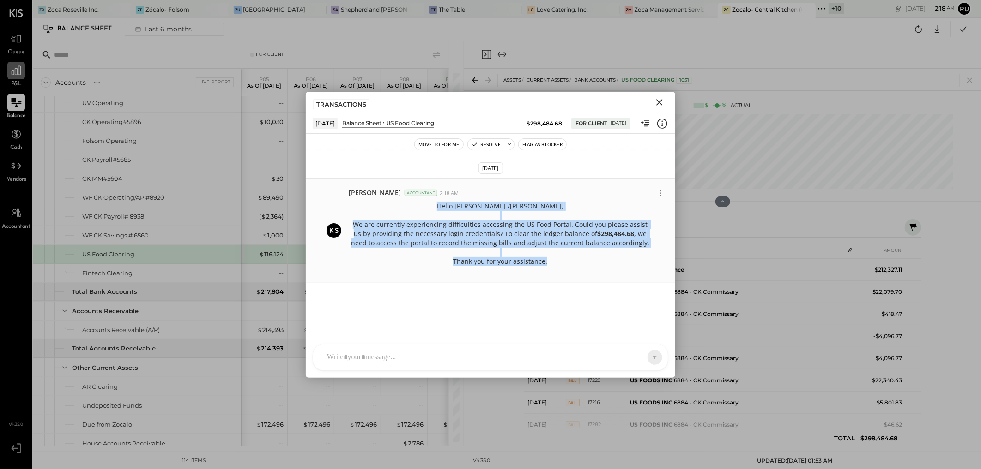
drag, startPoint x: 552, startPoint y: 262, endPoint x: 353, endPoint y: 210, distance: 205.7
click at [353, 210] on p "Hello Jimmy /Claudine, We are currently experiencing difficulties accessing the…" at bounding box center [500, 239] width 303 height 74
copy p "Hello Jimmy /Claudine, We are currently experiencing difficulties accessing the…"
click at [662, 102] on icon "Close" at bounding box center [659, 102] width 11 height 11
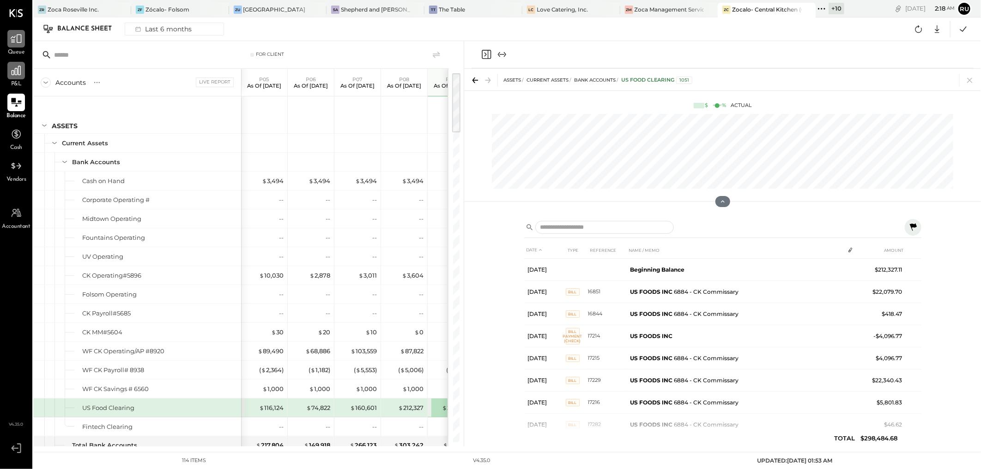
click at [19, 44] on icon at bounding box center [16, 39] width 12 height 12
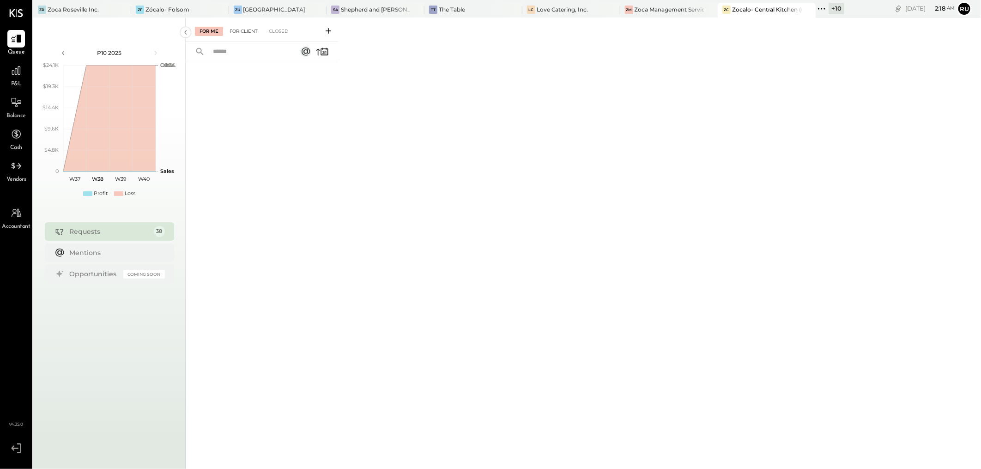
click at [241, 30] on div "For Client" at bounding box center [243, 31] width 37 height 9
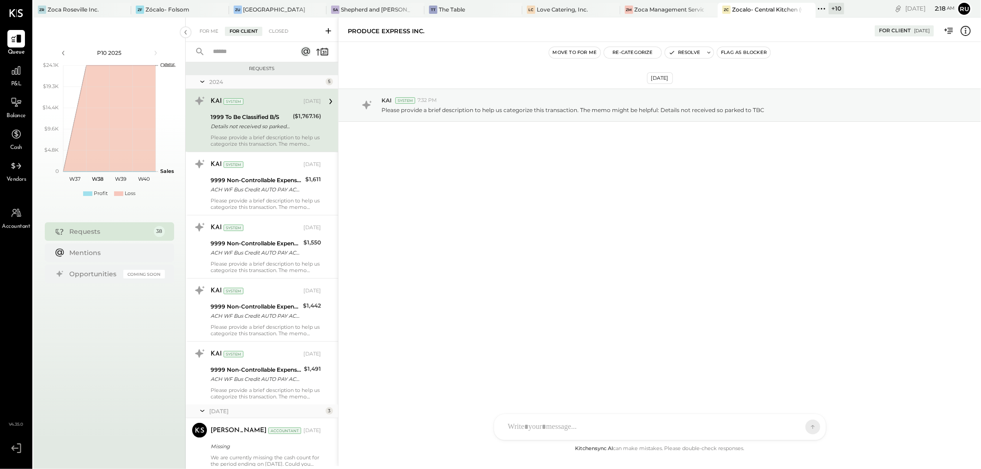
click at [240, 50] on input "text" at bounding box center [249, 51] width 84 height 15
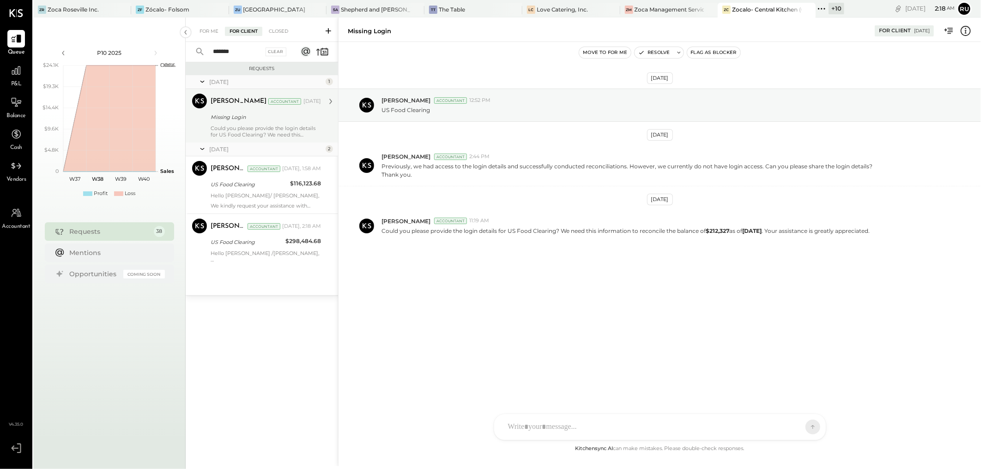
type input "*******"
click at [251, 138] on div "Zankhana Vyas Accountant Zankhana Vyas Accountant Jun 20, 2025 Missing Login Co…" at bounding box center [262, 116] width 152 height 54
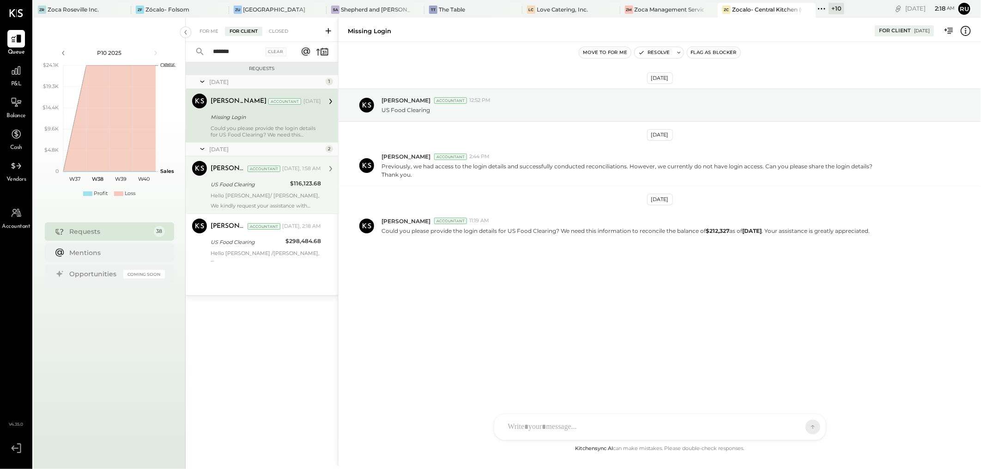
click at [229, 205] on p "We kindly request your assistance with obtaining US food credentials, as we are…" at bounding box center [266, 206] width 110 height 6
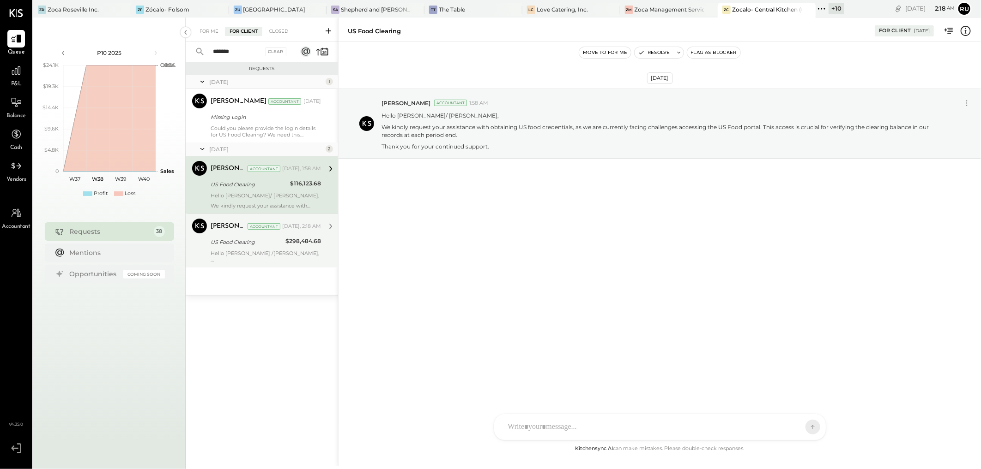
click at [238, 244] on div "US Food Clearing" at bounding box center [247, 242] width 72 height 9
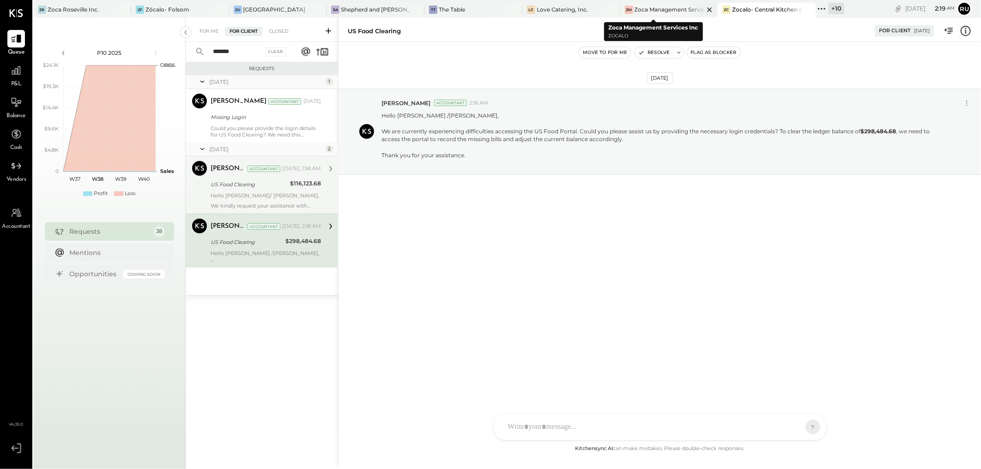
click at [656, 10] on div "Zoca Management Services Inc" at bounding box center [669, 10] width 70 height 8
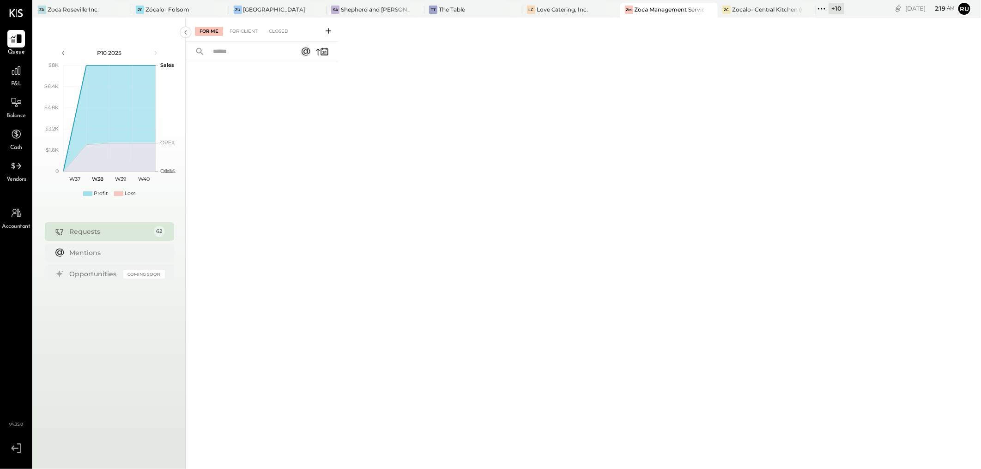
click at [19, 42] on icon at bounding box center [16, 39] width 12 height 12
click at [241, 33] on div "For Client" at bounding box center [243, 31] width 37 height 9
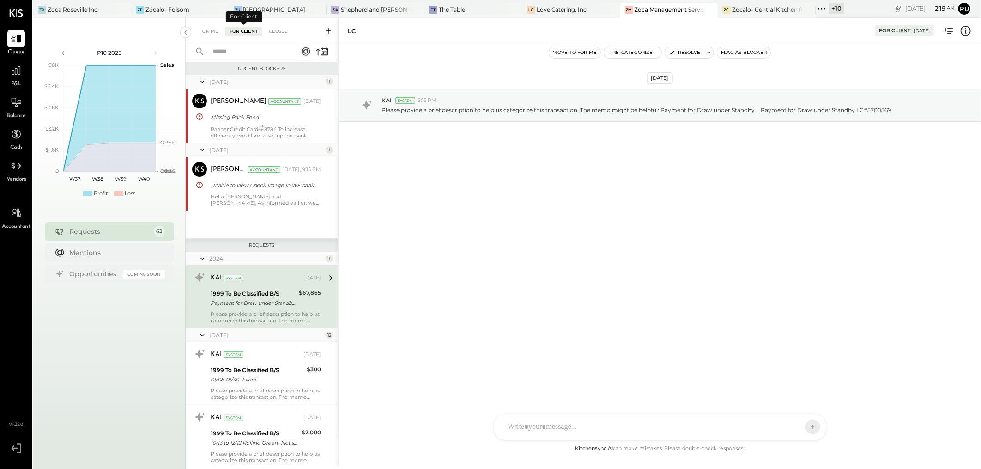
scroll to position [33, 0]
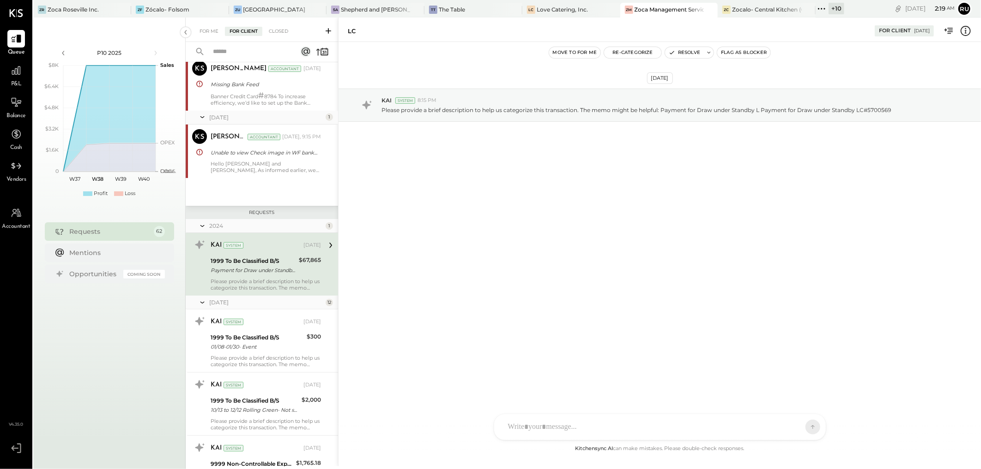
click at [237, 52] on input "text" at bounding box center [249, 51] width 84 height 15
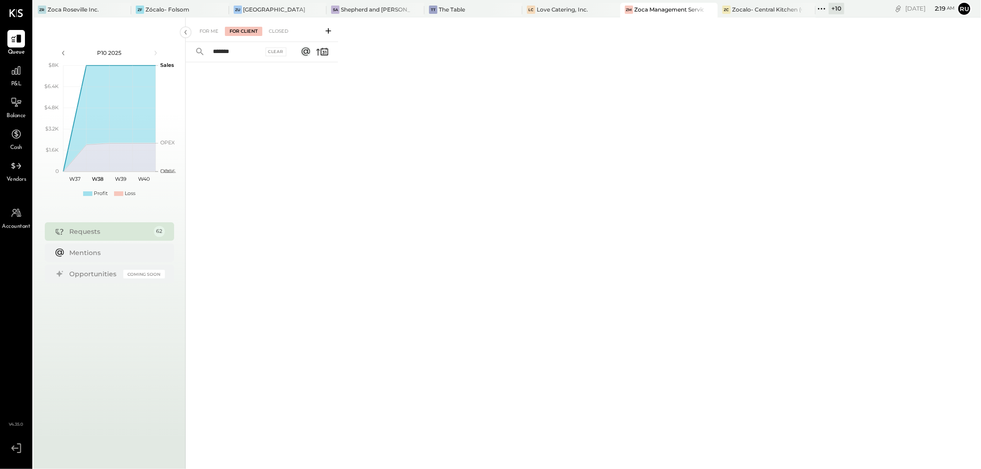
click at [223, 51] on input "*******" at bounding box center [235, 51] width 56 height 15
drag, startPoint x: 249, startPoint y: 53, endPoint x: 197, endPoint y: 43, distance: 53.1
click at [197, 43] on div "******* Clear" at bounding box center [243, 52] width 114 height 20
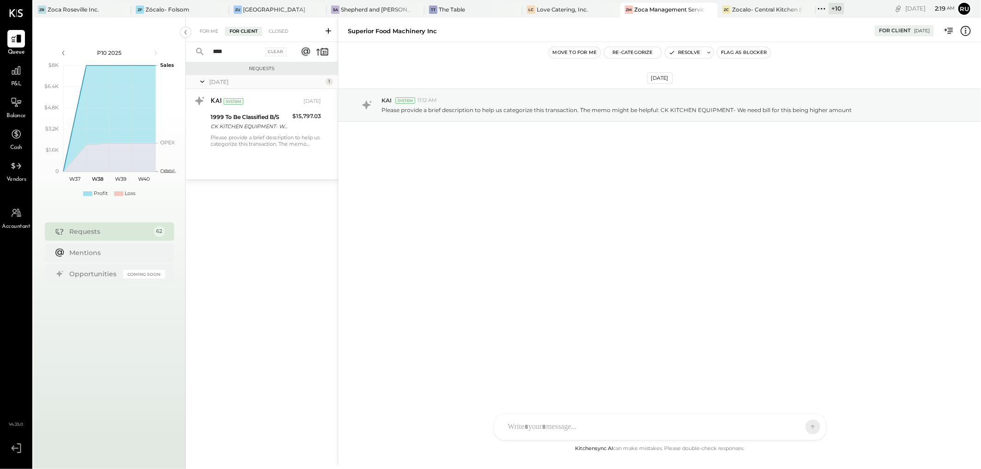
drag, startPoint x: 234, startPoint y: 52, endPoint x: 193, endPoint y: 48, distance: 40.8
click at [193, 48] on div "**** Clear" at bounding box center [243, 52] width 114 height 20
type input "****"
click at [326, 31] on icon at bounding box center [328, 30] width 9 height 9
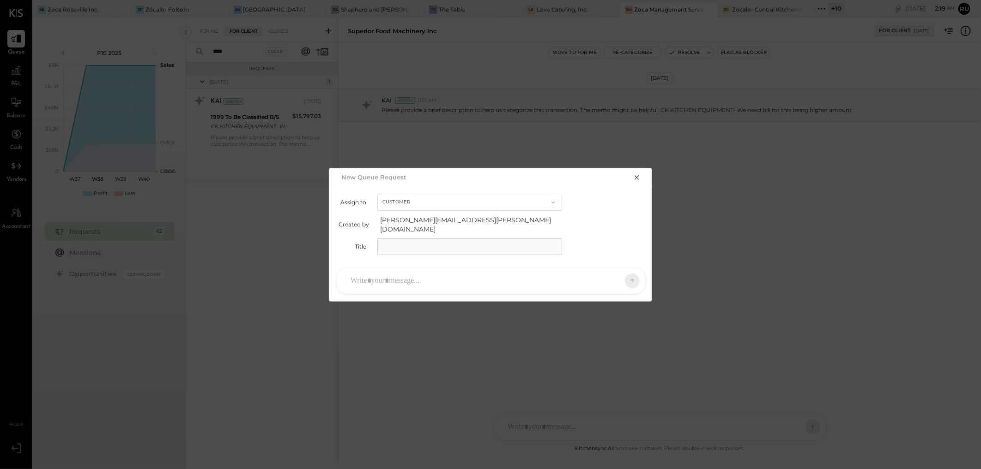
click at [393, 245] on input "text" at bounding box center [469, 247] width 185 height 17
type input "**********"
click at [426, 280] on div at bounding box center [482, 281] width 273 height 20
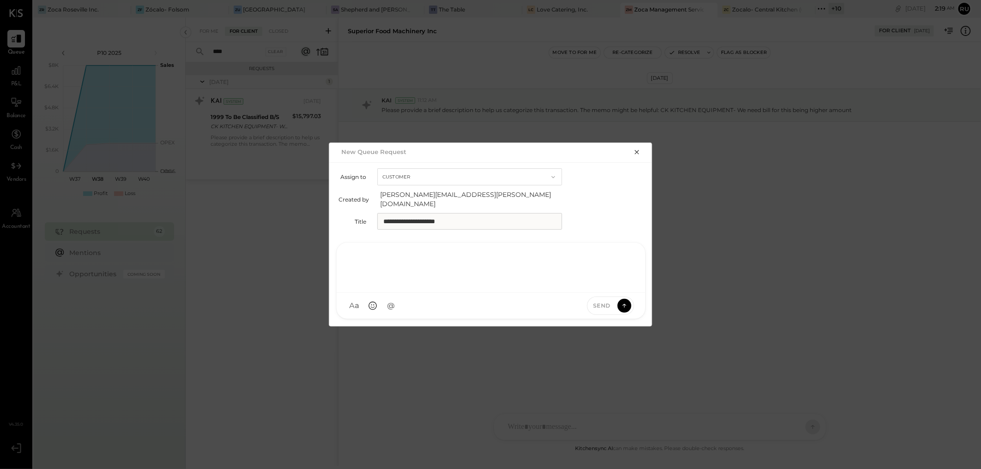
paste div
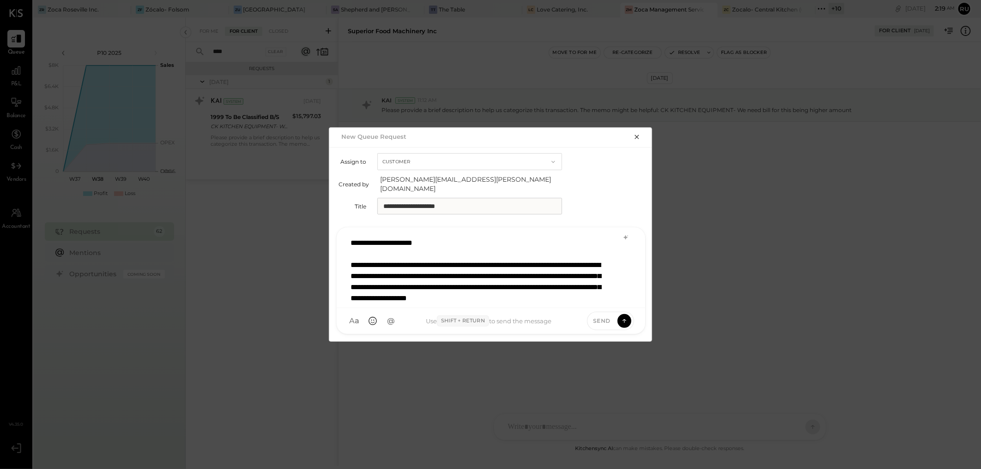
click at [373, 273] on div "**********" at bounding box center [490, 267] width 289 height 69
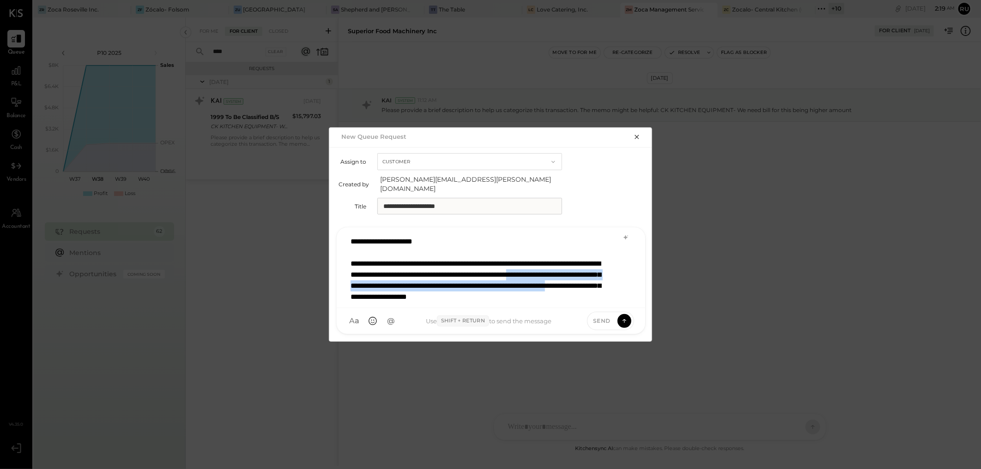
drag, startPoint x: 398, startPoint y: 280, endPoint x: 526, endPoint y: 287, distance: 128.5
click at [526, 287] on div "**********" at bounding box center [490, 266] width 289 height 69
click at [398, 278] on div "**********" at bounding box center [490, 266] width 289 height 69
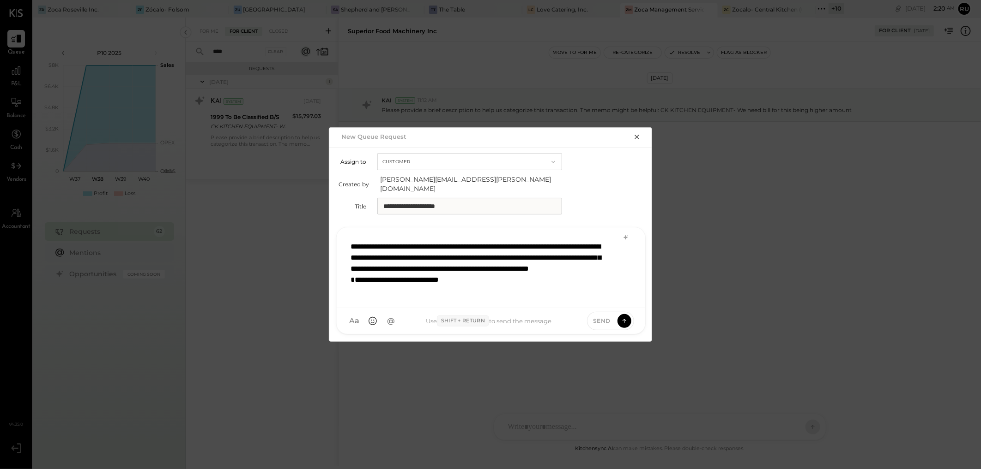
scroll to position [0, 0]
drag, startPoint x: 387, startPoint y: 277, endPoint x: 427, endPoint y: 279, distance: 40.6
click at [427, 279] on div "**********" at bounding box center [490, 267] width 289 height 69
click at [581, 265] on div "**********" at bounding box center [490, 267] width 289 height 69
drag, startPoint x: 474, startPoint y: 277, endPoint x: 530, endPoint y: 278, distance: 56.3
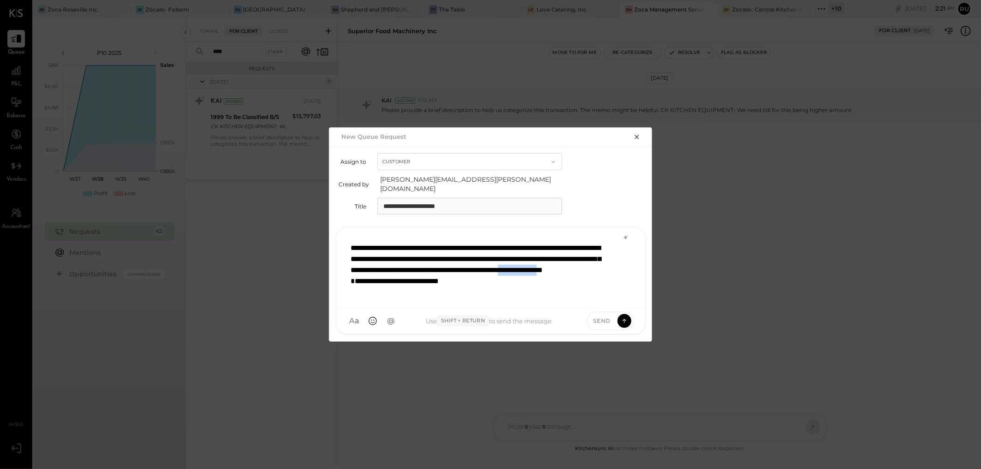
click at [530, 278] on div "**********" at bounding box center [490, 267] width 289 height 69
click at [541, 272] on div "**********" at bounding box center [490, 267] width 289 height 69
click at [537, 275] on div "**********" at bounding box center [490, 267] width 289 height 69
click at [472, 294] on div "**********" at bounding box center [478, 286] width 257 height 22
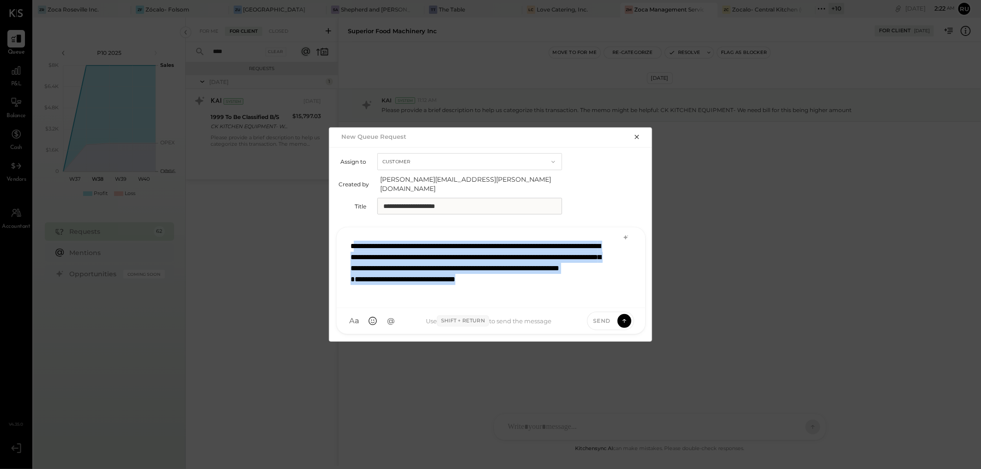
scroll to position [0, 0]
drag, startPoint x: 493, startPoint y: 293, endPoint x: 349, endPoint y: 222, distance: 160.8
click at [349, 220] on div "**********" at bounding box center [490, 280] width 323 height 121
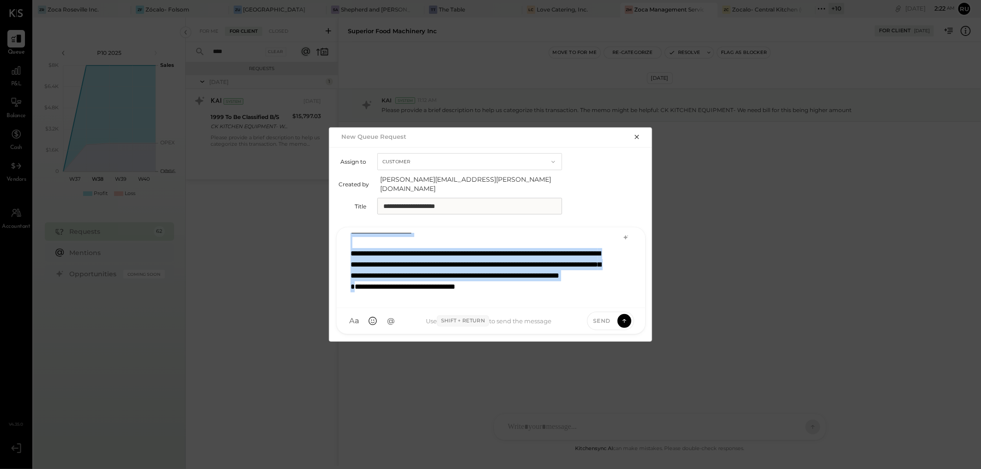
scroll to position [22, 0]
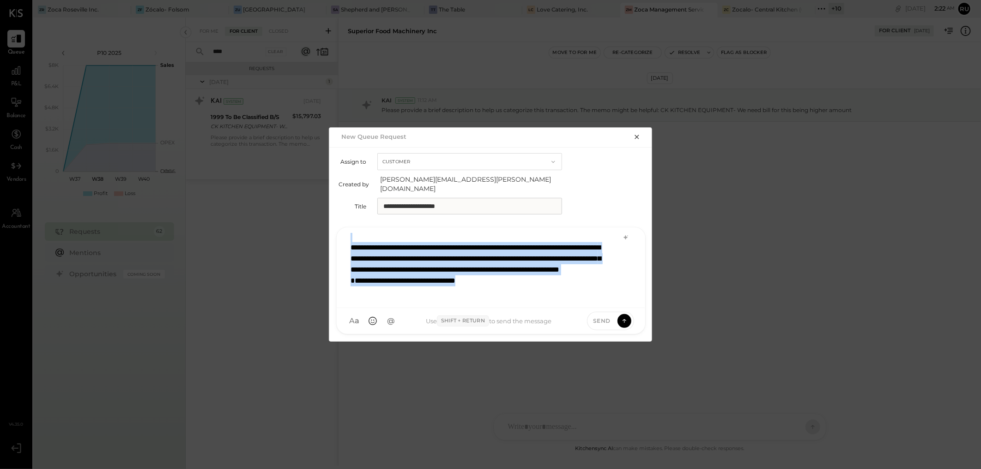
copy div "**********"
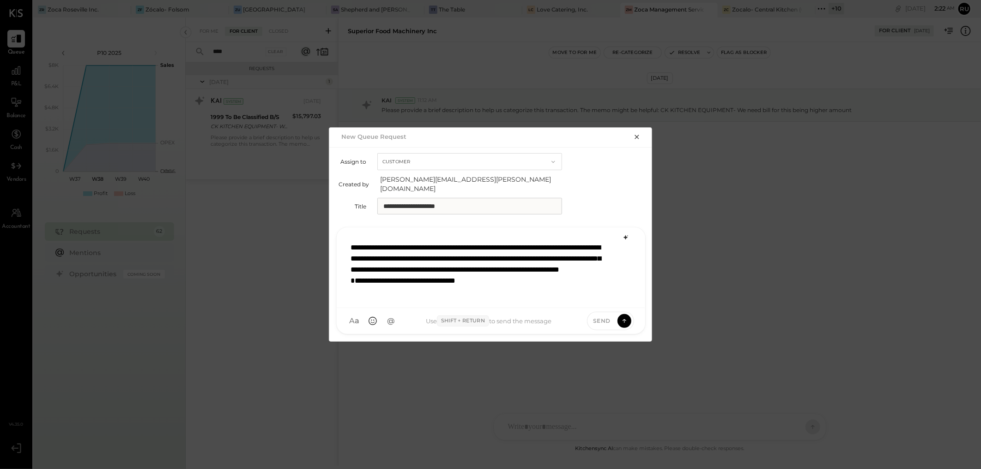
click at [626, 235] on icon at bounding box center [625, 237] width 4 height 4
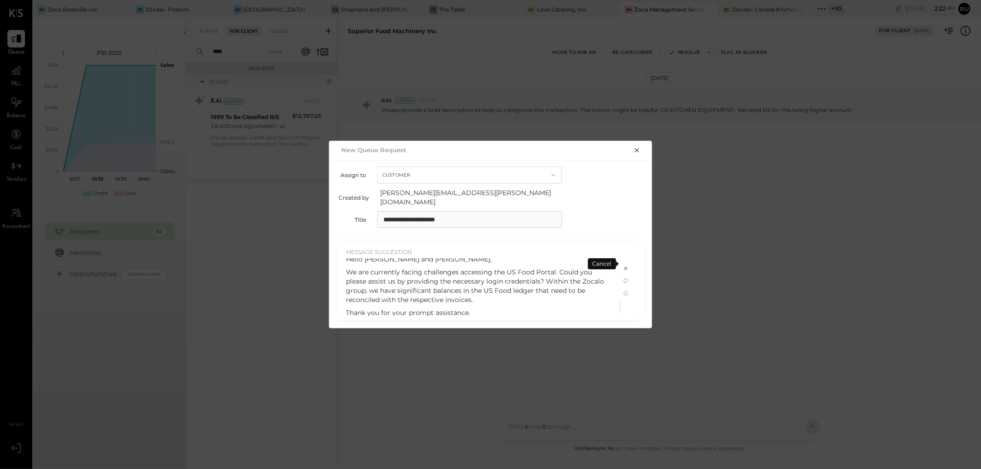
scroll to position [5, 0]
click at [625, 290] on icon at bounding box center [625, 293] width 7 height 7
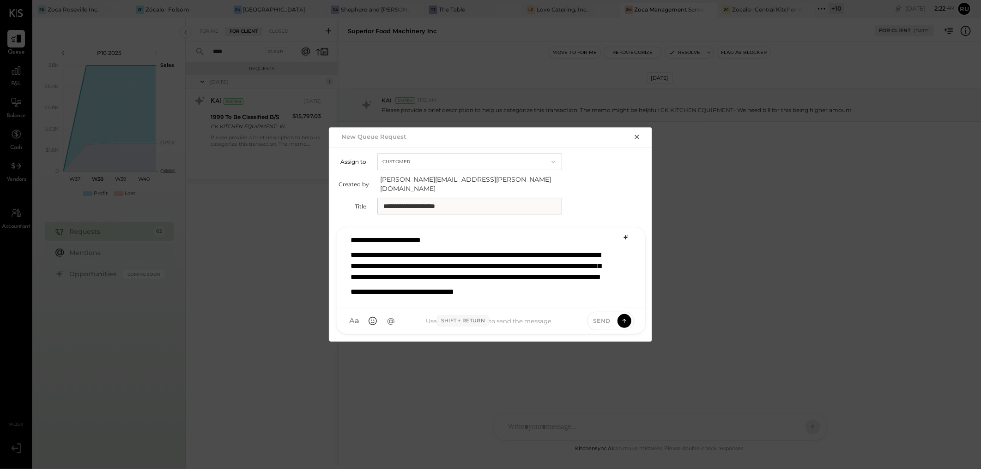
scroll to position [0, 0]
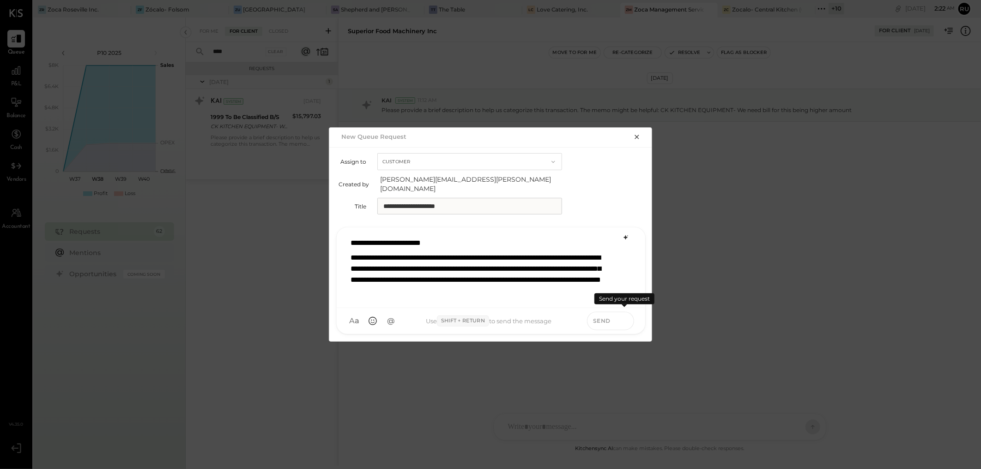
click at [623, 313] on icon at bounding box center [624, 320] width 8 height 9
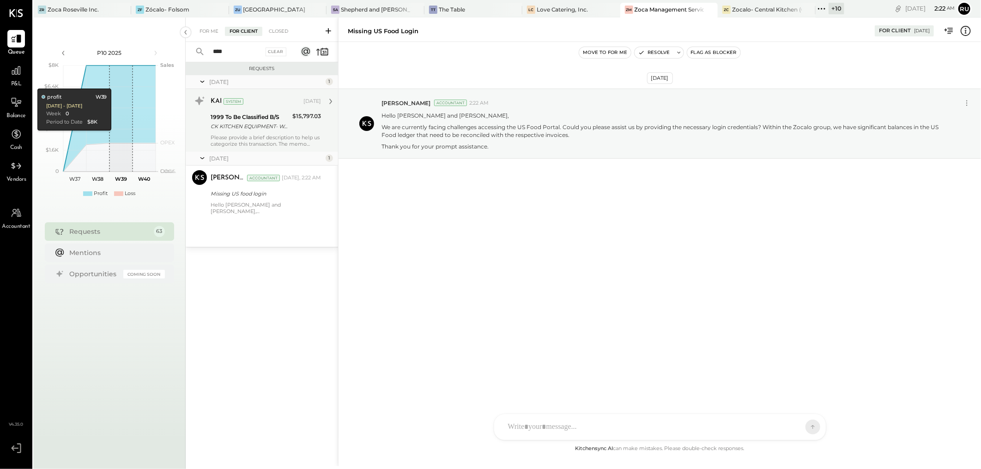
click at [231, 131] on div "CK KITCHEN EQUIPMENT- We need bill for this being higher amount" at bounding box center [250, 126] width 79 height 9
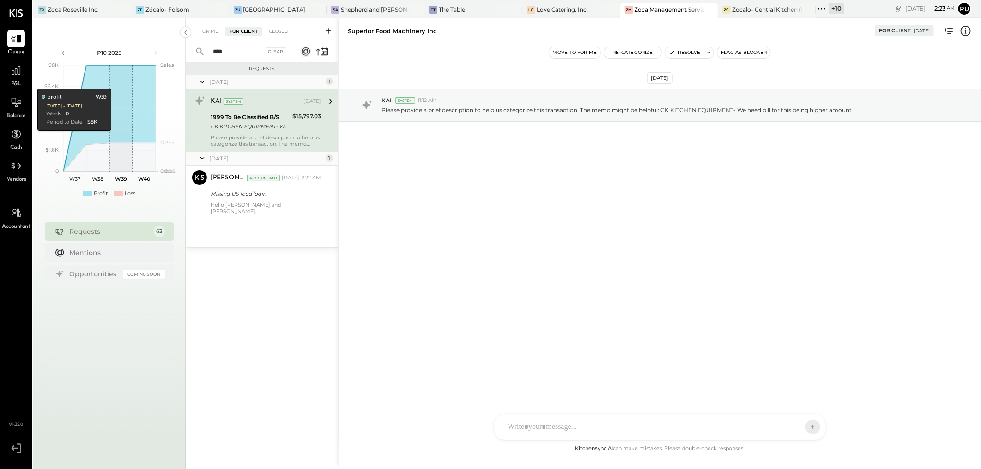
drag, startPoint x: 235, startPoint y: 53, endPoint x: 202, endPoint y: 48, distance: 33.7
click at [202, 48] on div "**** Clear" at bounding box center [243, 52] width 114 height 20
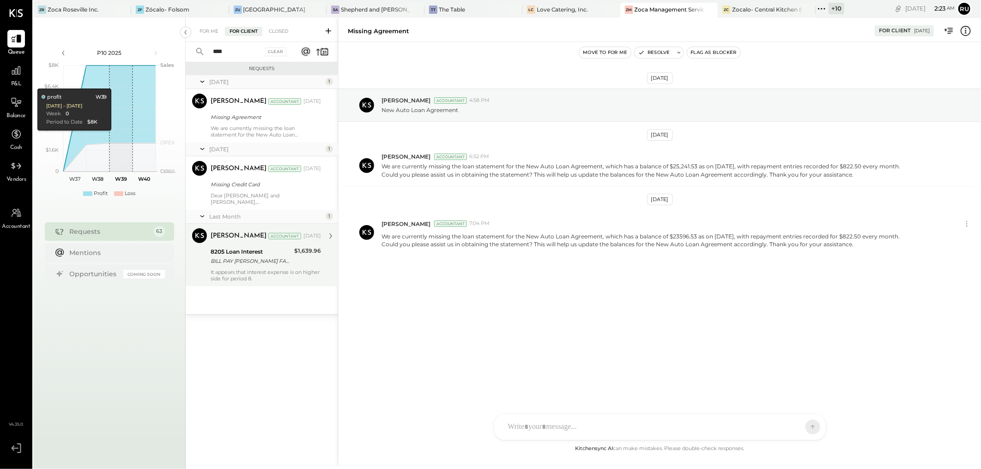
type input "****"
click at [240, 267] on div "8205 Loan Interest BILL PAY WELLS FARGO AUTO RECURRING xxxxxx1571 ON 07-28" at bounding box center [251, 257] width 81 height 20
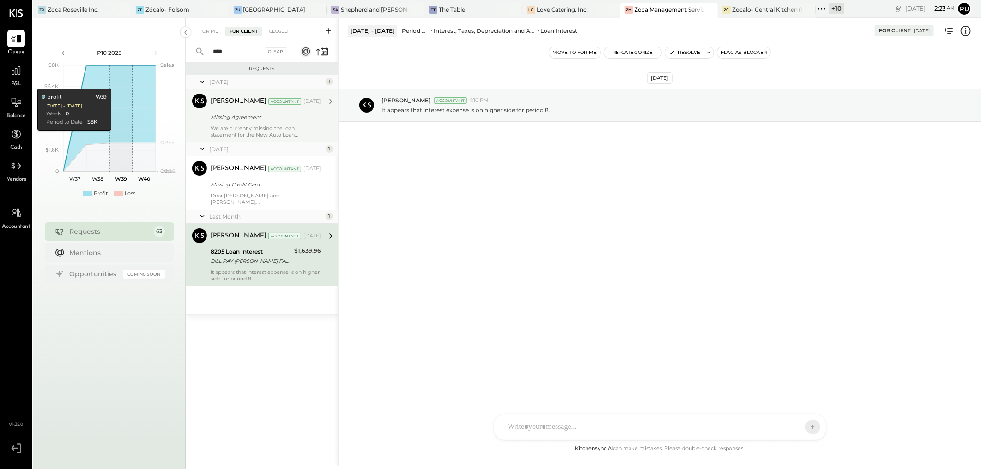
click at [257, 126] on div "We are currently missing the loan statement for the New Auto Loan Agreement, wh…" at bounding box center [266, 131] width 110 height 13
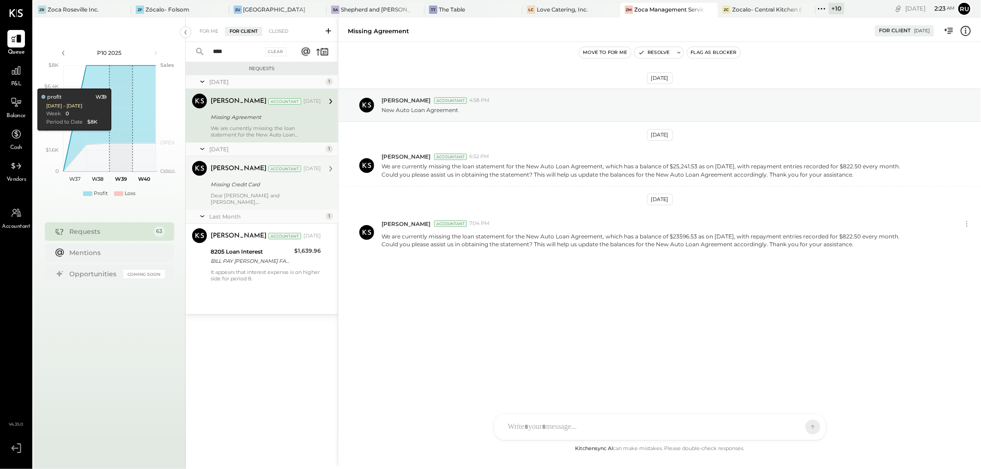
click at [248, 188] on div "Missing Credit Card" at bounding box center [265, 184] width 108 height 9
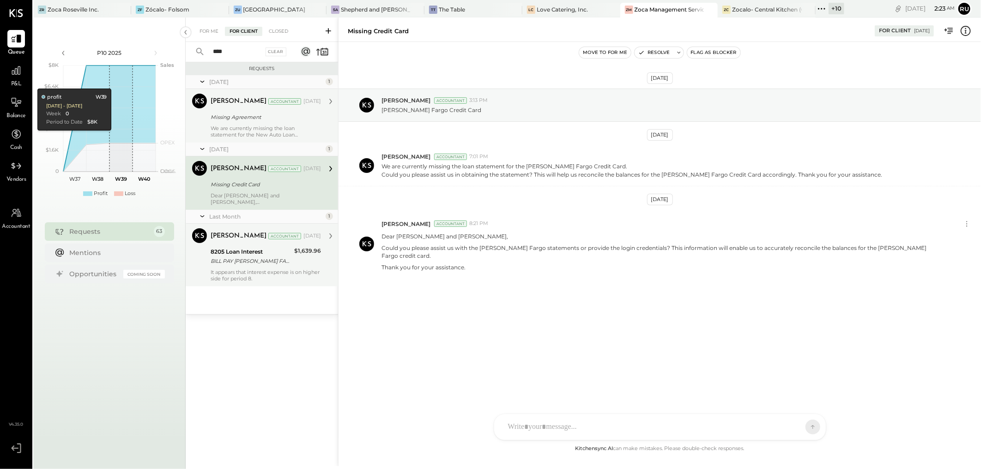
click at [248, 257] on div "8205 Loan Interest" at bounding box center [251, 251] width 81 height 9
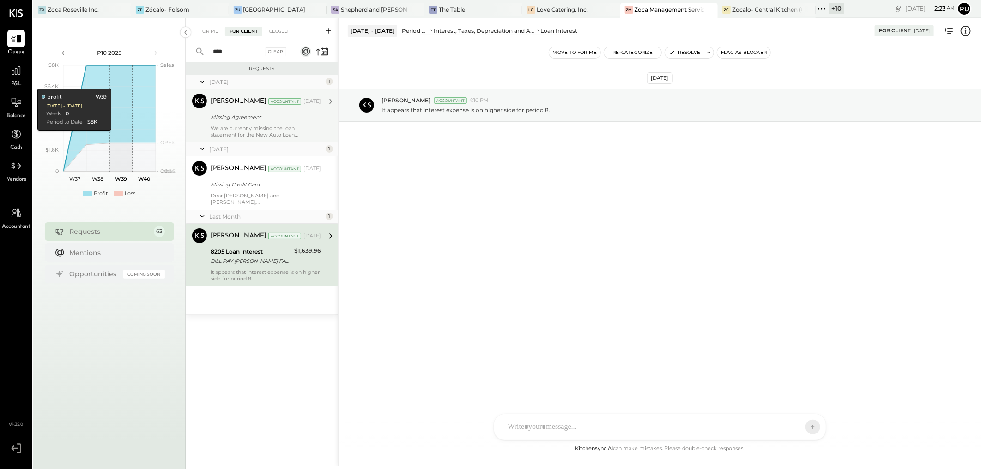
click at [222, 120] on div "Missing Agreement" at bounding box center [265, 117] width 108 height 9
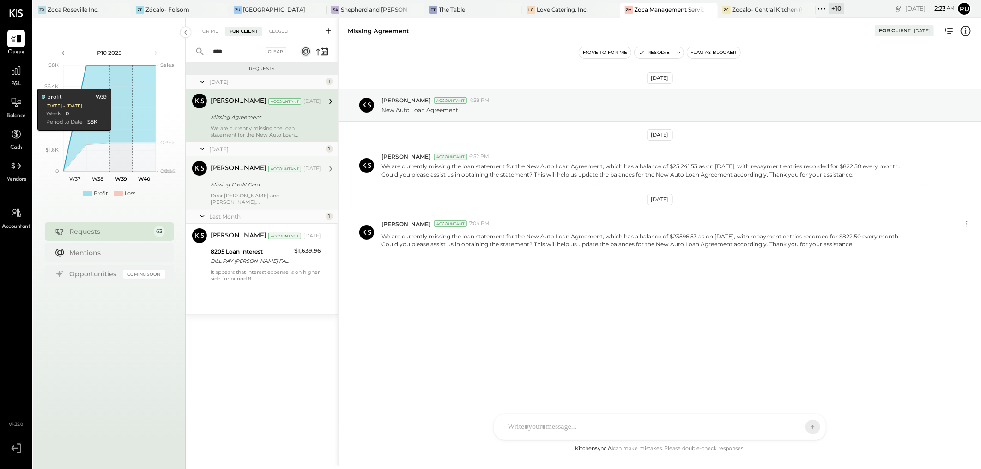
click at [246, 194] on p "Dear Jimmy and Claudine," at bounding box center [266, 199] width 110 height 13
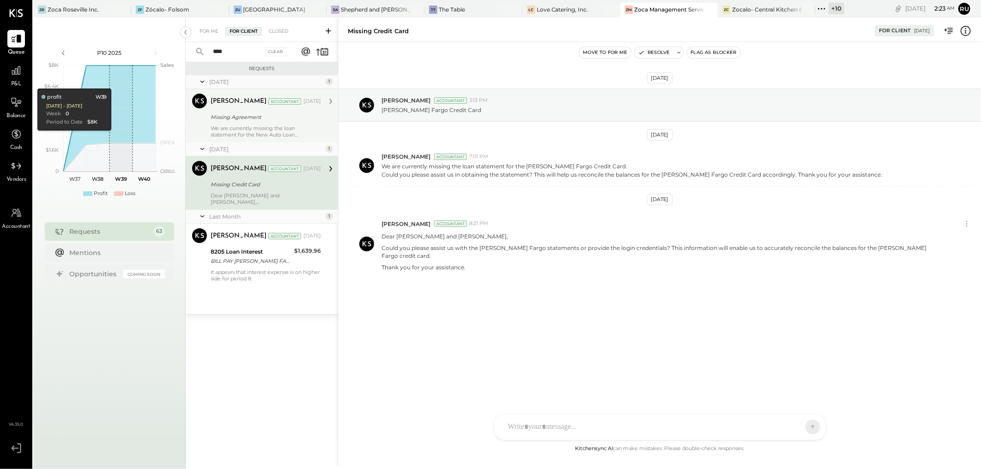
click at [261, 118] on div "Missing Agreement" at bounding box center [265, 117] width 108 height 9
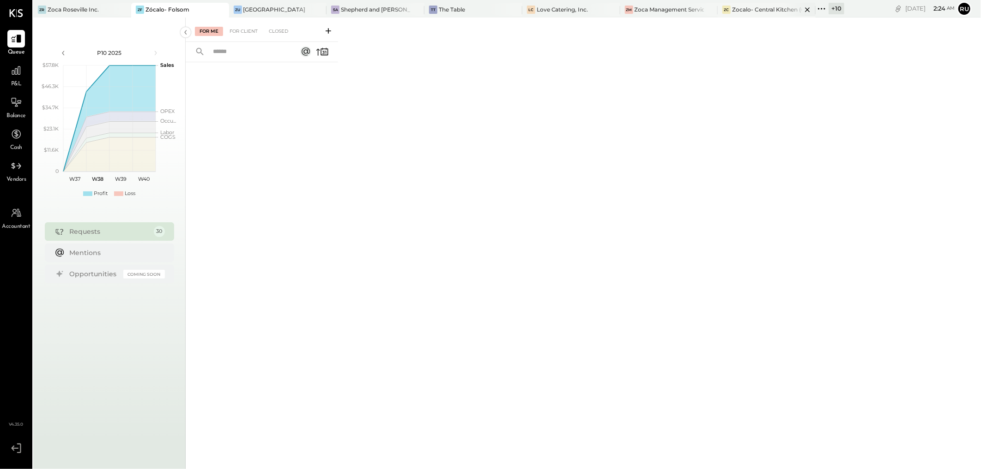
click at [741, 11] on div "Zocalo- Central Kitchen (Commissary)" at bounding box center [767, 10] width 70 height 8
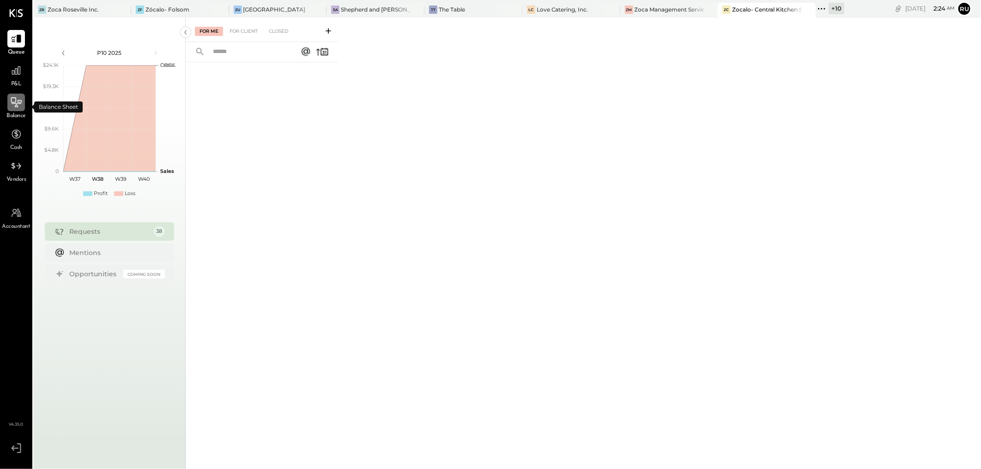
click at [24, 102] on div at bounding box center [16, 103] width 18 height 18
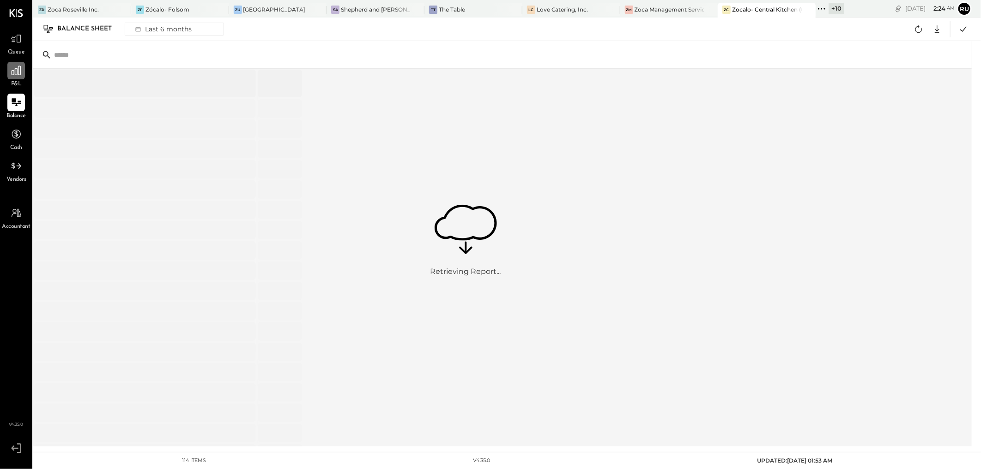
click at [14, 73] on icon at bounding box center [16, 70] width 9 height 9
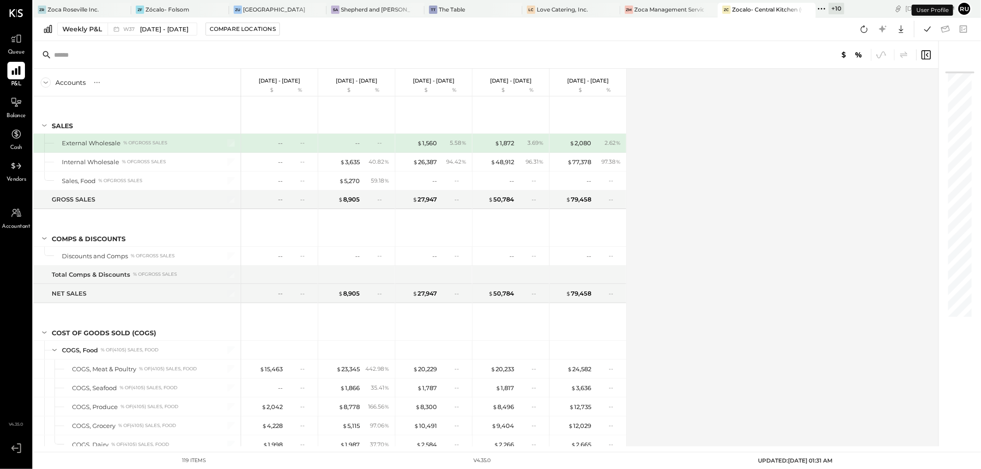
drag, startPoint x: 15, startPoint y: 102, endPoint x: 231, endPoint y: 205, distance: 240.1
click at [15, 101] on icon at bounding box center [16, 102] width 11 height 11
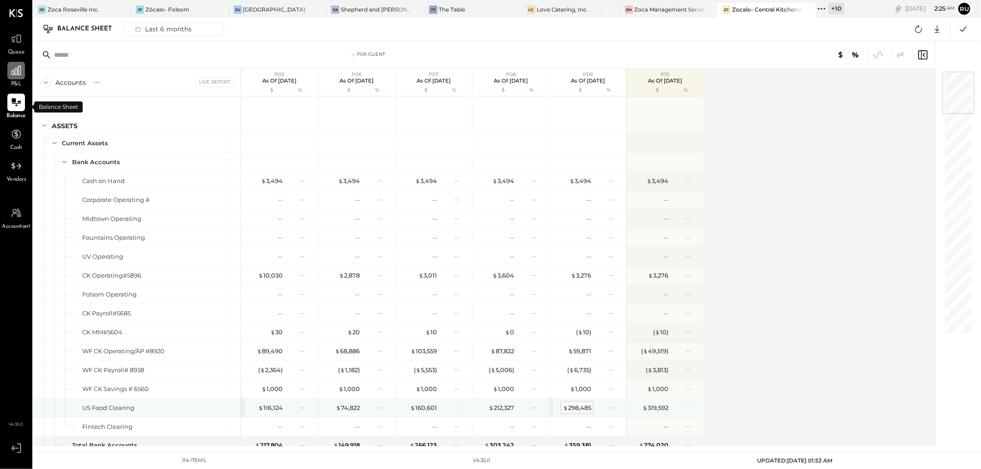
click at [586, 411] on div "$ 298,485" at bounding box center [577, 408] width 28 height 9
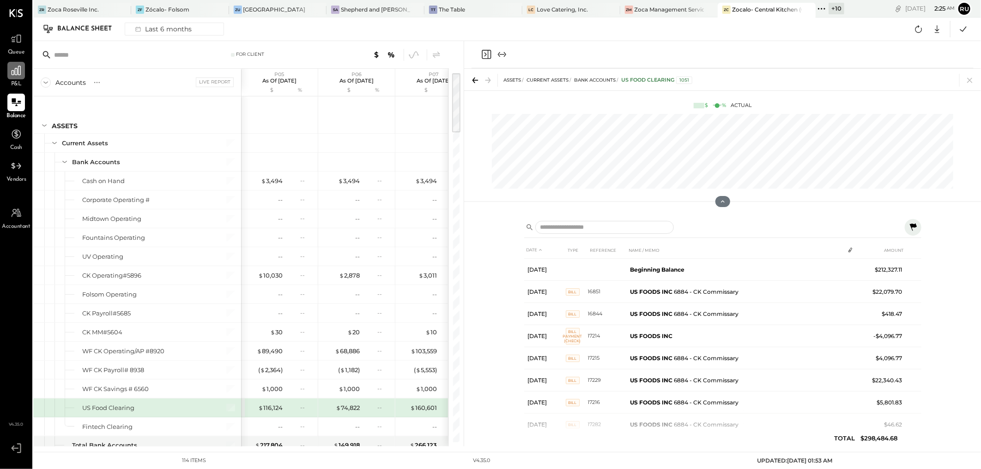
click at [910, 232] on icon at bounding box center [912, 227] width 11 height 11
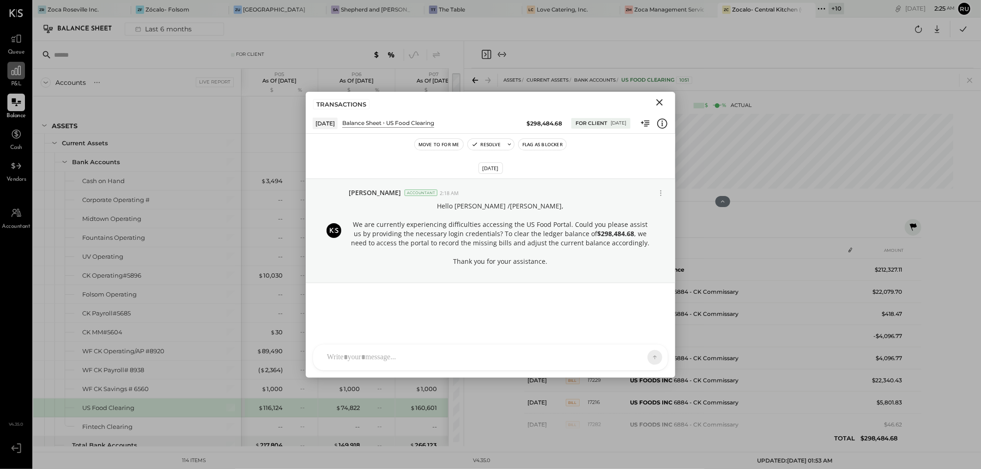
click at [657, 102] on icon "Close" at bounding box center [659, 102] width 11 height 11
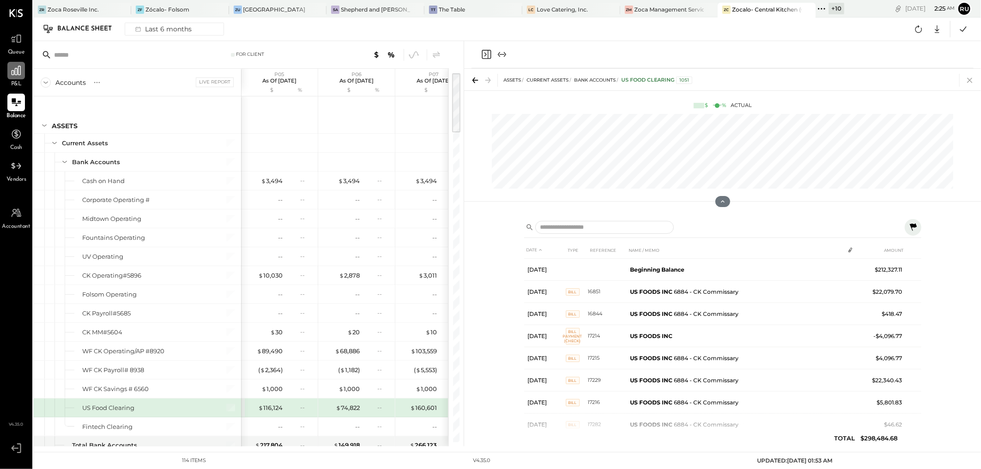
click at [966, 81] on icon at bounding box center [969, 80] width 13 height 13
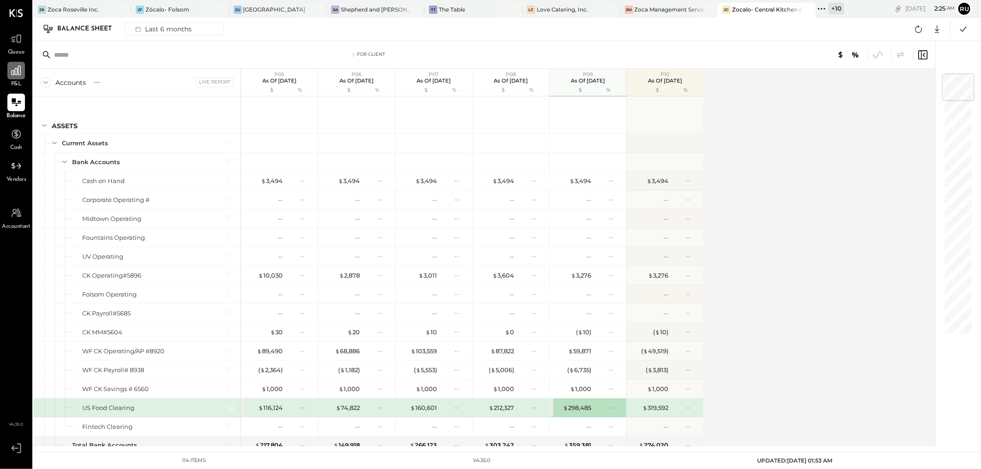
drag, startPoint x: 18, startPoint y: 77, endPoint x: 22, endPoint y: 75, distance: 5.0
click at [18, 77] on div at bounding box center [16, 71] width 18 height 18
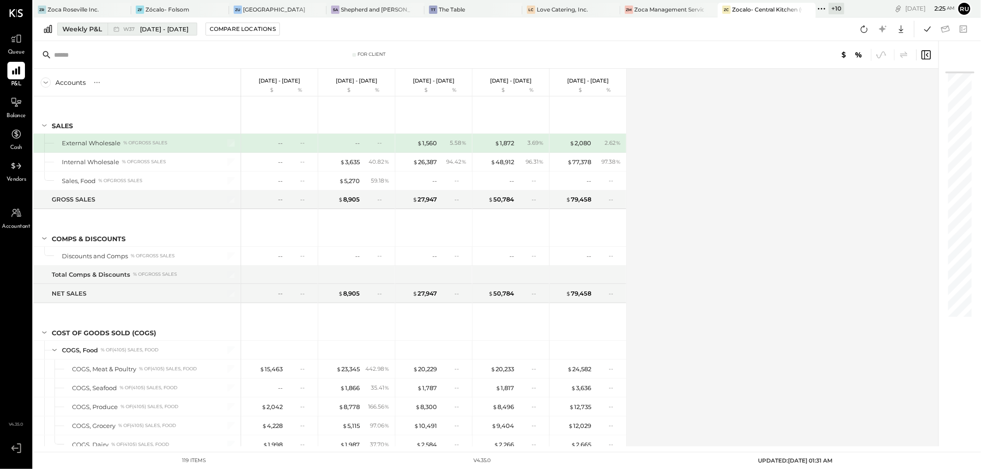
click at [79, 30] on div "Weekly P&L" at bounding box center [82, 28] width 40 height 9
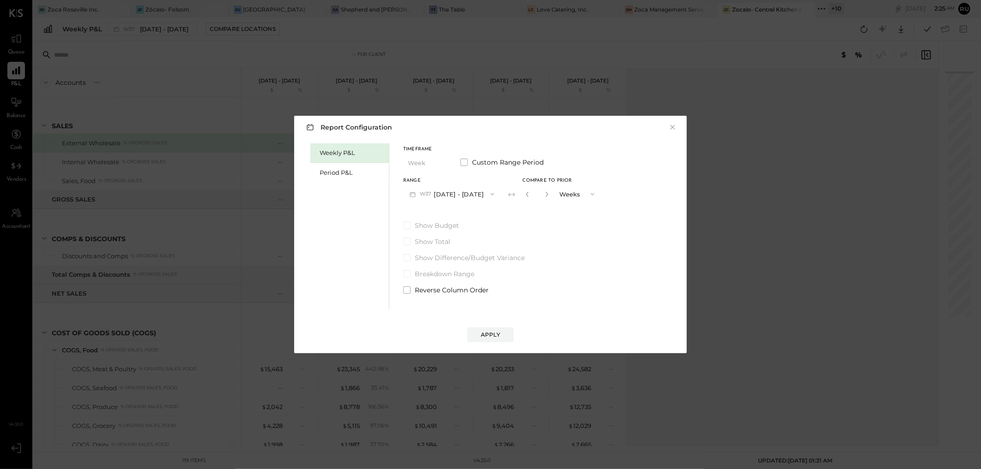
click at [465, 194] on button "W37 [DATE] - [DATE]" at bounding box center [451, 194] width 97 height 17
click at [450, 216] on span "[DATE] - [DATE]" at bounding box center [448, 215] width 44 height 8
click at [335, 175] on div "Period P&L" at bounding box center [351, 173] width 65 height 9
click at [469, 197] on button "P10 [DATE] - [DATE]" at bounding box center [450, 194] width 95 height 17
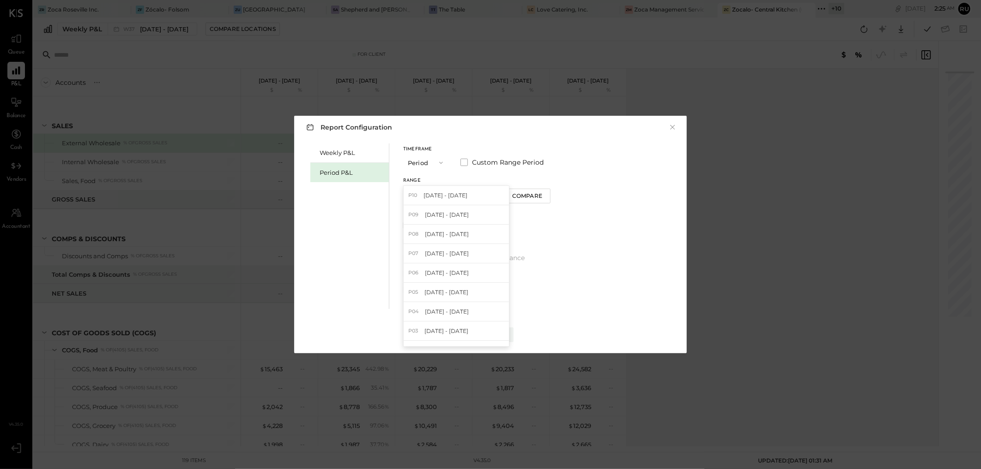
click at [458, 217] on span "[DATE] - [DATE]" at bounding box center [447, 215] width 44 height 8
click at [536, 194] on div "Compare" at bounding box center [528, 196] width 30 height 8
click at [548, 194] on icon "button" at bounding box center [545, 195] width 6 height 6
type input "*"
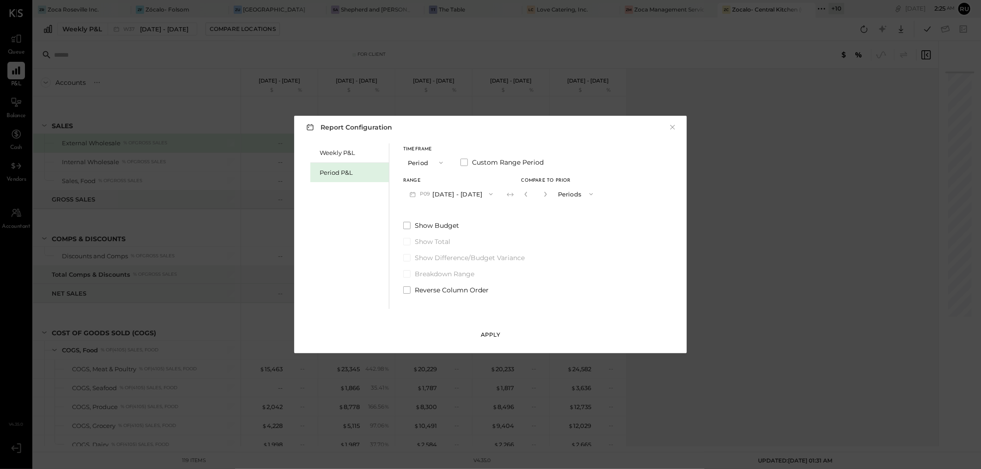
click at [491, 335] on div "Apply" at bounding box center [490, 335] width 19 height 8
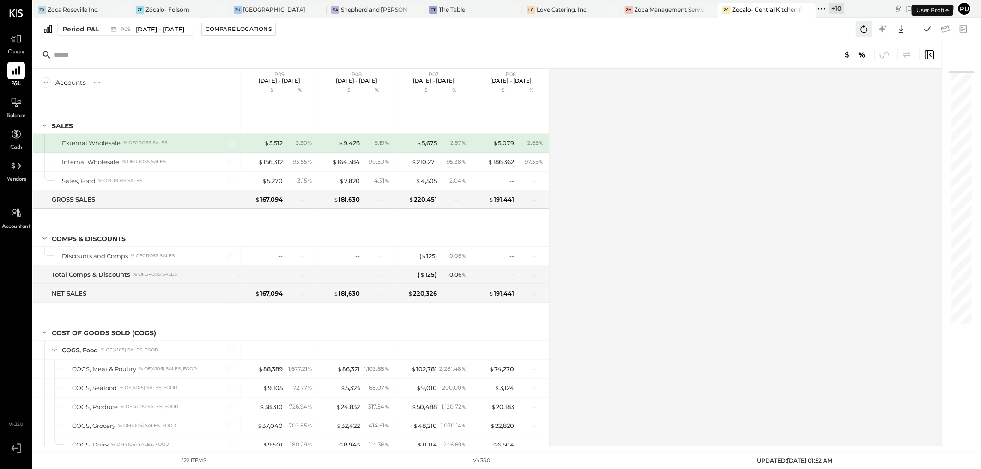
click at [865, 34] on icon at bounding box center [864, 29] width 12 height 12
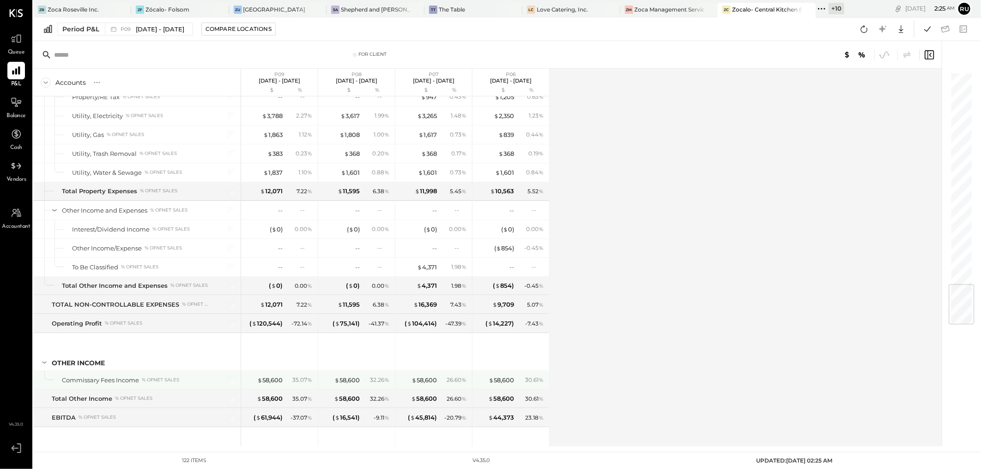
scroll to position [1830, 0]
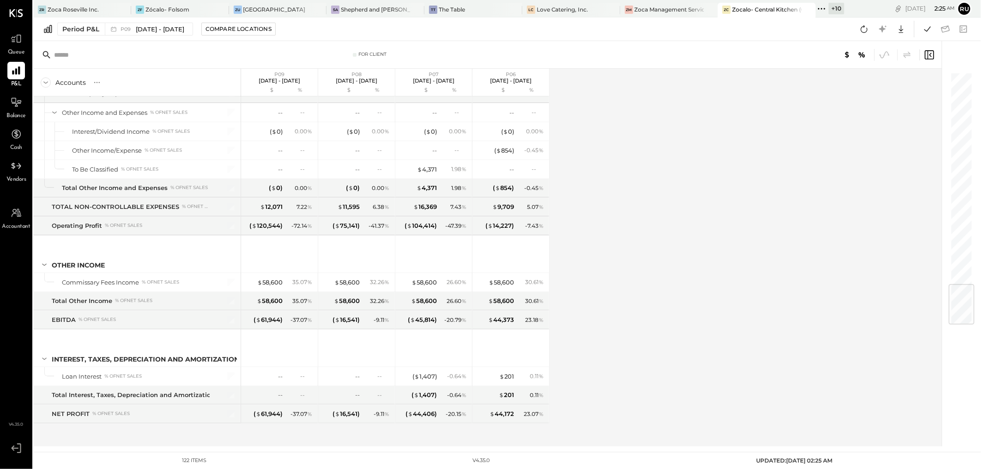
click at [790, 234] on div "Accounts S % GL P09 [DATE] - [DATE] $ % P08 [DATE] - [DATE] $ % P07 [DATE] - [D…" at bounding box center [487, 258] width 909 height 378
click at [927, 31] on icon at bounding box center [927, 29] width 12 height 12
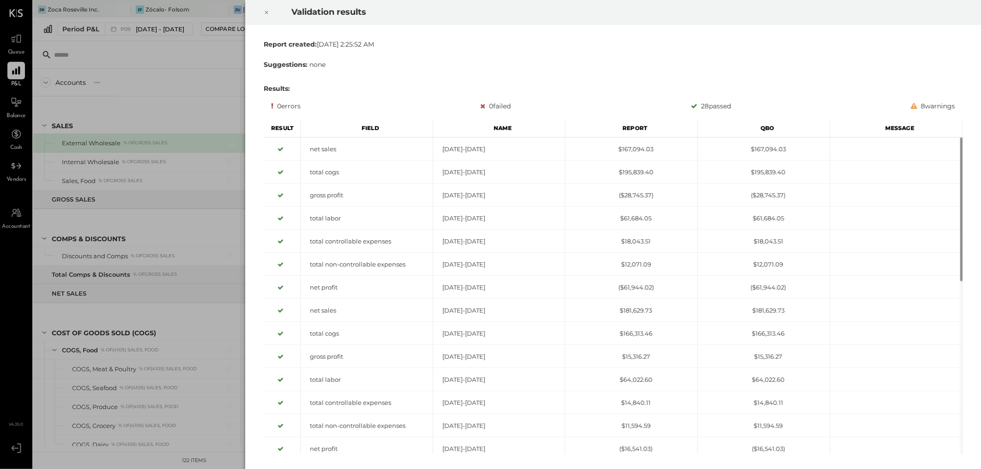
click at [264, 10] on icon at bounding box center [267, 12] width 6 height 11
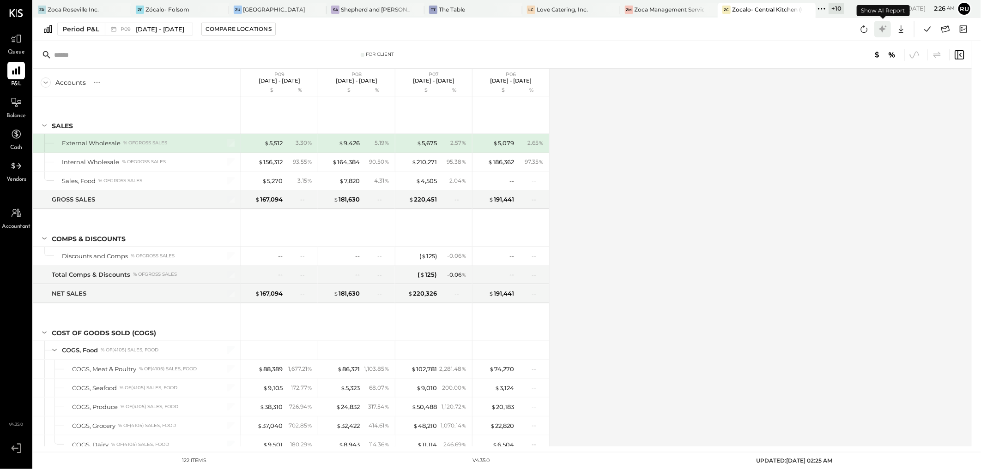
click at [885, 33] on icon at bounding box center [882, 29] width 12 height 12
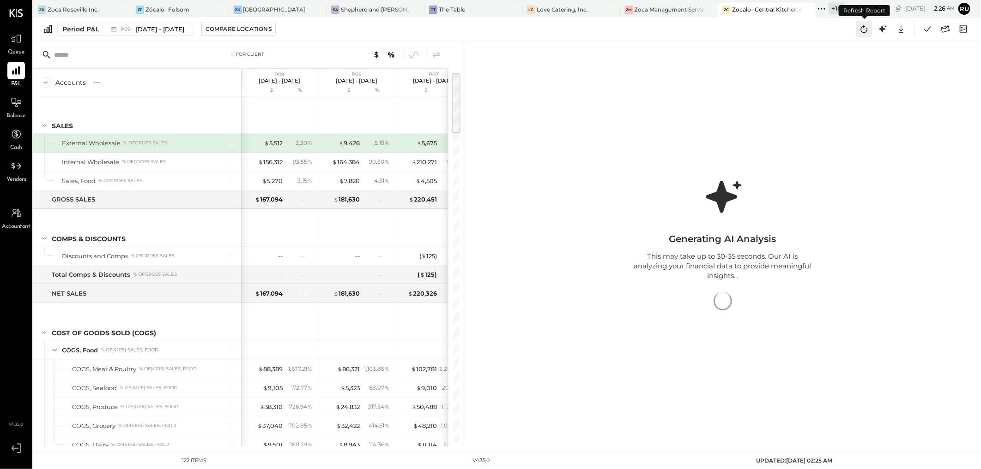
click at [861, 31] on icon at bounding box center [864, 29] width 12 height 12
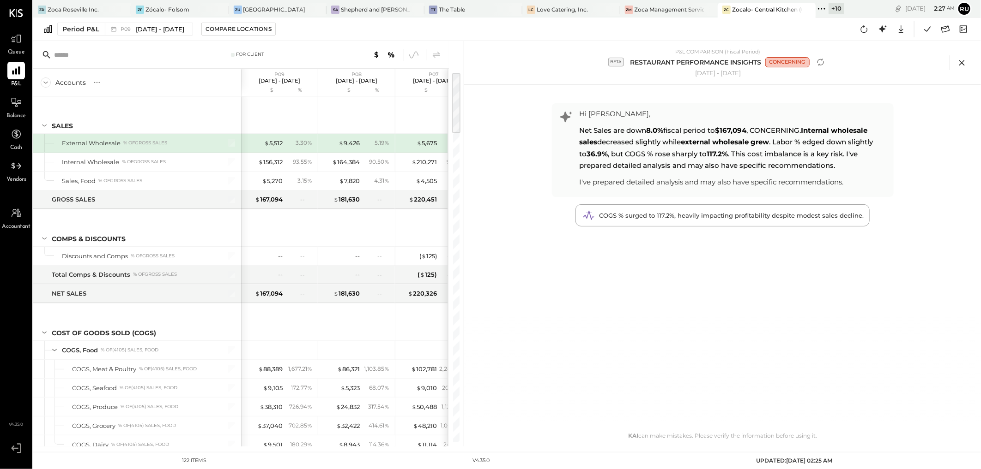
click at [961, 63] on icon at bounding box center [961, 63] width 6 height 6
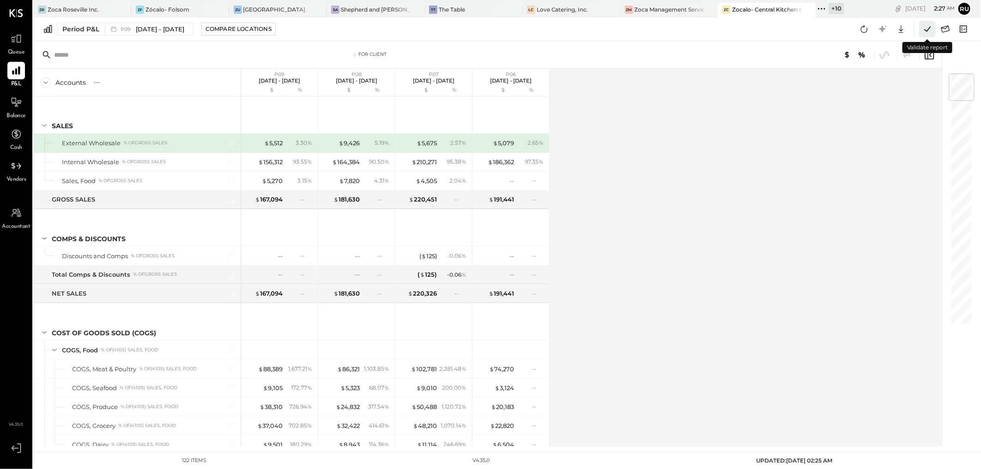
click at [929, 30] on icon at bounding box center [927, 29] width 12 height 12
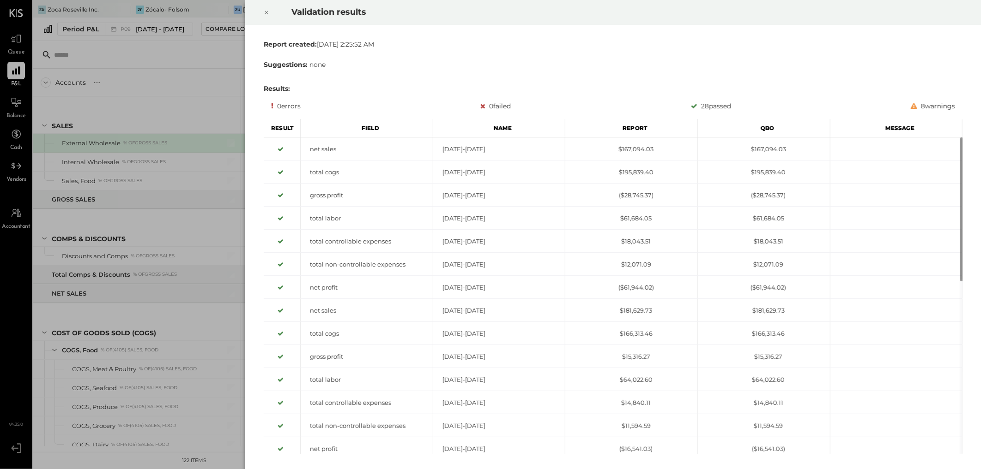
click at [268, 14] on icon at bounding box center [267, 12] width 6 height 11
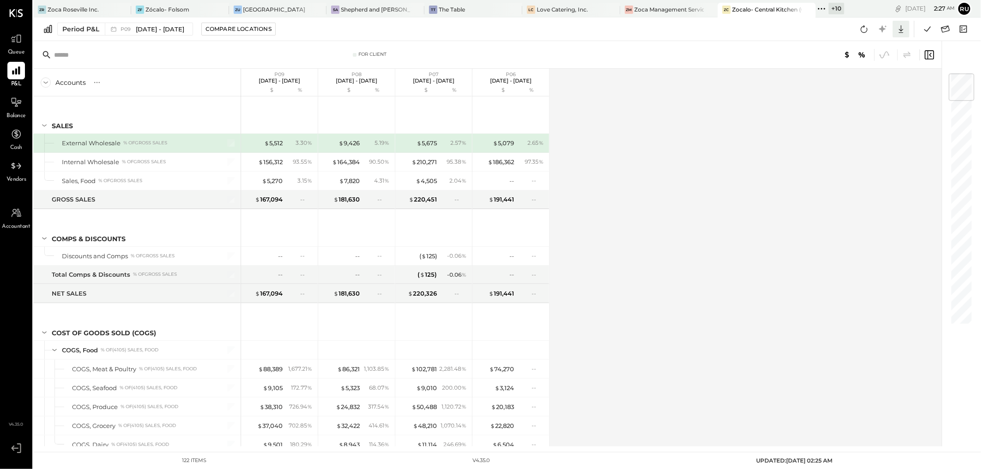
click at [906, 26] on icon at bounding box center [901, 29] width 12 height 12
click at [861, 82] on div "Excel" at bounding box center [872, 82] width 74 height 19
click at [716, 119] on div "Accounts S % GL P09 [DATE] - [DATE] $ % P08 [DATE] - [DATE] $ % P07 [DATE] - [D…" at bounding box center [487, 258] width 909 height 378
click at [948, 30] on icon at bounding box center [945, 29] width 12 height 12
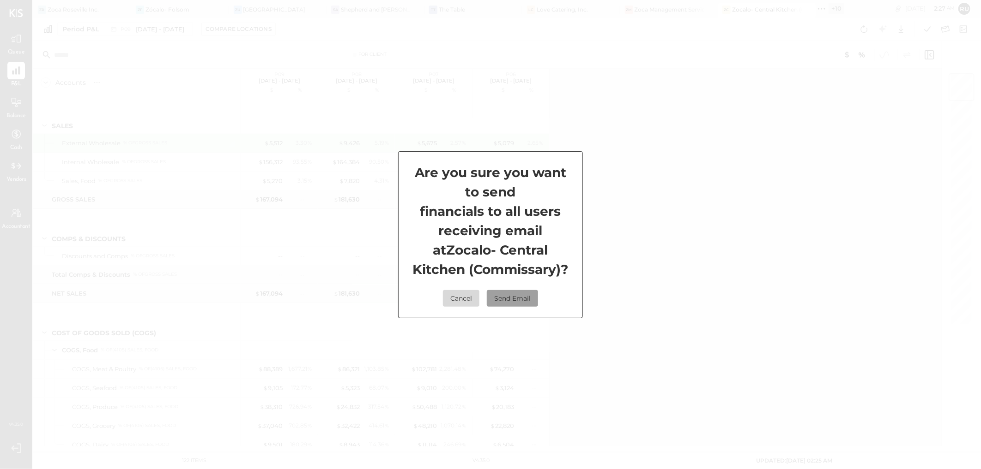
click at [501, 297] on button "Send Email" at bounding box center [512, 298] width 51 height 17
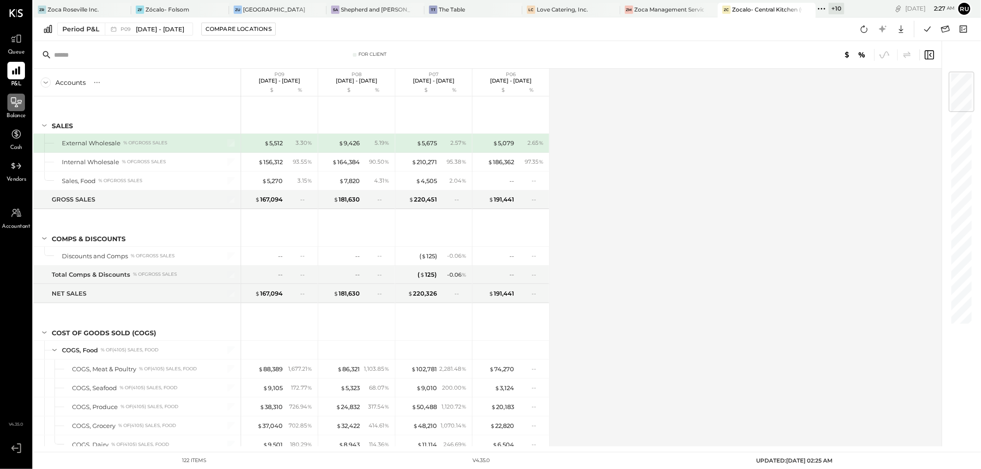
click at [17, 105] on icon at bounding box center [16, 102] width 12 height 12
click at [619, 177] on div "Accounts S GL P09 As of [DATE] $ % P08 As of [DATE] $ % P07 As of [DATE] $ % P0…" at bounding box center [487, 258] width 909 height 378
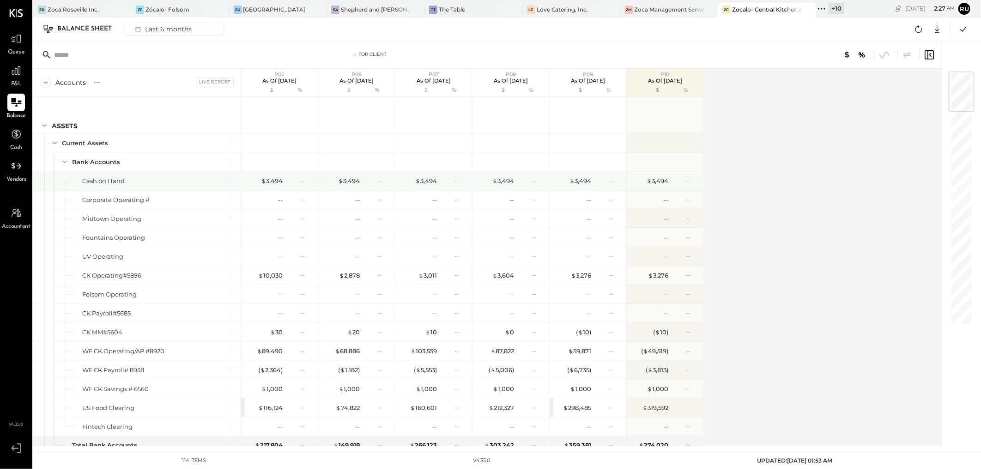
click at [619, 175] on div "$ 3,494 --" at bounding box center [588, 181] width 69 height 18
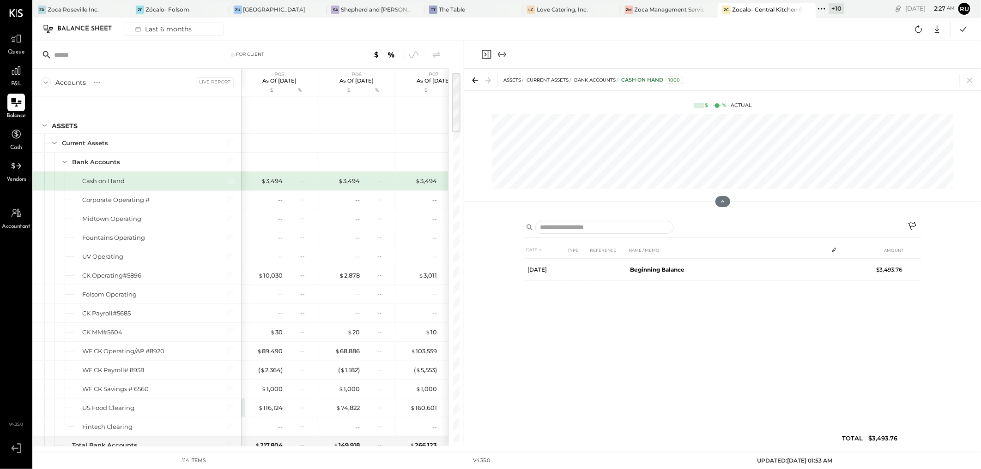
drag, startPoint x: 967, startPoint y: 80, endPoint x: 735, endPoint y: 108, distance: 233.5
click at [967, 79] on icon at bounding box center [969, 80] width 13 height 13
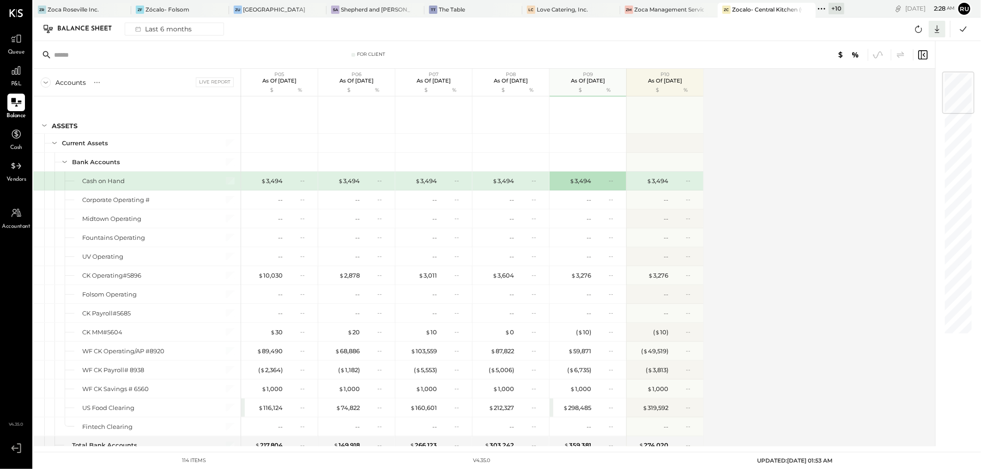
click at [933, 29] on icon at bounding box center [937, 29] width 12 height 12
click at [892, 84] on div "Excel" at bounding box center [908, 82] width 74 height 19
click at [963, 30] on icon at bounding box center [963, 29] width 12 height 12
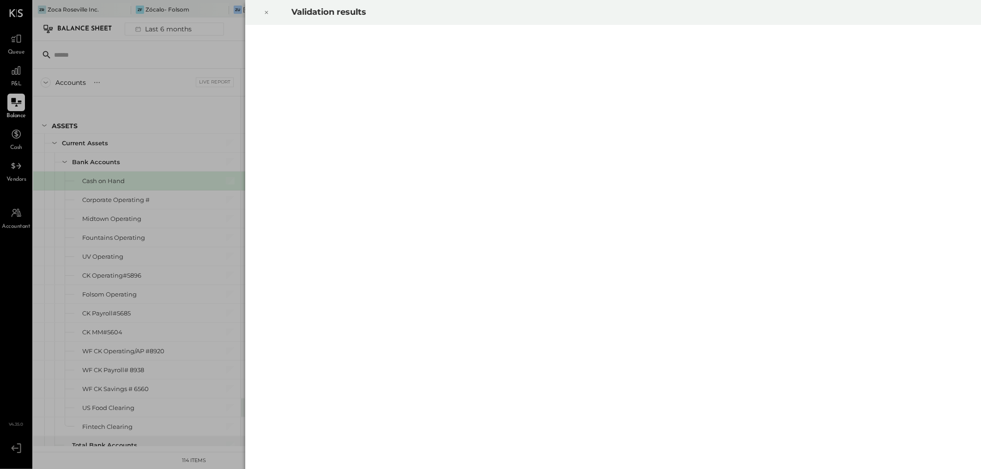
click at [267, 14] on icon at bounding box center [267, 12] width 6 height 11
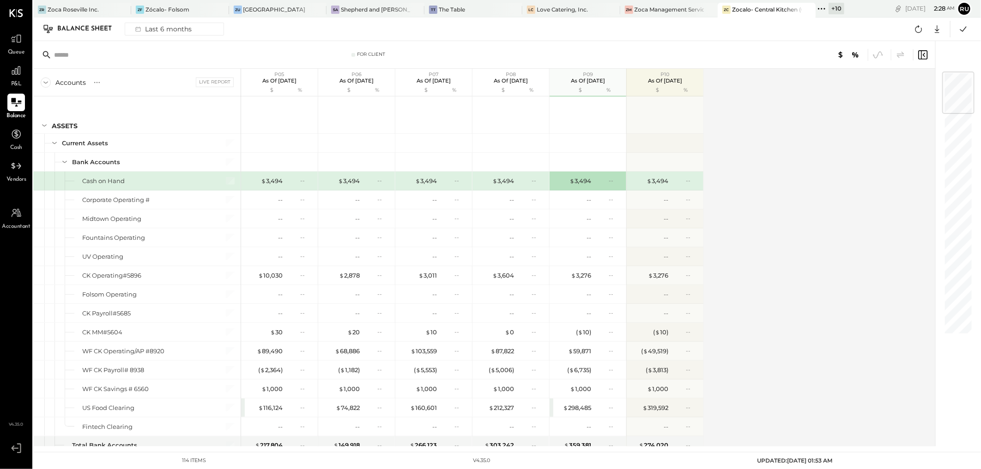
click at [790, 184] on div "Accounts S GL Live Report P05 As of [DATE] $ % P06 As of [DATE] $ % P07 As of […" at bounding box center [484, 258] width 903 height 378
